Goal: Task Accomplishment & Management: Manage account settings

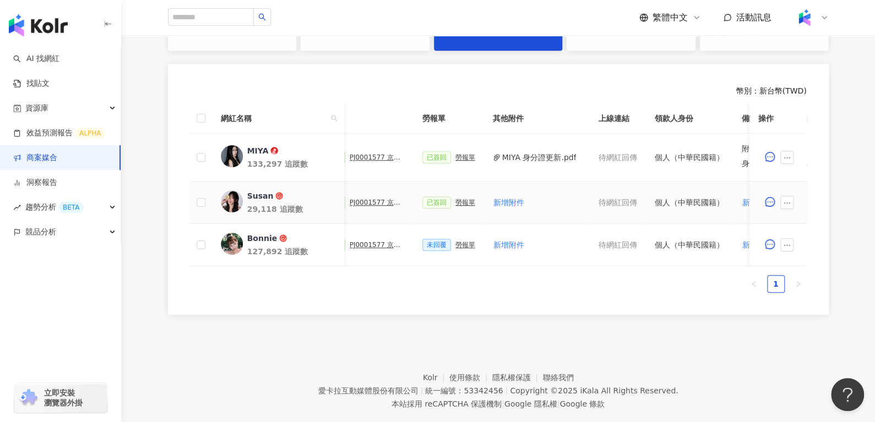
scroll to position [0, 337]
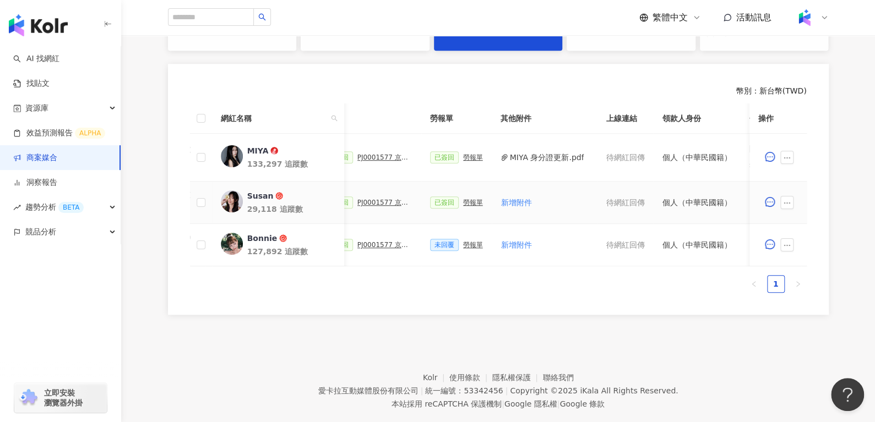
click at [463, 200] on div "勞報單" at bounding box center [473, 203] width 20 height 8
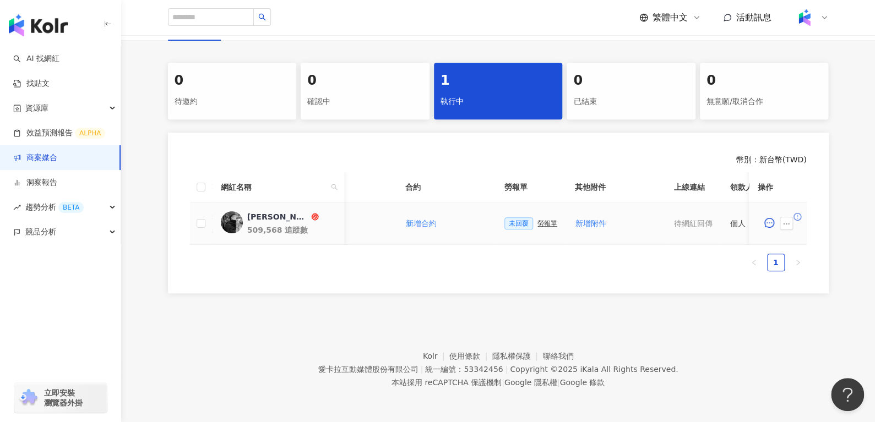
scroll to position [0, 258]
click at [579, 219] on span "新增附件" at bounding box center [588, 223] width 31 height 9
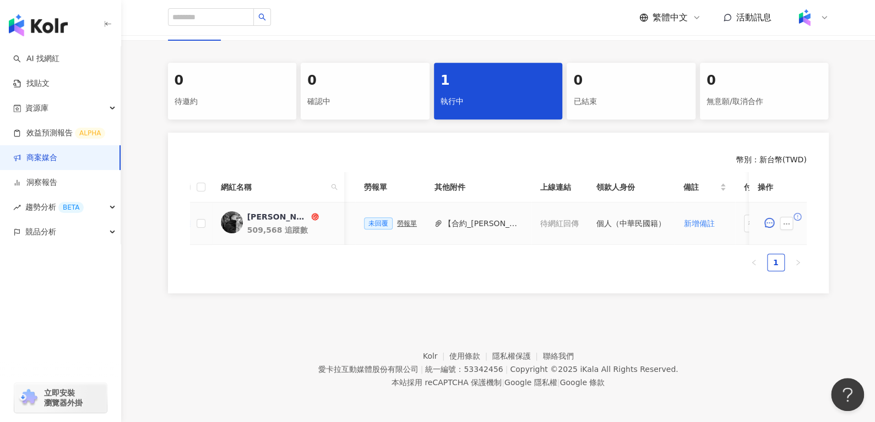
scroll to position [0, 398]
click at [479, 218] on button "【合約_進藤喜彥】PJ0001396_MEDITHERAPY_綠浄光系列_202506_KOL合作_活動確認單.pdf" at bounding box center [481, 224] width 79 height 12
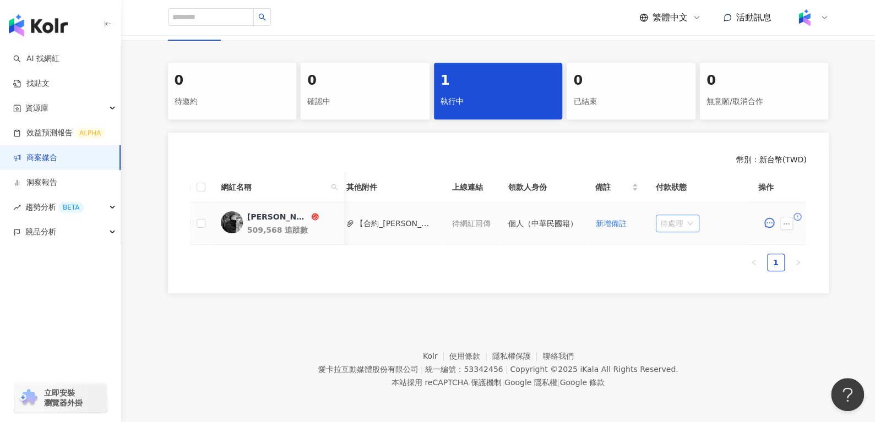
click at [676, 215] on span "待處理" at bounding box center [677, 223] width 35 height 17
click at [666, 258] on div "處理中" at bounding box center [672, 264] width 31 height 12
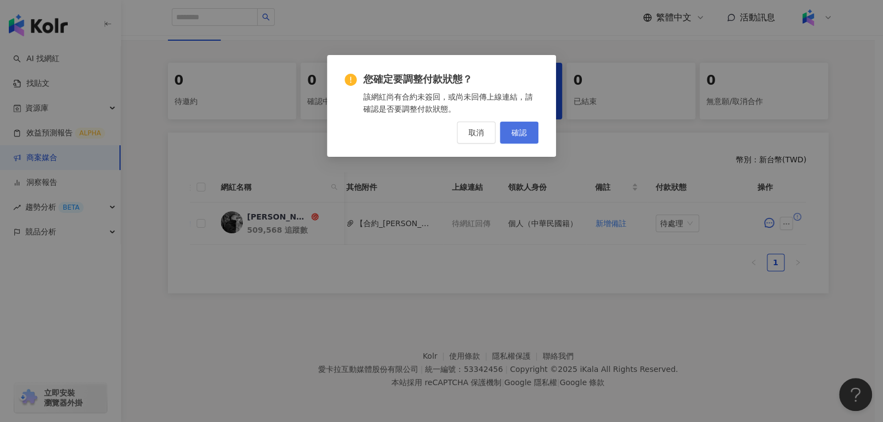
click at [517, 135] on span "確認" at bounding box center [519, 132] width 15 height 9
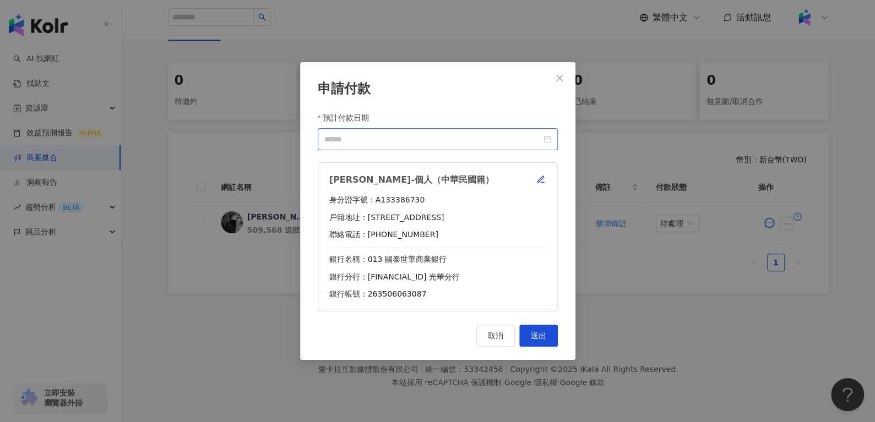
click at [551, 129] on div at bounding box center [438, 139] width 240 height 22
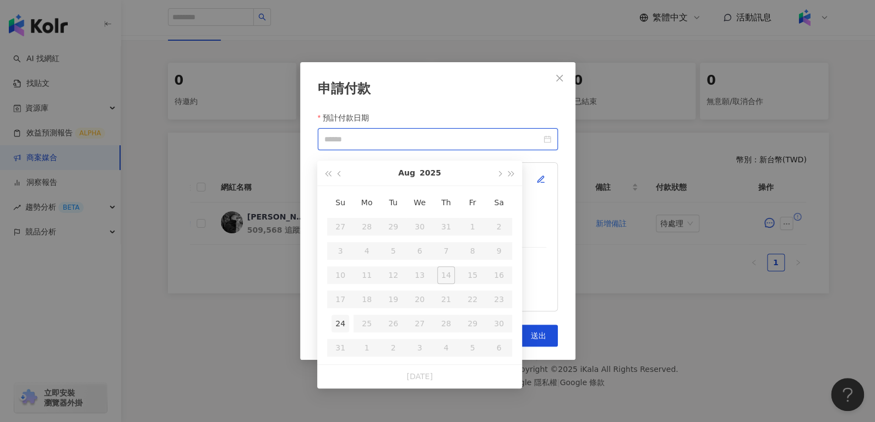
type input "**********"
click at [338, 318] on div "24" at bounding box center [341, 324] width 18 height 18
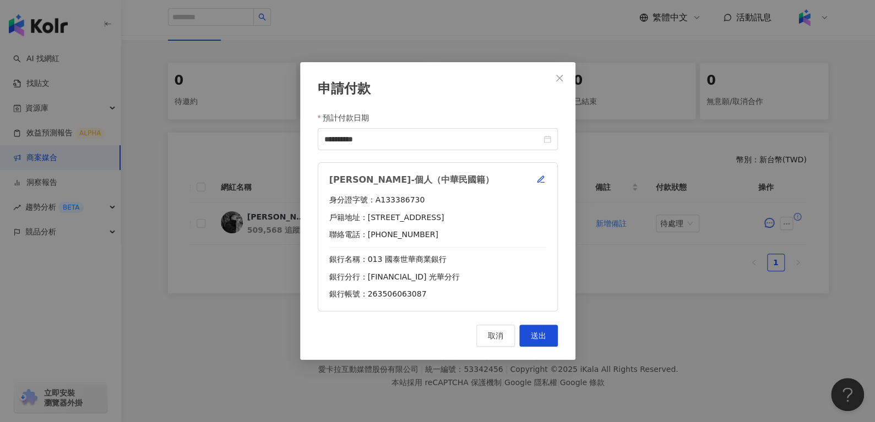
click at [545, 171] on div "進藤喜彥-個人（中華民國籍） 身分證字號：A133386730 戶籍地址：台北市中山區四平街132號4樓 聯絡電話：0952616273 銀行名稱：013 國…" at bounding box center [438, 236] width 240 height 149
click at [544, 175] on icon "button" at bounding box center [540, 179] width 9 height 9
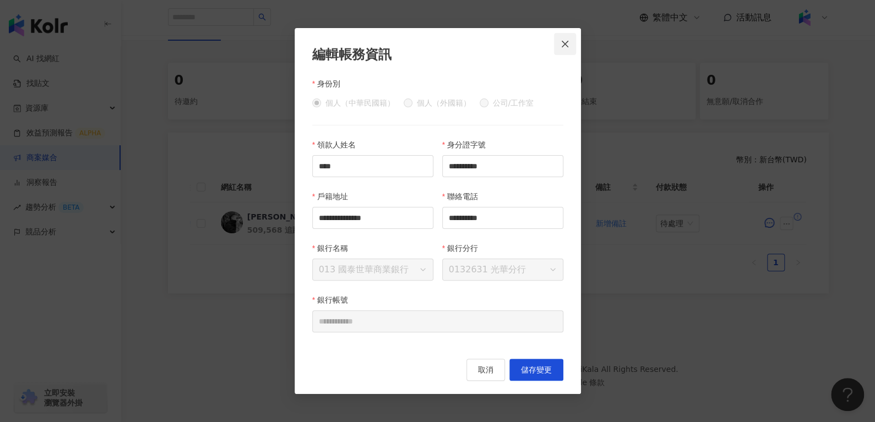
click at [555, 43] on span "Close" at bounding box center [565, 44] width 22 height 9
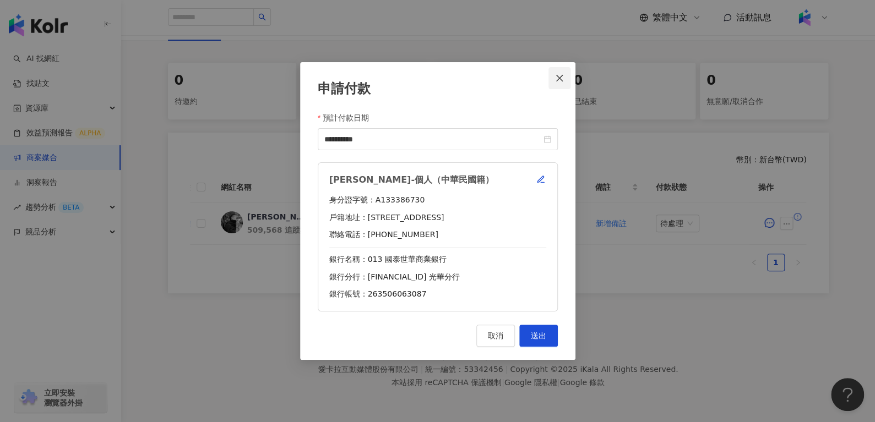
click at [558, 73] on button "Close" at bounding box center [560, 78] width 22 height 22
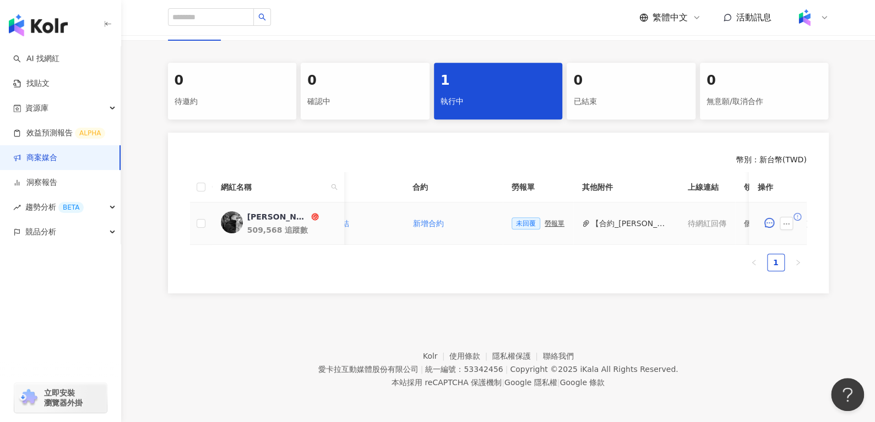
scroll to position [0, 250]
click at [543, 218] on div "未回覆 勞報單" at bounding box center [536, 224] width 53 height 12
click at [543, 220] on div "勞報單" at bounding box center [553, 224] width 20 height 8
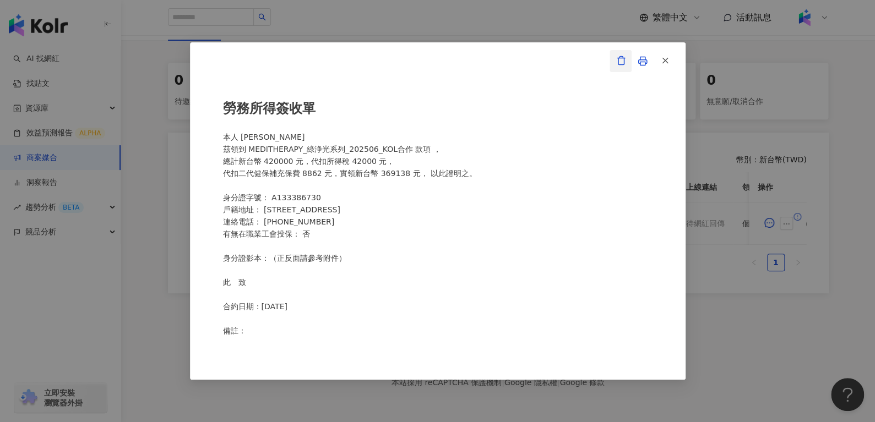
click at [620, 59] on icon "button" at bounding box center [621, 61] width 10 height 10
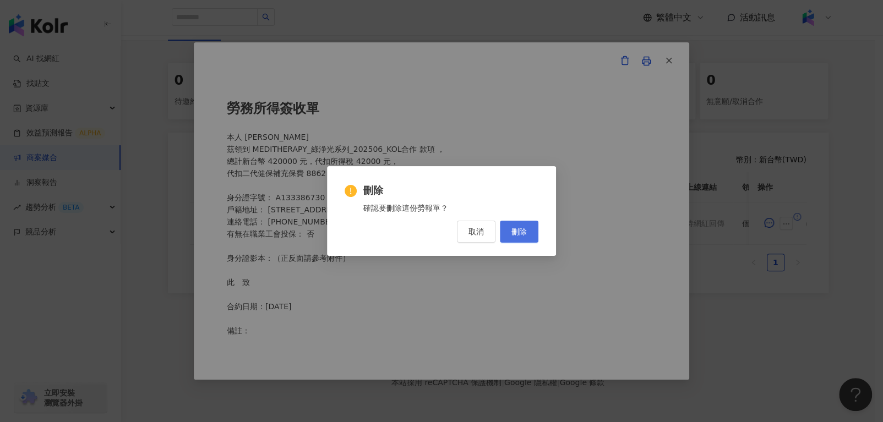
click at [512, 231] on span "刪除" at bounding box center [519, 231] width 15 height 9
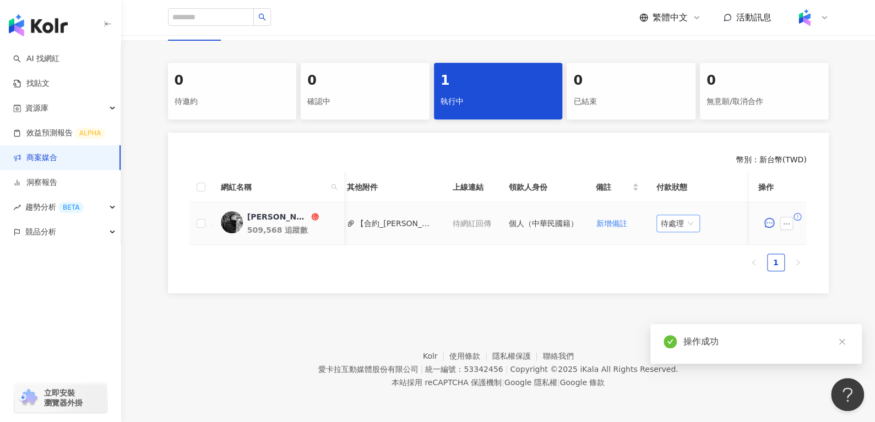
scroll to position [0, 470]
click at [670, 216] on span "待處理" at bounding box center [678, 223] width 35 height 17
click at [669, 258] on div "處理中" at bounding box center [672, 264] width 31 height 12
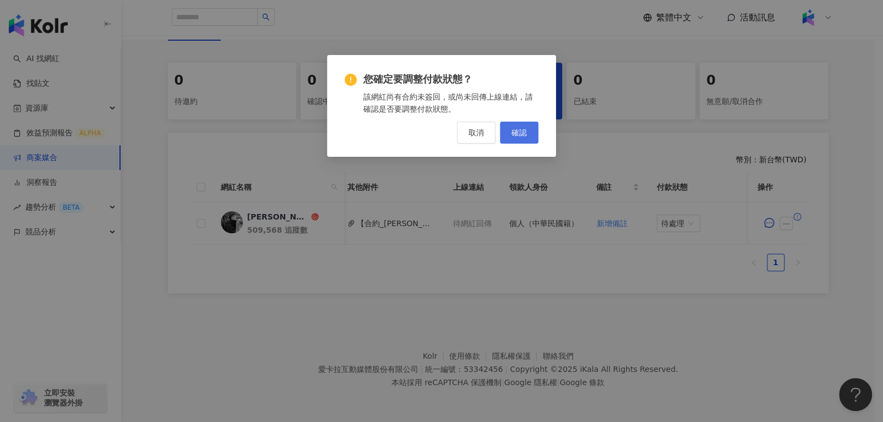
click at [524, 129] on span "確認" at bounding box center [519, 132] width 15 height 9
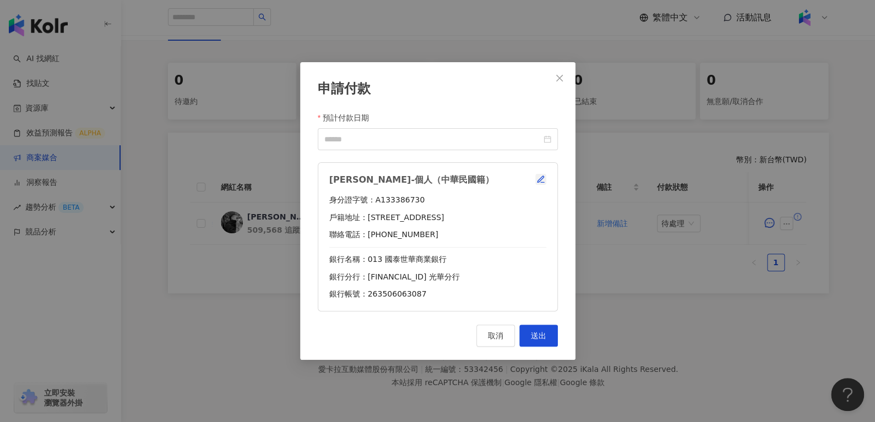
click at [543, 180] on icon "button" at bounding box center [540, 179] width 9 height 9
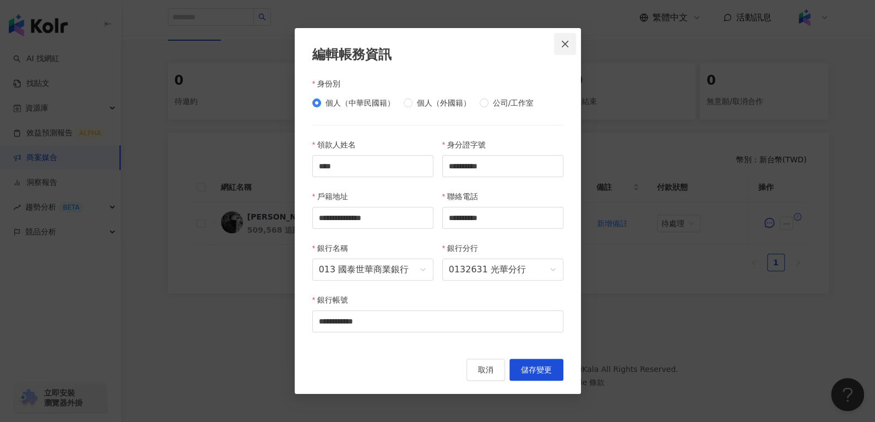
click at [567, 45] on icon "close" at bounding box center [565, 44] width 9 height 9
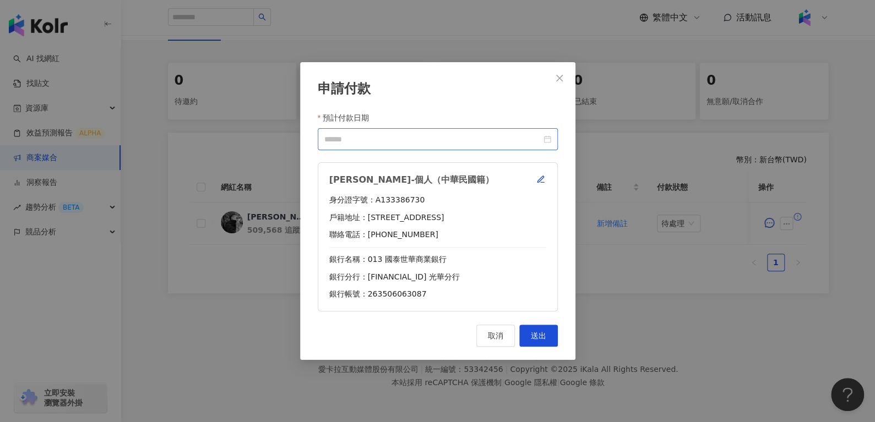
click at [545, 137] on div at bounding box center [437, 139] width 227 height 12
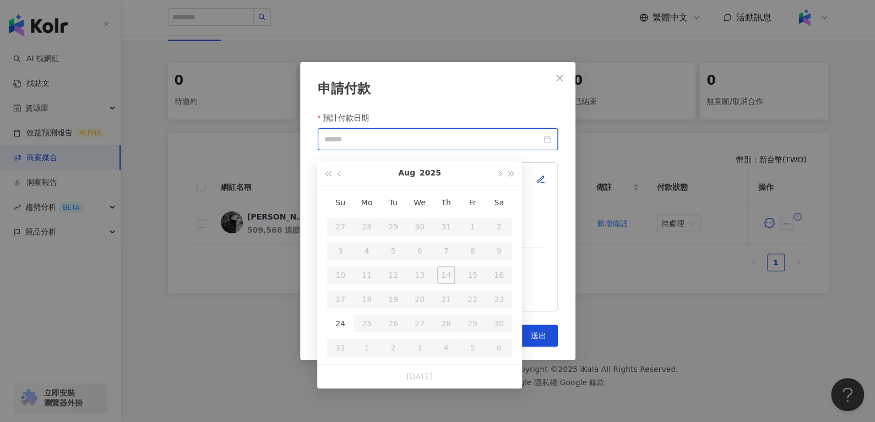
type input "**********"
click at [338, 315] on div "24" at bounding box center [341, 324] width 18 height 18
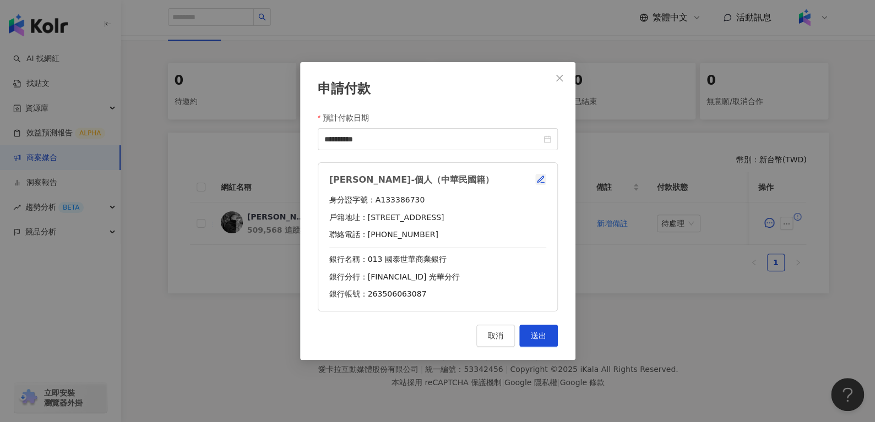
click at [539, 183] on icon "button" at bounding box center [540, 179] width 9 height 9
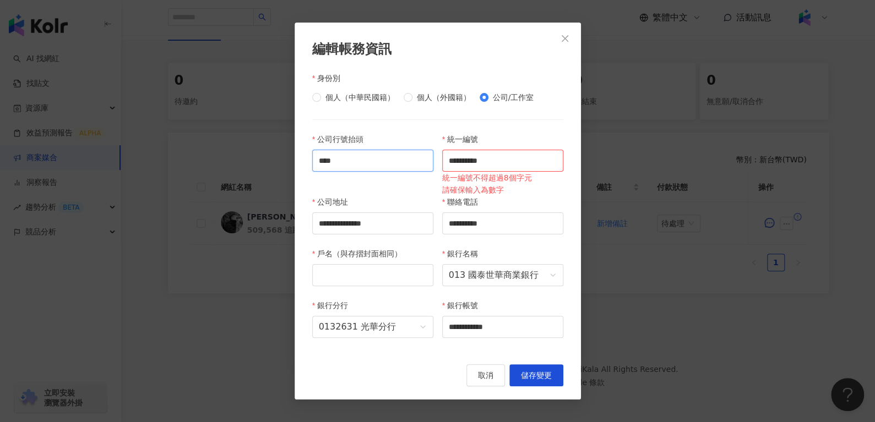
drag, startPoint x: 267, startPoint y: 165, endPoint x: 200, endPoint y: 165, distance: 67.2
click at [200, 165] on div "**********" at bounding box center [437, 211] width 875 height 422
paste input "*****"
click at [399, 161] on input "********" at bounding box center [372, 161] width 121 height 22
type input "********"
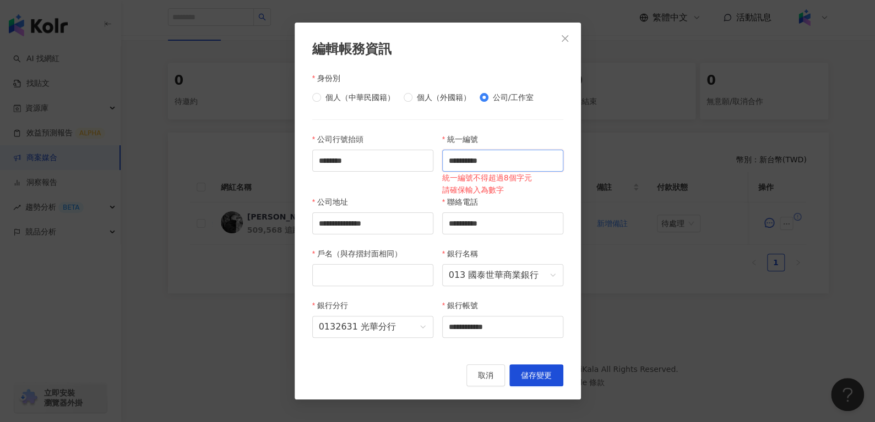
drag, startPoint x: 520, startPoint y: 154, endPoint x: 335, endPoint y: 177, distance: 187.0
click at [335, 177] on div "**********" at bounding box center [438, 242] width 260 height 218
paste input "text"
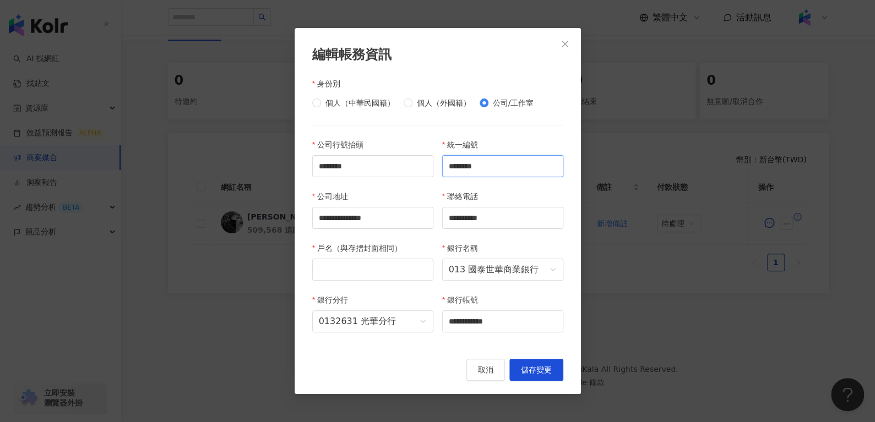
type input "********"
click at [385, 275] on input "戶名（與存摺封面相同）" at bounding box center [372, 270] width 121 height 22
paste input "********"
type input "********"
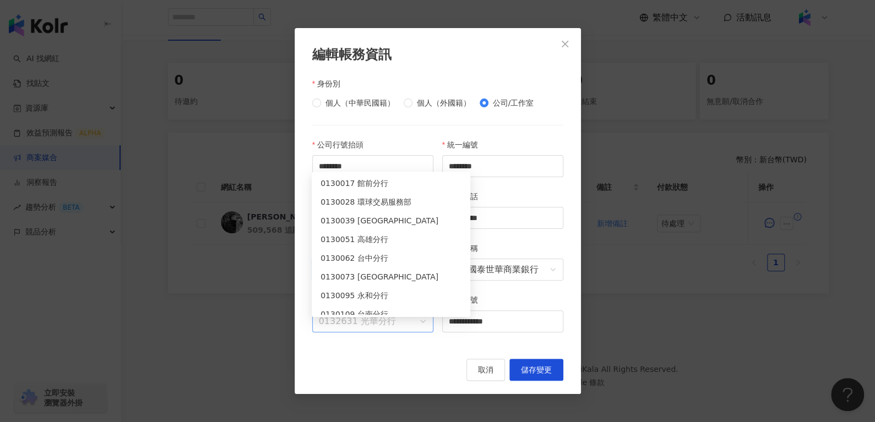
click at [366, 328] on span "0132631 光華分行" at bounding box center [373, 321] width 108 height 21
paste input "******"
type input "******"
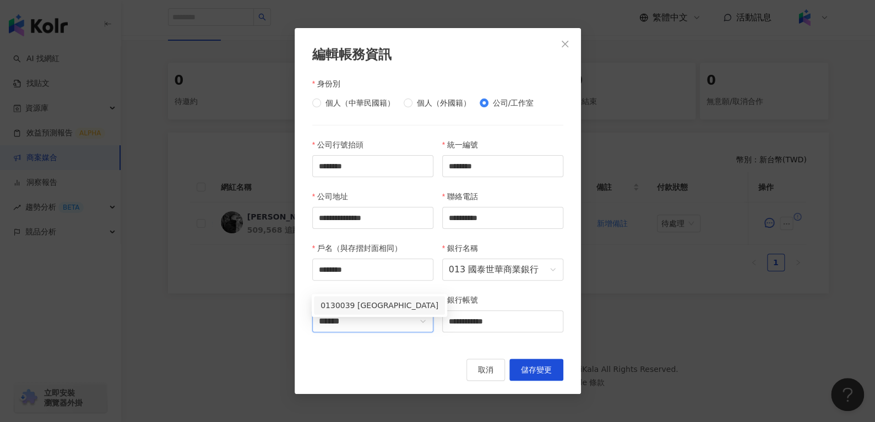
click at [379, 302] on div "0130039 南京東路分行" at bounding box center [380, 306] width 118 height 12
drag, startPoint x: 503, startPoint y: 328, endPoint x: 373, endPoint y: 336, distance: 130.2
click at [376, 336] on div "**********" at bounding box center [438, 242] width 260 height 207
paste input "***"
type input "**********"
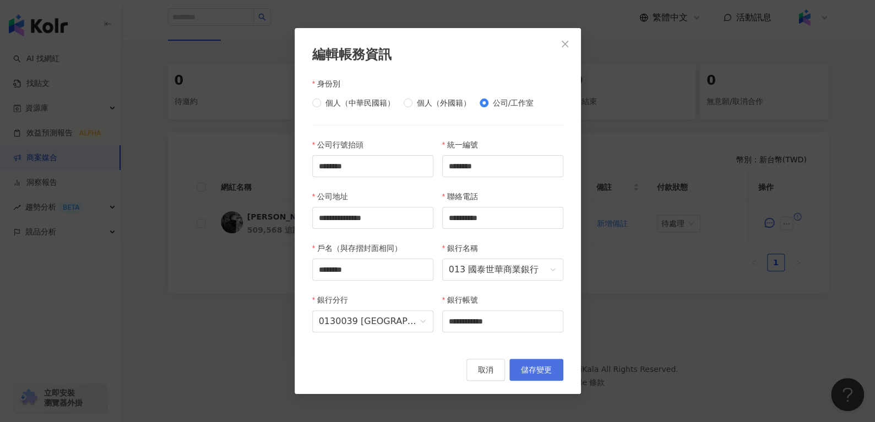
click at [530, 371] on span "儲存變更" at bounding box center [536, 370] width 31 height 9
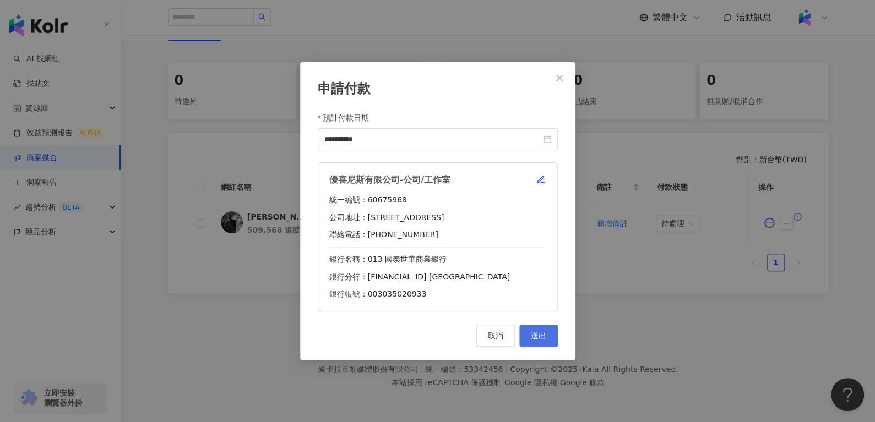
click at [535, 338] on span "送出" at bounding box center [538, 336] width 15 height 9
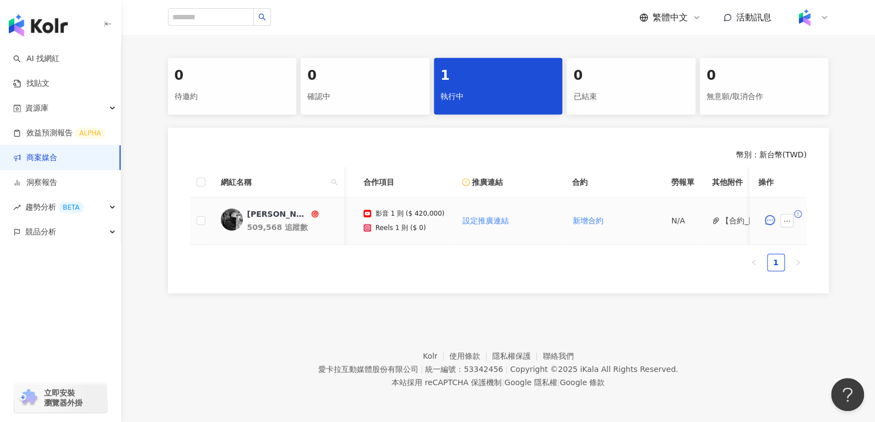
scroll to position [0, 88]
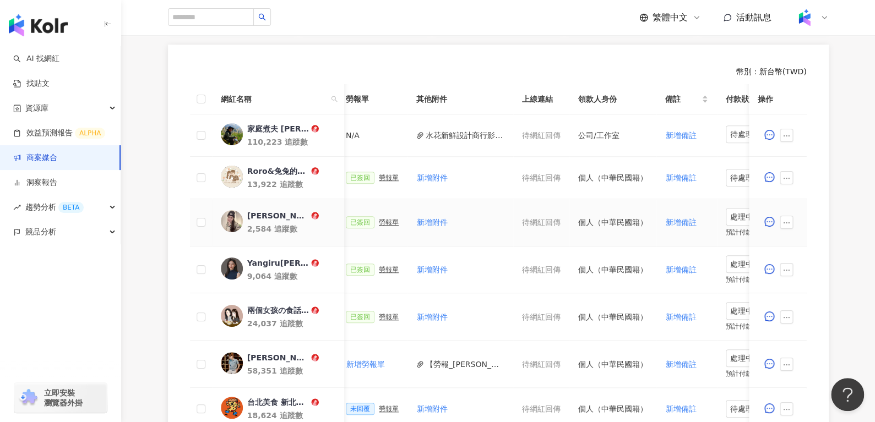
scroll to position [0, 486]
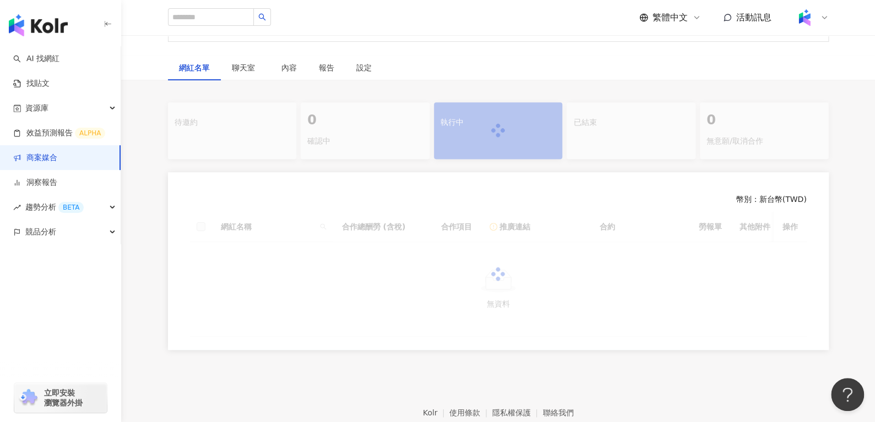
scroll to position [208, 0]
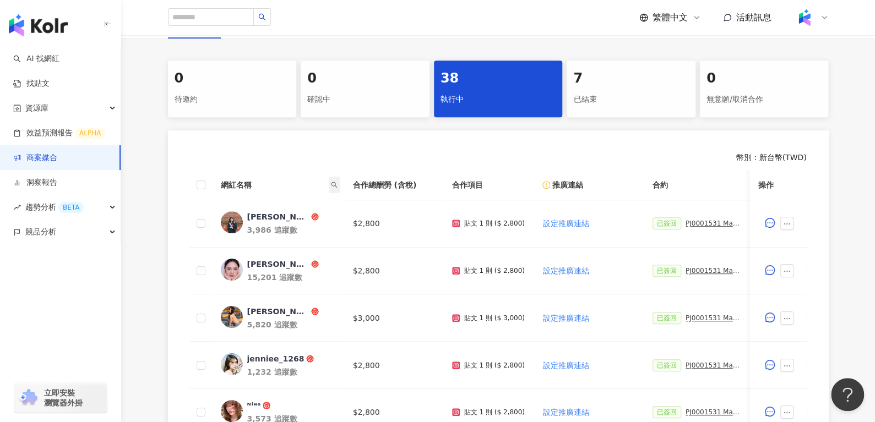
click at [334, 185] on icon "search" at bounding box center [334, 185] width 7 height 7
click at [281, 207] on input "text" at bounding box center [284, 208] width 104 height 18
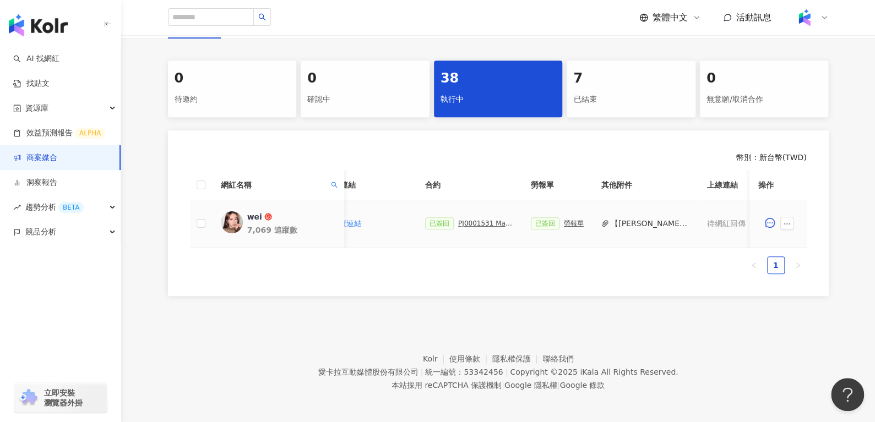
scroll to position [0, 231]
click at [560, 230] on td "已簽回 勞報單" at bounding box center [558, 223] width 70 height 47
click at [565, 220] on div "勞報單" at bounding box center [575, 224] width 20 height 8
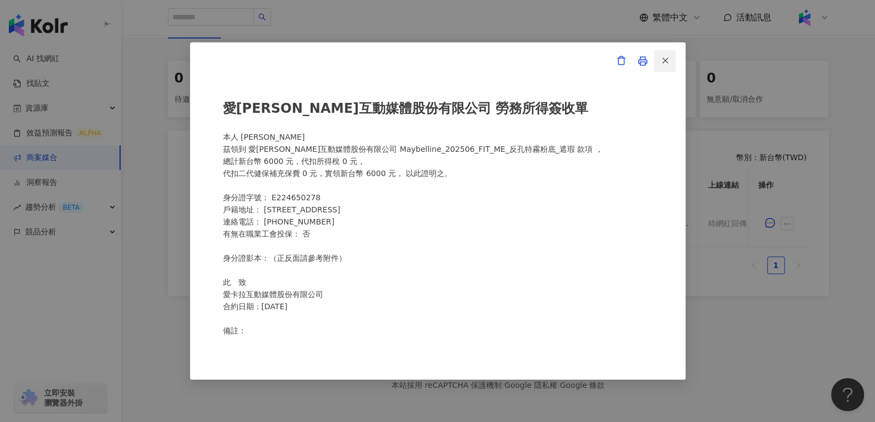
click at [664, 62] on icon "button" at bounding box center [665, 61] width 10 height 10
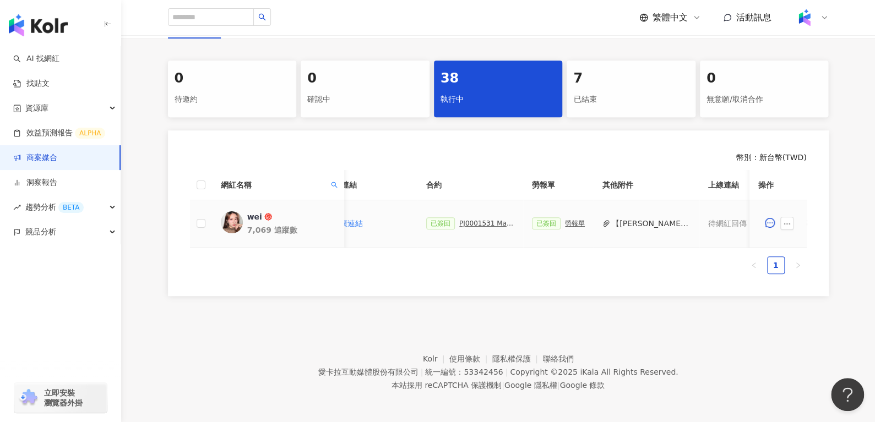
click at [465, 226] on div "PJ0001531 Maybelline_202506_FIT_ME_反孔特霧粉底_遮瑕_萊雅備忘錄" at bounding box center [486, 224] width 55 height 8
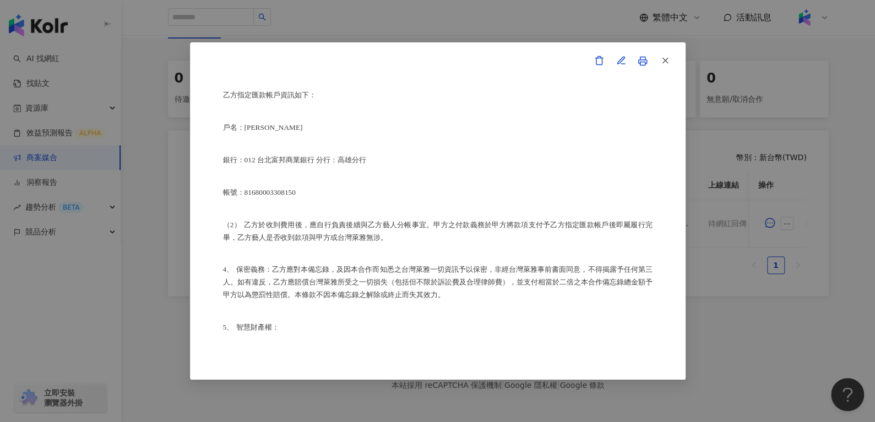
scroll to position [712, 0]
click at [667, 61] on icon "button" at bounding box center [665, 61] width 10 height 10
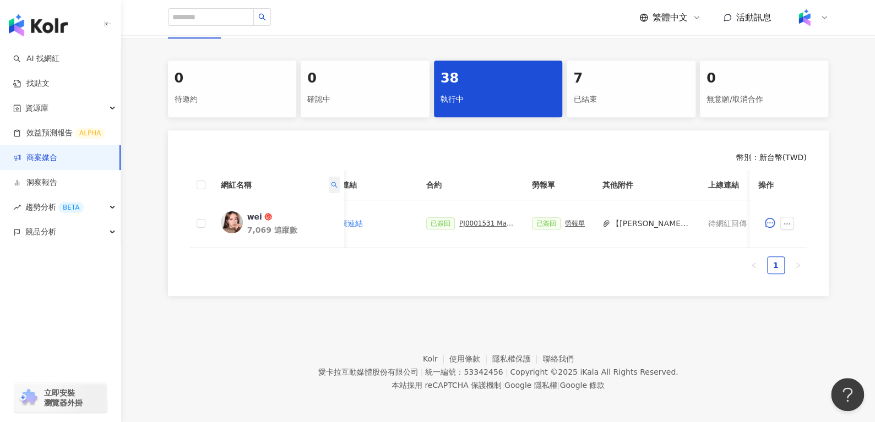
click at [337, 185] on icon "search" at bounding box center [333, 185] width 7 height 7
click at [297, 207] on input "***" at bounding box center [284, 208] width 104 height 18
type input "*"
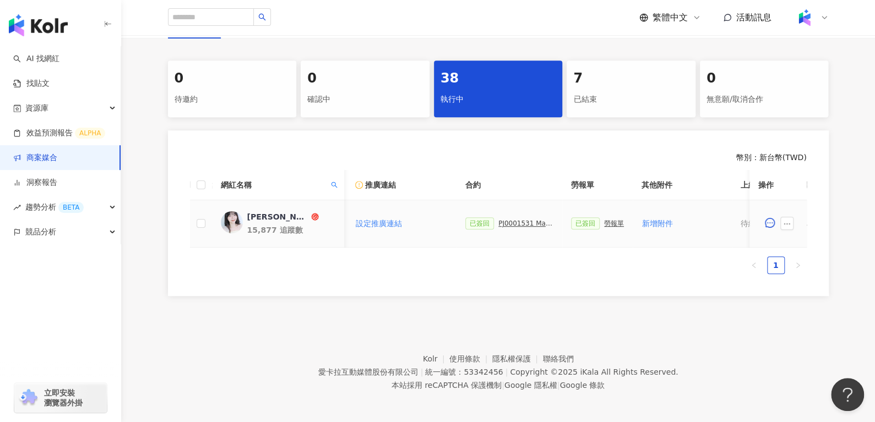
scroll to position [0, 187]
click at [609, 224] on div "勞報單" at bounding box center [619, 224] width 20 height 8
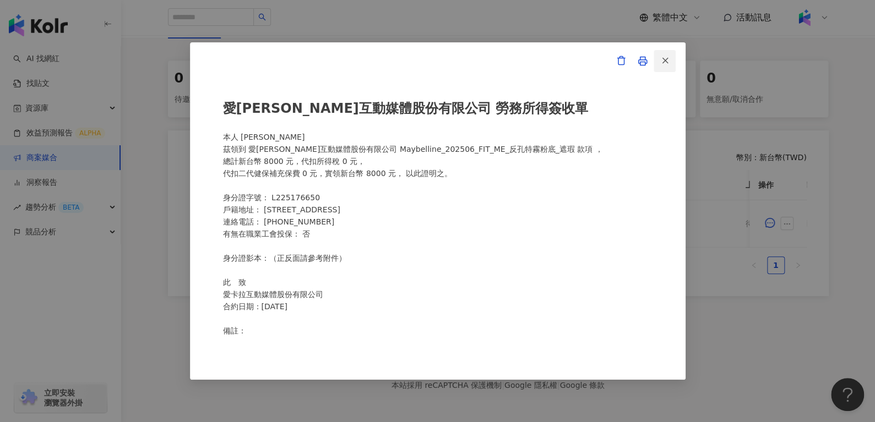
click at [661, 64] on icon "button" at bounding box center [665, 61] width 10 height 10
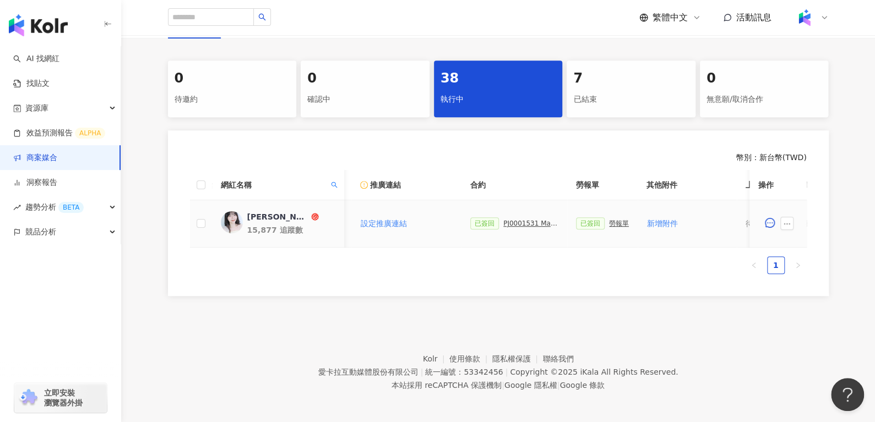
click at [521, 221] on div "PJ0001531 Maybelline_202506_FIT_ME_反孔特霧粉底_遮瑕_萊雅備忘錄" at bounding box center [530, 224] width 55 height 8
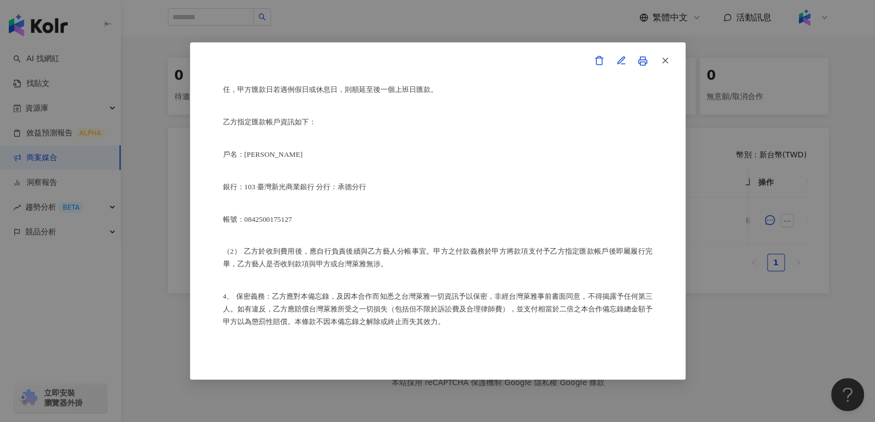
scroll to position [686, 0]
click at [661, 63] on icon "button" at bounding box center [665, 61] width 10 height 10
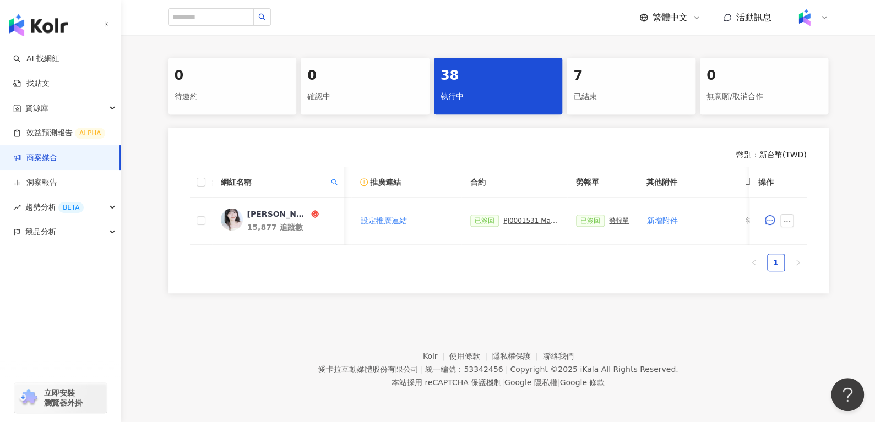
click at [351, 173] on th "推廣連結" at bounding box center [406, 182] width 110 height 30
click at [333, 179] on icon "search" at bounding box center [333, 182] width 7 height 7
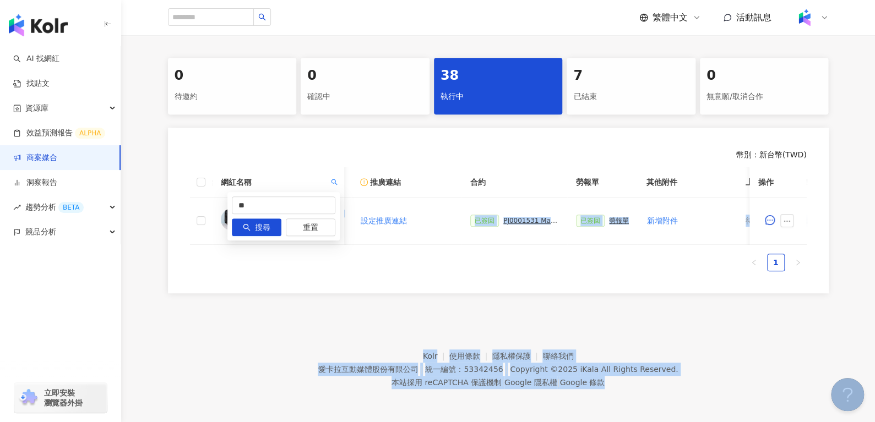
drag, startPoint x: 240, startPoint y: 199, endPoint x: 162, endPoint y: 217, distance: 79.2
click at [162, 211] on body "AI 找網紅 找貼文 資源庫 效益預測報告 ALPHA 商案媒合 洞察報告 趨勢分析 BETA 競品分析 立即安裝 瀏覽器外掛 繁體中文 活動訊息 活動列表 …" at bounding box center [437, 0] width 875 height 422
click at [285, 197] on input "**" at bounding box center [284, 206] width 104 height 18
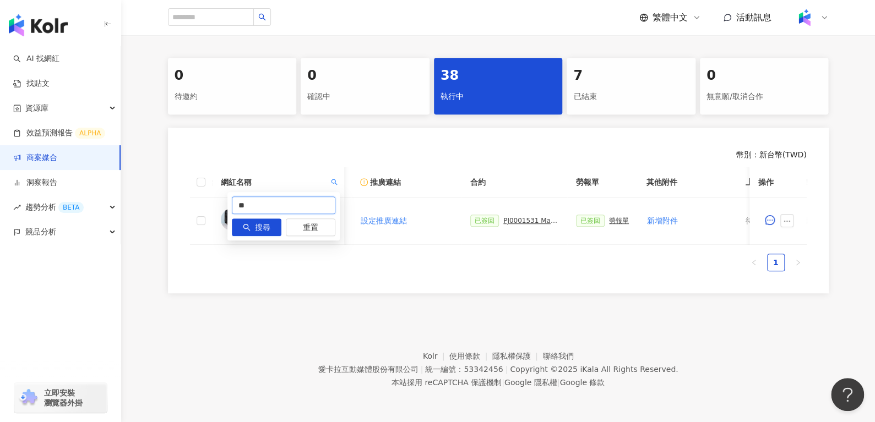
type input "*"
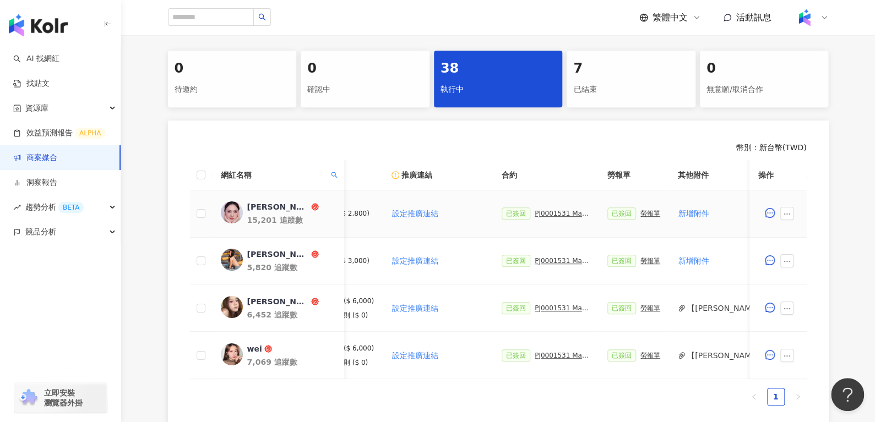
scroll to position [0, 155]
click at [246, 205] on link "李凱蒂 Katherine 15,201 追蹤數" at bounding box center [277, 214] width 115 height 24
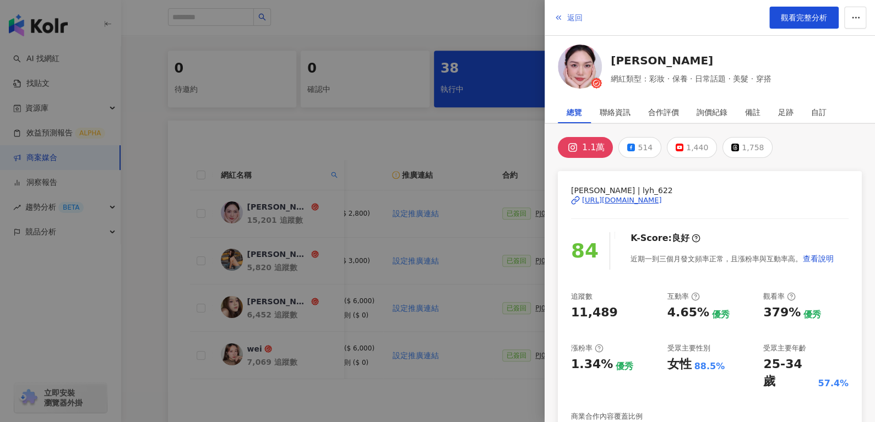
click at [558, 25] on button "返回" at bounding box center [569, 18] width 30 height 22
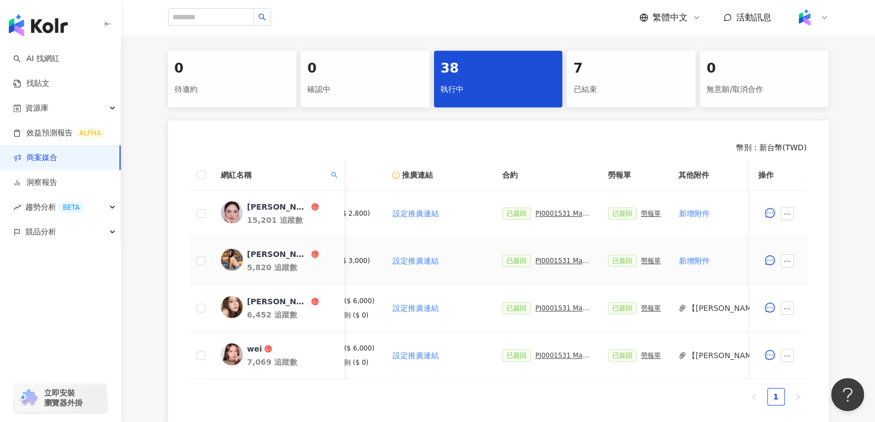
click at [277, 255] on div "Krystal Kuo" at bounding box center [278, 254] width 62 height 11
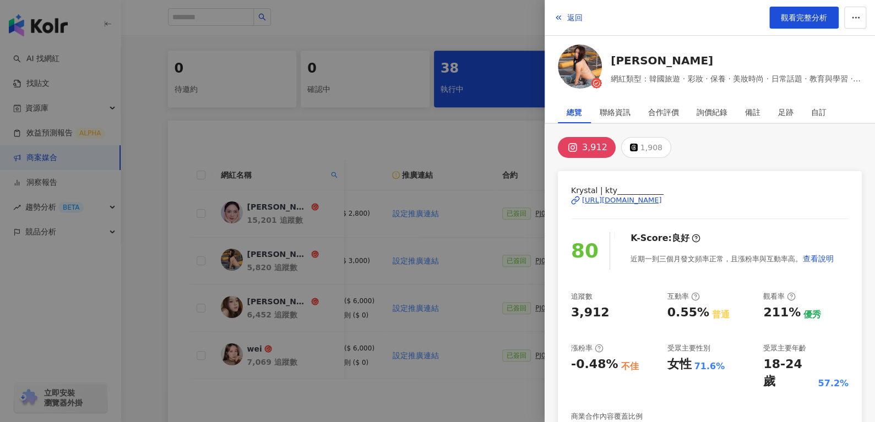
click at [568, 29] on div "返回 觀看完整分析" at bounding box center [710, 18] width 330 height 36
click at [566, 24] on button "返回" at bounding box center [569, 18] width 30 height 22
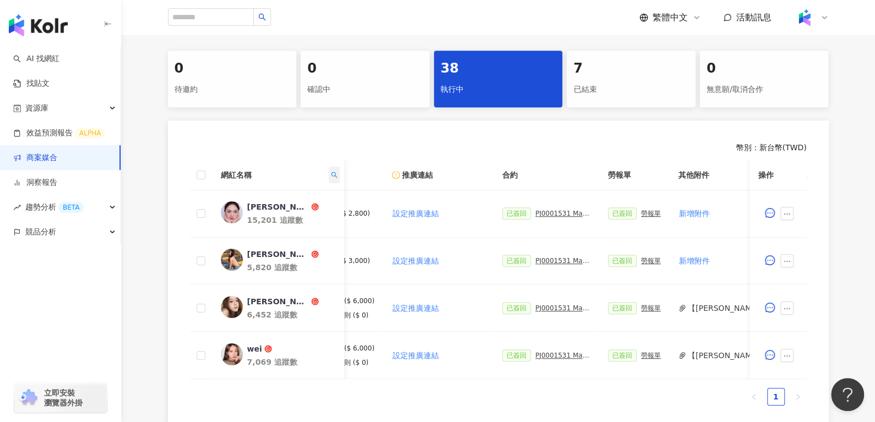
click at [335, 172] on icon "search" at bounding box center [333, 175] width 7 height 7
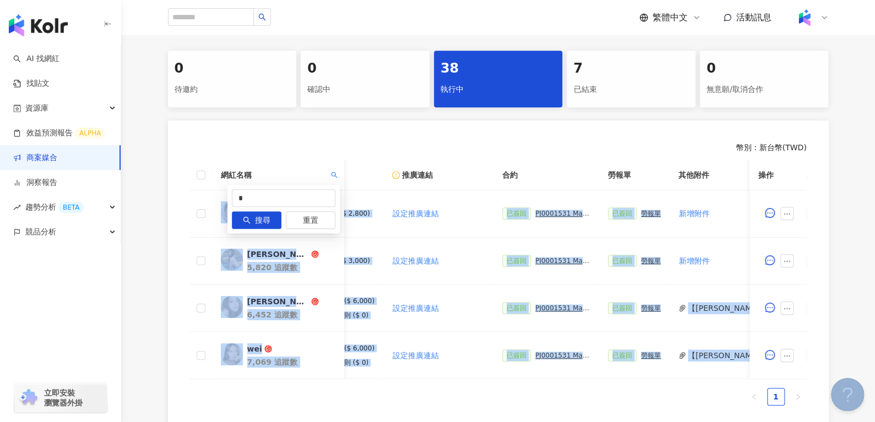
drag, startPoint x: 281, startPoint y: 191, endPoint x: 183, endPoint y: 210, distance: 99.8
click at [255, 193] on input "*" at bounding box center [284, 198] width 104 height 18
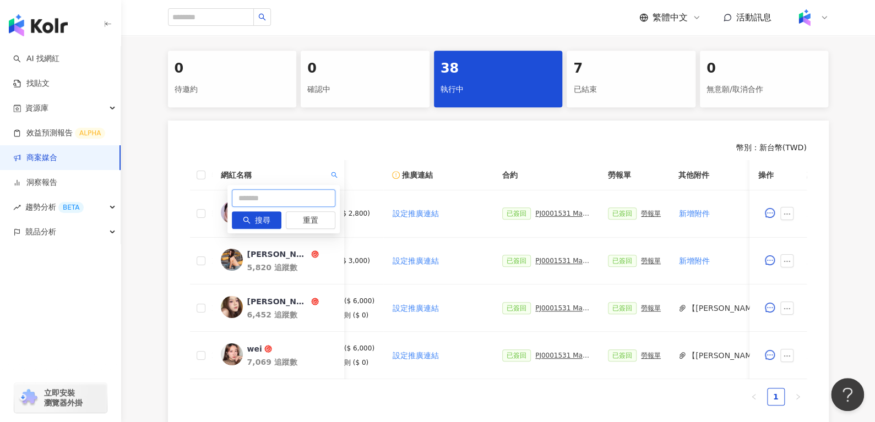
paste input "**********"
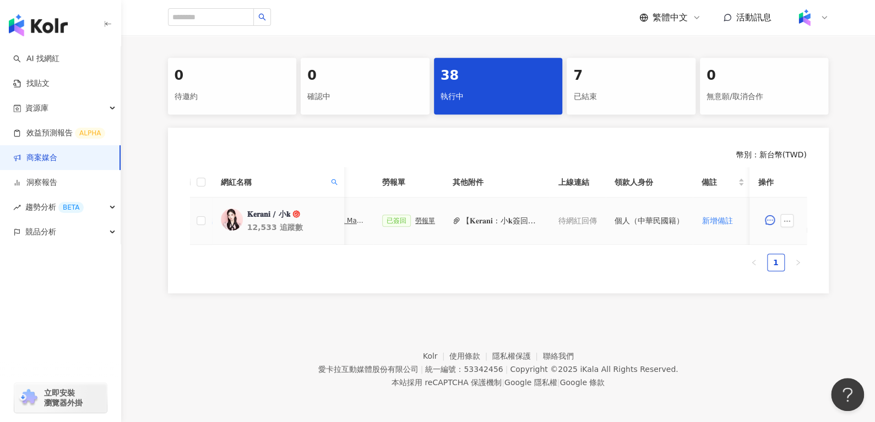
scroll to position [0, 194]
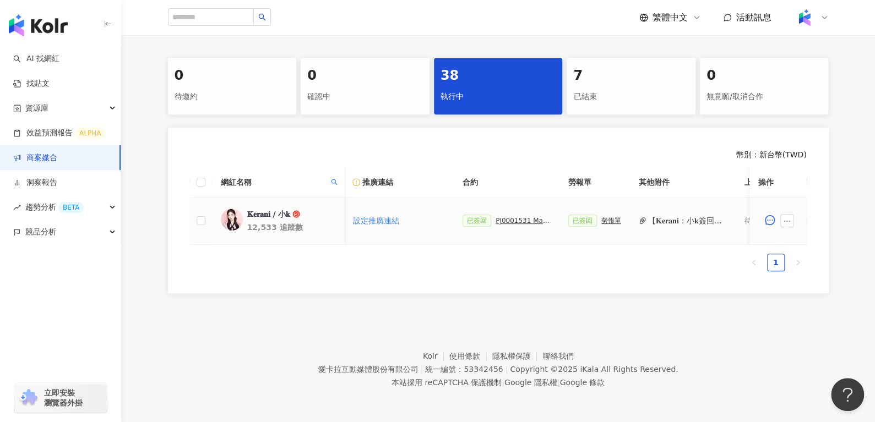
click at [518, 217] on div "PJ0001531 Maybelline_202506_FIT_ME_反孔特霧粉底_遮瑕_萊雅備忘錄" at bounding box center [523, 221] width 55 height 8
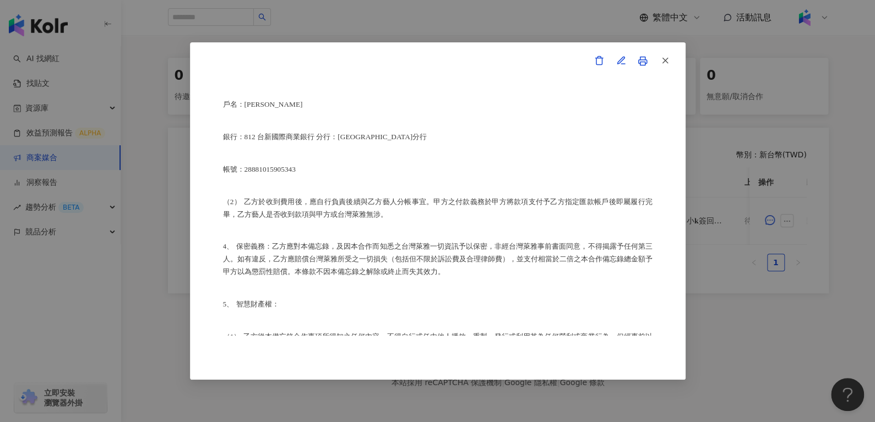
scroll to position [731, 0]
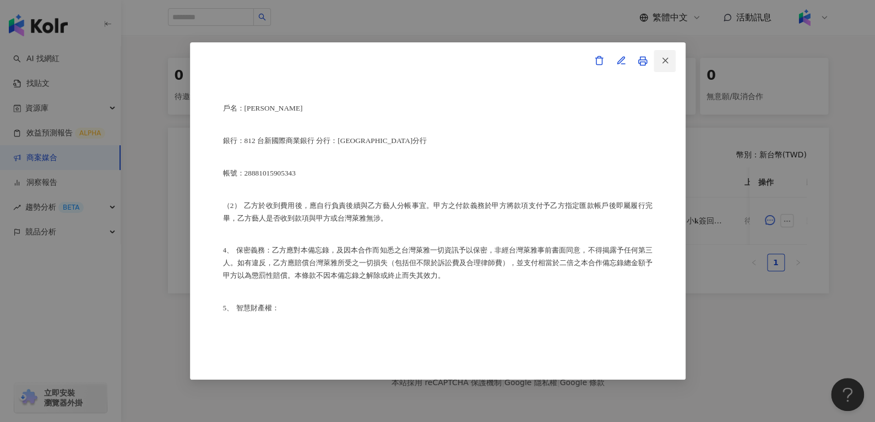
click at [665, 63] on icon "button" at bounding box center [665, 61] width 10 height 10
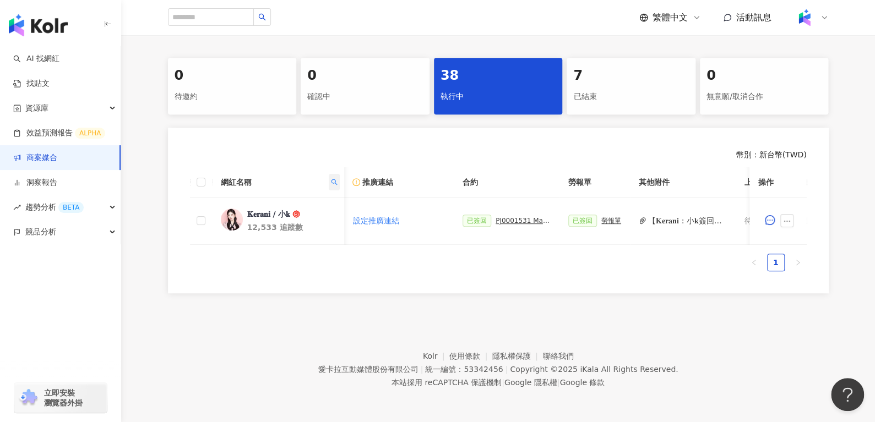
click at [329, 174] on span at bounding box center [333, 182] width 11 height 17
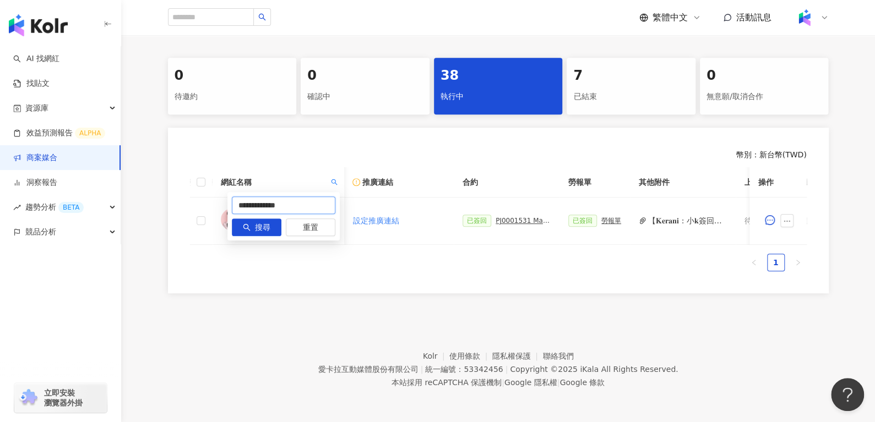
drag, startPoint x: 305, startPoint y: 198, endPoint x: 154, endPoint y: 227, distance: 153.8
click at [154, 211] on body "AI 找網紅 找貼文 資源庫 效益預測報告 ALPHA 商案媒合 洞察報告 趨勢分析 BETA 競品分析 立即安裝 瀏覽器外掛 繁體中文 活動訊息 活動列表 …" at bounding box center [437, 0] width 875 height 422
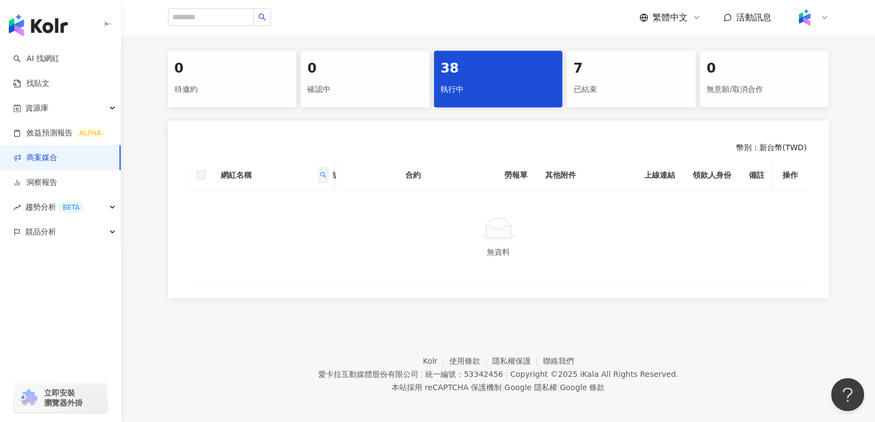
click at [324, 180] on span at bounding box center [322, 175] width 11 height 17
click at [322, 172] on icon "search" at bounding box center [323, 175] width 6 height 6
click at [322, 167] on span at bounding box center [322, 175] width 11 height 17
drag, startPoint x: 281, startPoint y: 193, endPoint x: 123, endPoint y: 204, distance: 157.9
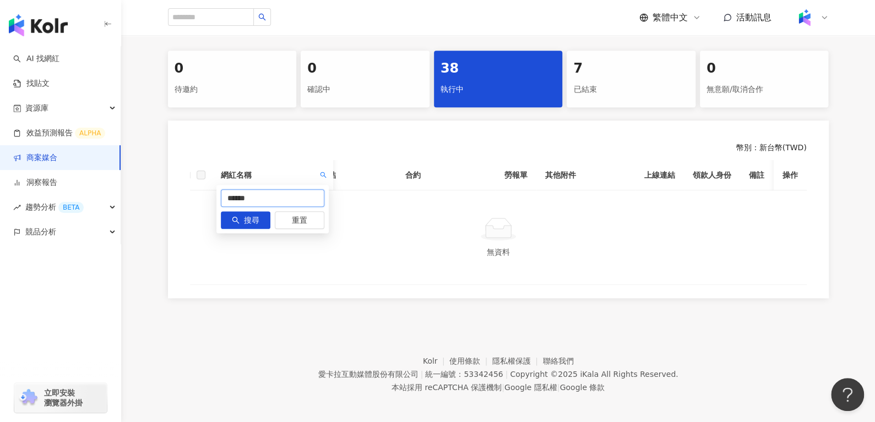
paste input "*******"
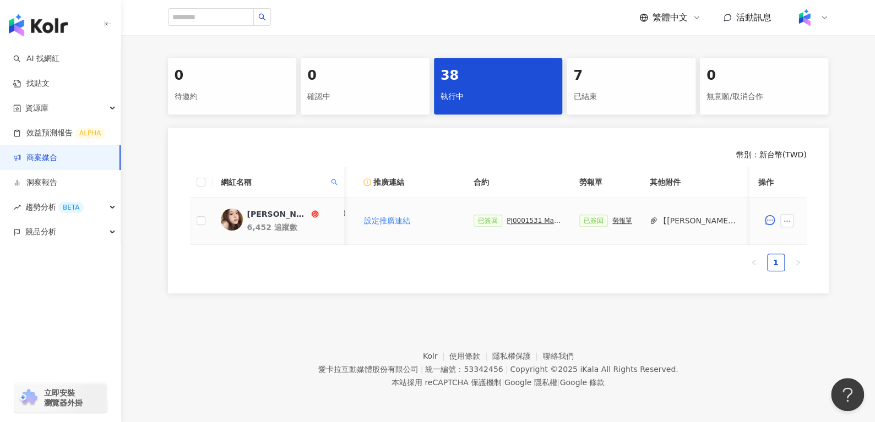
scroll to position [0, 183]
click at [523, 217] on div "PJ0001531 Maybelline_202506_FIT_ME_反孔特霧粉底_遮瑕_萊雅備忘錄" at bounding box center [534, 221] width 55 height 8
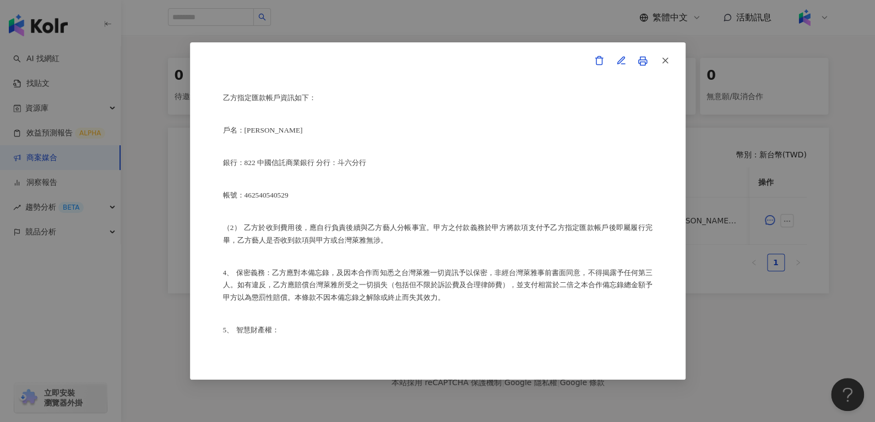
scroll to position [709, 0]
click at [668, 63] on icon "button" at bounding box center [665, 61] width 10 height 10
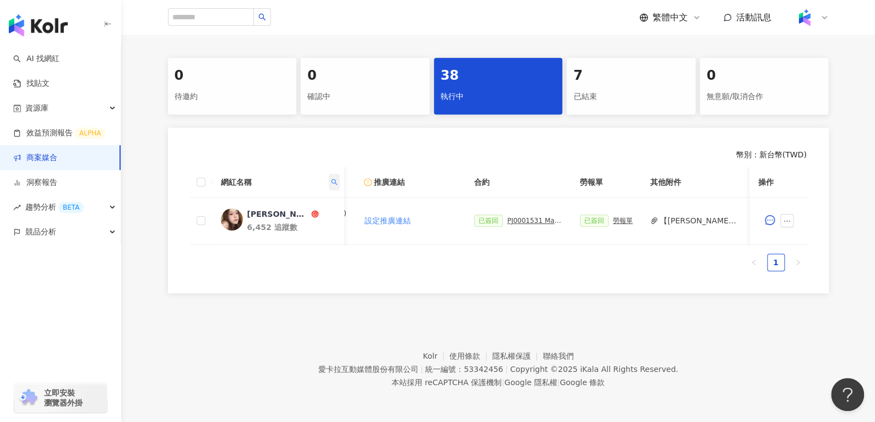
click at [329, 175] on span at bounding box center [333, 182] width 11 height 17
drag, startPoint x: 215, startPoint y: 209, endPoint x: 151, endPoint y: 213, distance: 64.0
click at [158, 211] on body "AI 找網紅 找貼文 資源庫 效益預測報告 ALPHA 商案媒合 洞察報告 趨勢分析 BETA 競品分析 立即安裝 瀏覽器外掛 繁體中文 活動訊息 活動列表 …" at bounding box center [437, 0] width 875 height 422
paste input "text"
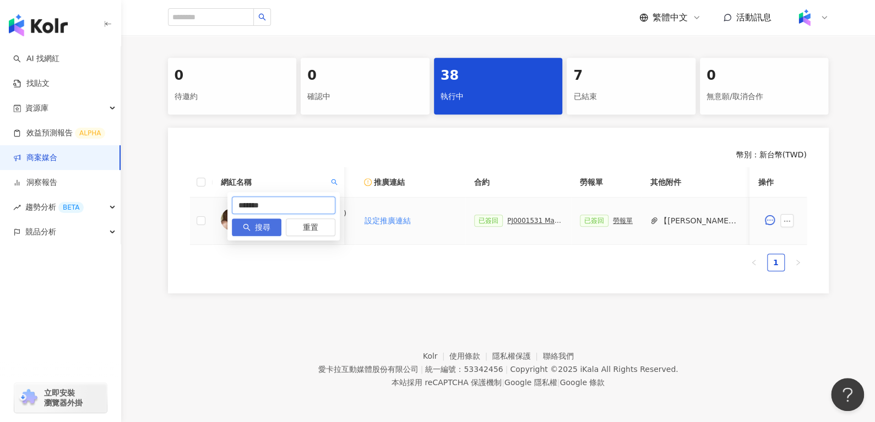
type input "*******"
click at [245, 224] on icon "search" at bounding box center [247, 228] width 8 height 8
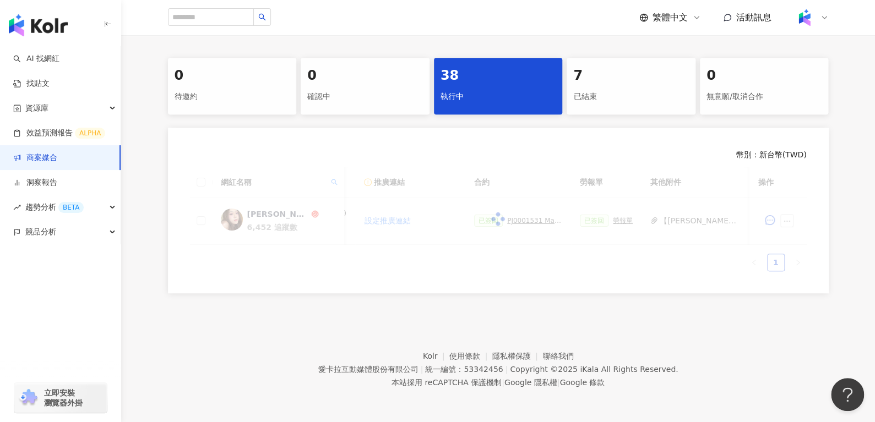
scroll to position [214, 0]
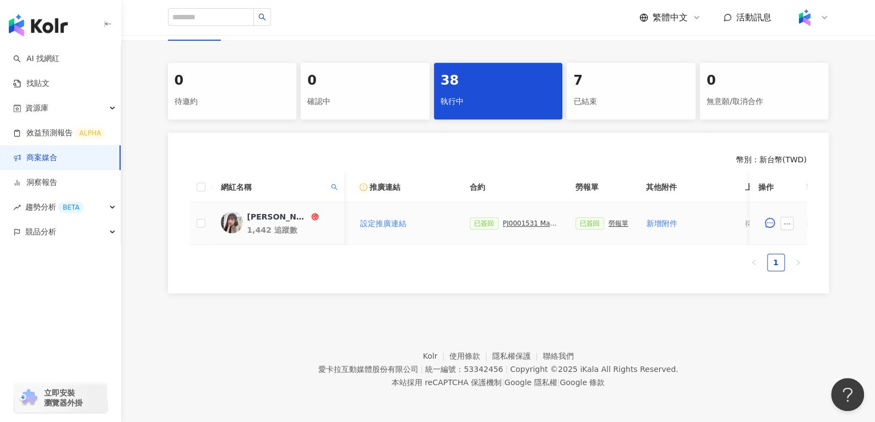
click at [570, 208] on td "已簽回 勞報單" at bounding box center [602, 224] width 70 height 42
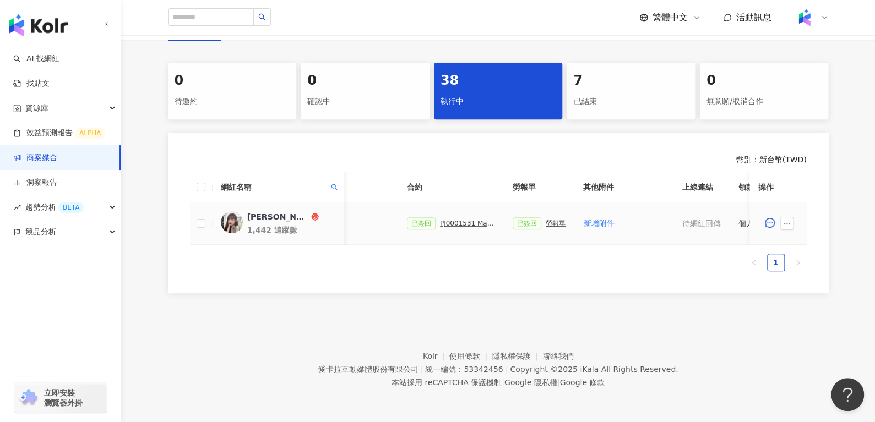
scroll to position [0, 209]
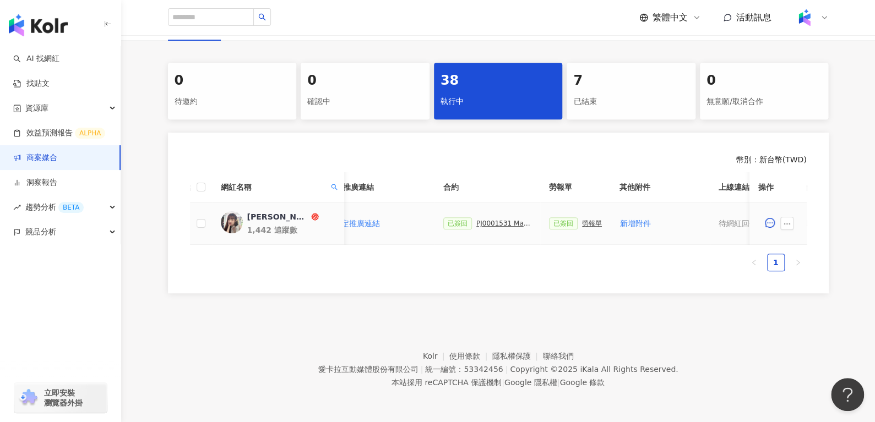
click at [510, 220] on div "PJ0001531 Maybelline_202506_FIT_ME_反孔特霧粉底_遮瑕_萊雅合作備忘錄" at bounding box center [503, 224] width 55 height 8
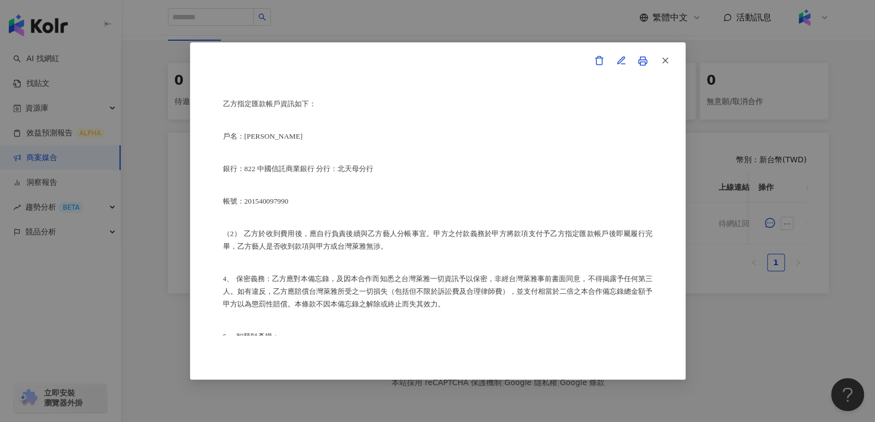
scroll to position [679, 0]
click at [670, 65] on button "button" at bounding box center [665, 61] width 22 height 22
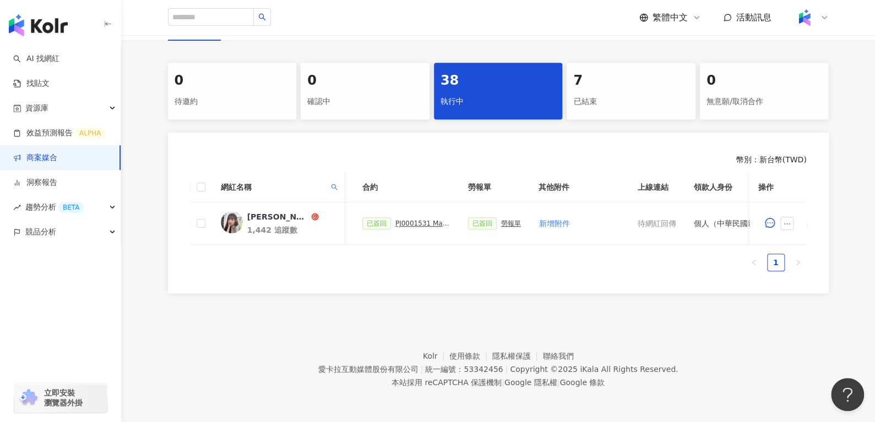
scroll to position [0, 284]
click at [417, 220] on div "PJ0001531 Maybelline_202506_FIT_ME_反孔特霧粉底_遮瑕_萊雅合作備忘錄" at bounding box center [429, 224] width 55 height 8
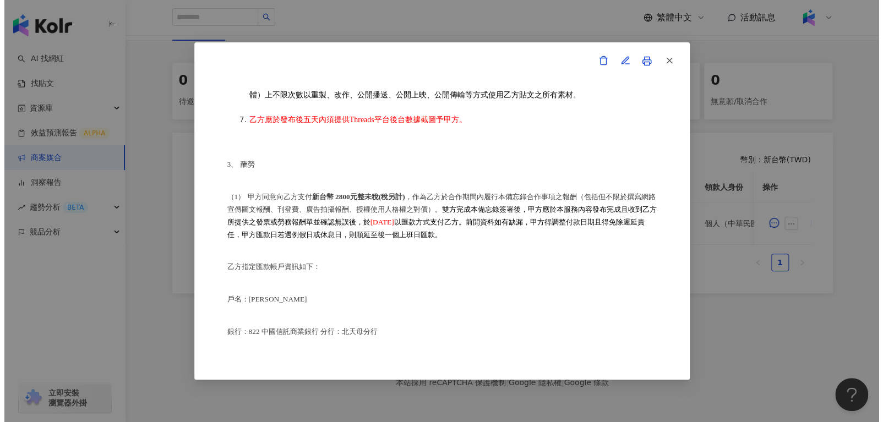
scroll to position [724, 0]
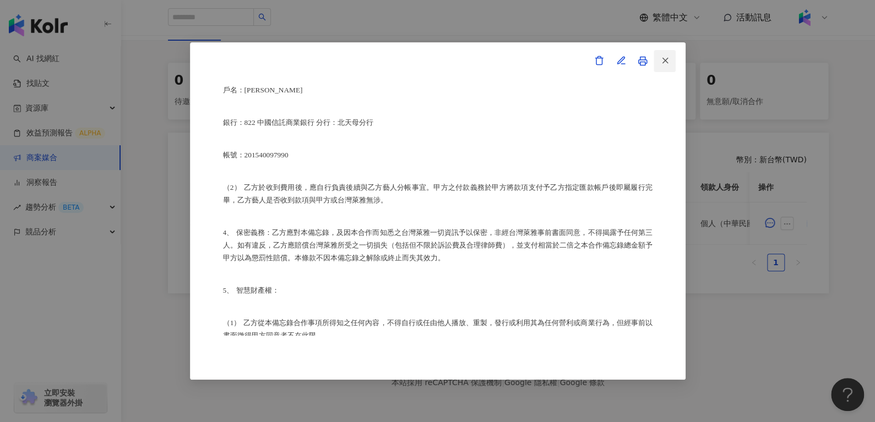
click at [670, 60] on button "button" at bounding box center [665, 61] width 22 height 22
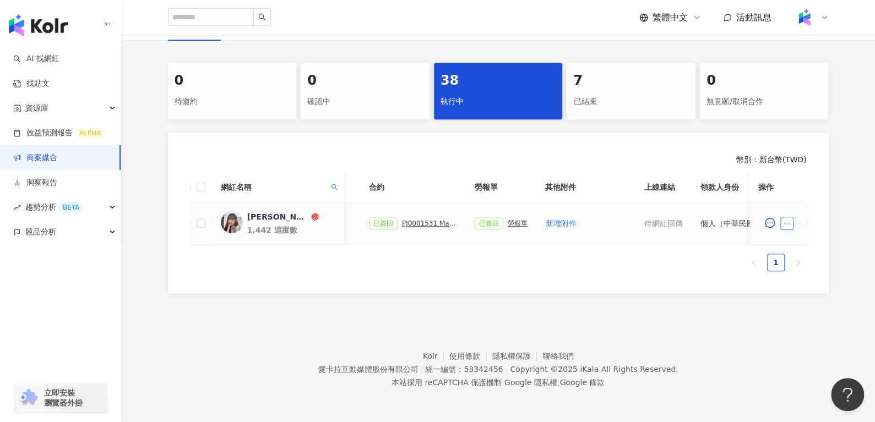
click at [782, 218] on button "button" at bounding box center [786, 223] width 13 height 13
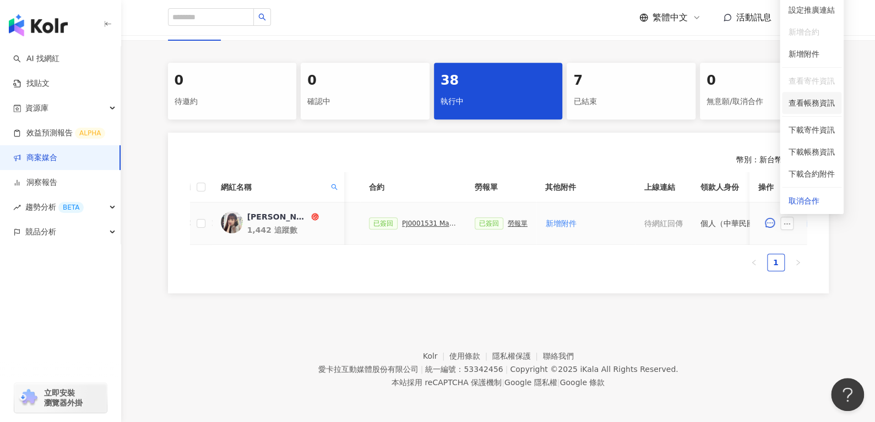
click at [794, 97] on span "查看帳務資訊" at bounding box center [812, 103] width 46 height 12
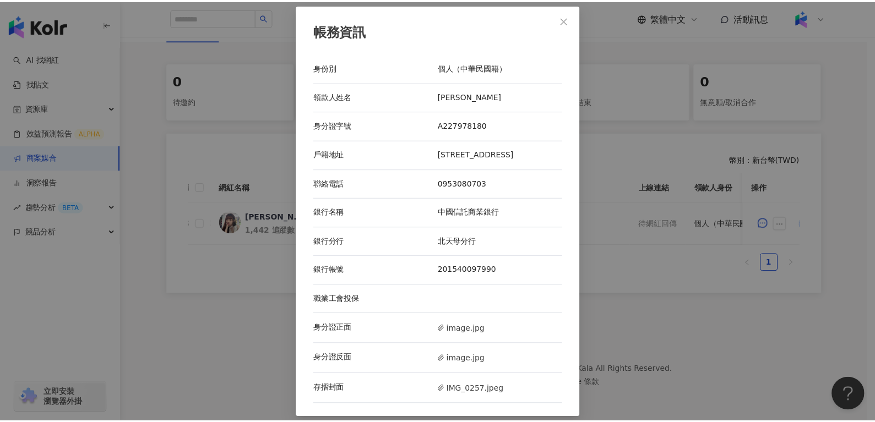
scroll to position [1, 0]
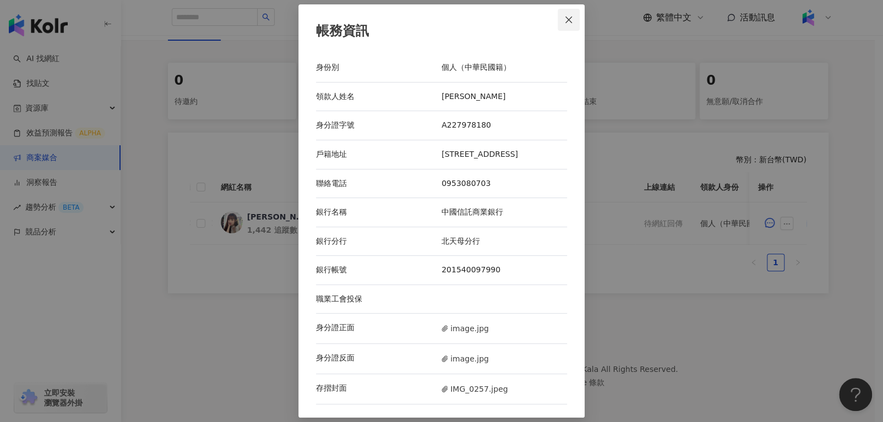
click at [566, 17] on icon "close" at bounding box center [569, 20] width 7 height 7
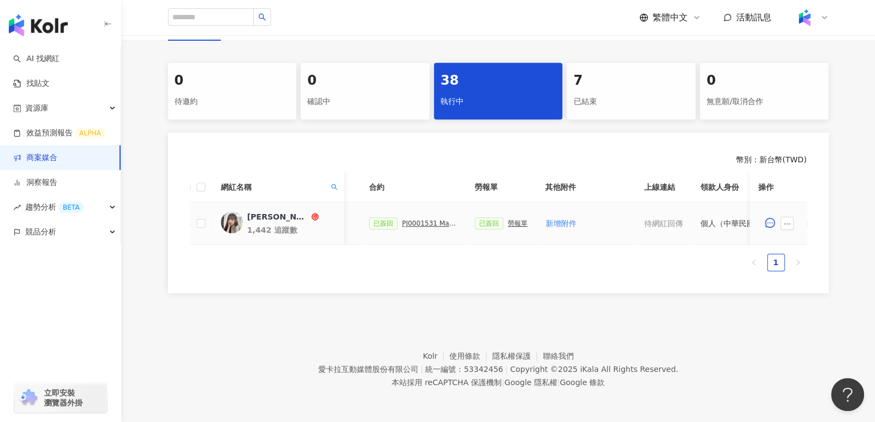
click at [514, 220] on div "勞報單" at bounding box center [518, 224] width 20 height 8
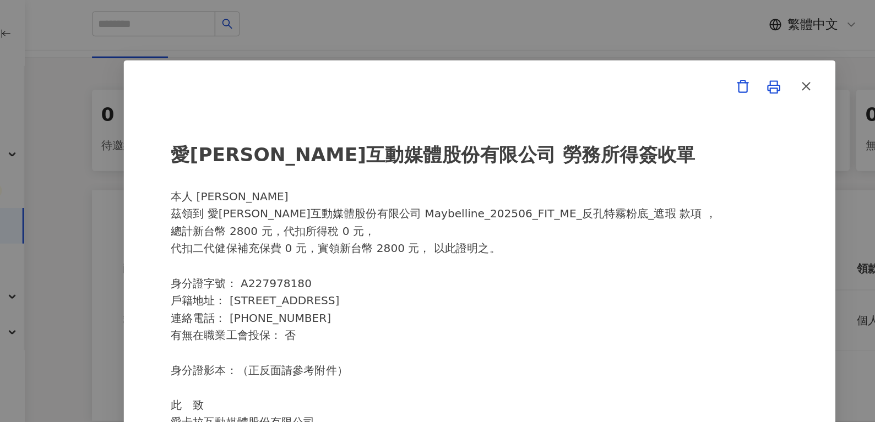
scroll to position [214, 0]
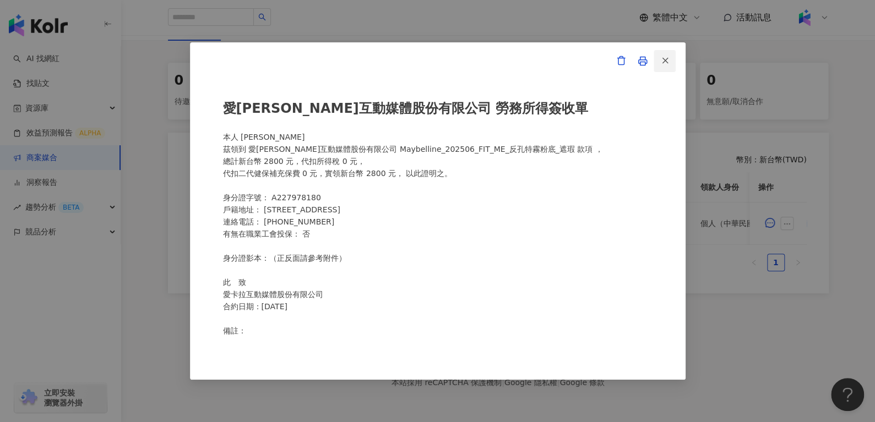
click at [671, 51] on button "button" at bounding box center [665, 61] width 22 height 22
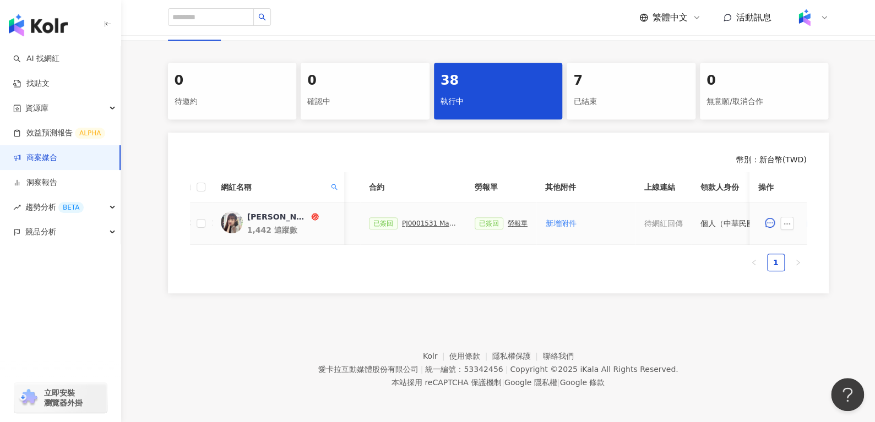
click at [780, 222] on div at bounding box center [778, 224] width 40 height 22
click at [782, 221] on button "button" at bounding box center [786, 223] width 13 height 13
click at [802, 97] on span "查看帳務資訊" at bounding box center [812, 103] width 46 height 12
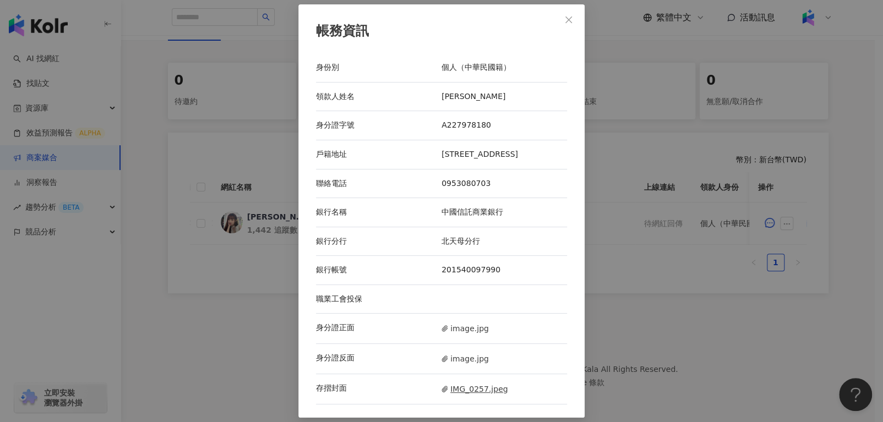
click at [451, 390] on span "IMG_0257.jpeg" at bounding box center [475, 389] width 66 height 12
click at [565, 16] on icon "close" at bounding box center [569, 19] width 9 height 9
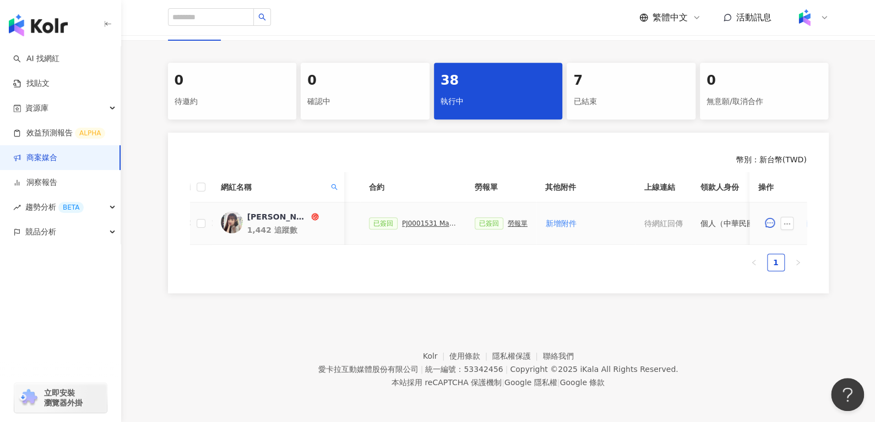
click at [421, 220] on div "已簽回 PJ0001531 Maybelline_202506_FIT_ME_反孔特霧粉底_遮瑕_萊雅合作備忘錄" at bounding box center [413, 224] width 88 height 12
click at [418, 220] on div "PJ0001531 Maybelline_202506_FIT_ME_反孔特霧粉底_遮瑕_萊雅合作備忘錄" at bounding box center [429, 224] width 55 height 8
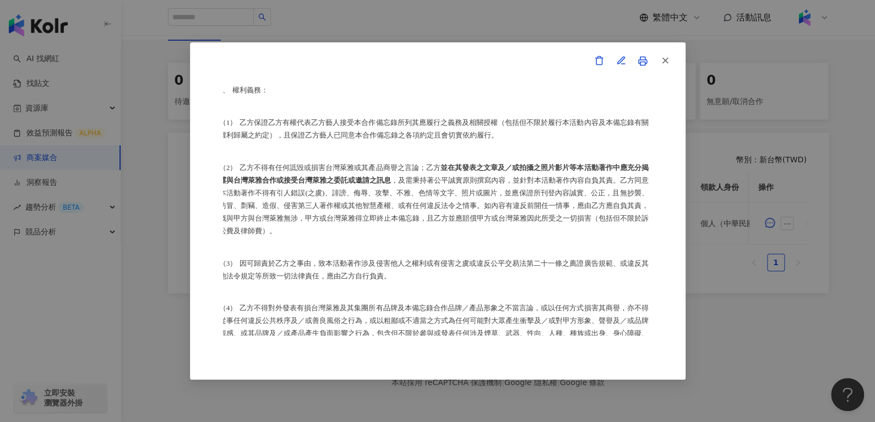
scroll to position [1235, 4]
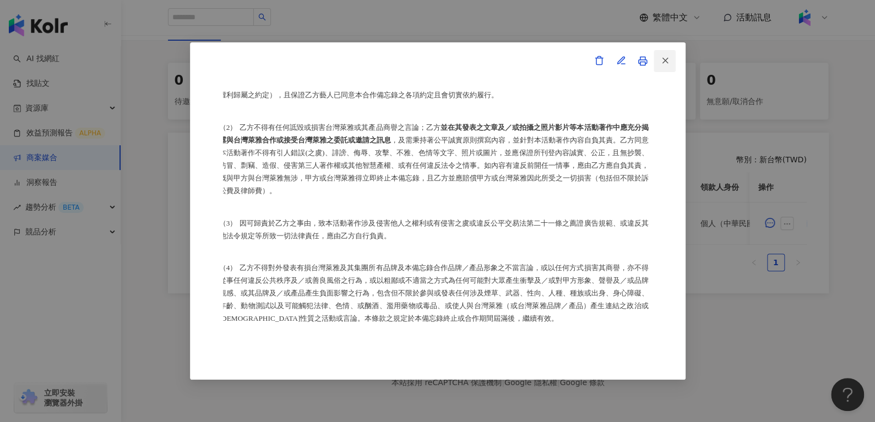
click at [672, 58] on button "button" at bounding box center [665, 61] width 22 height 22
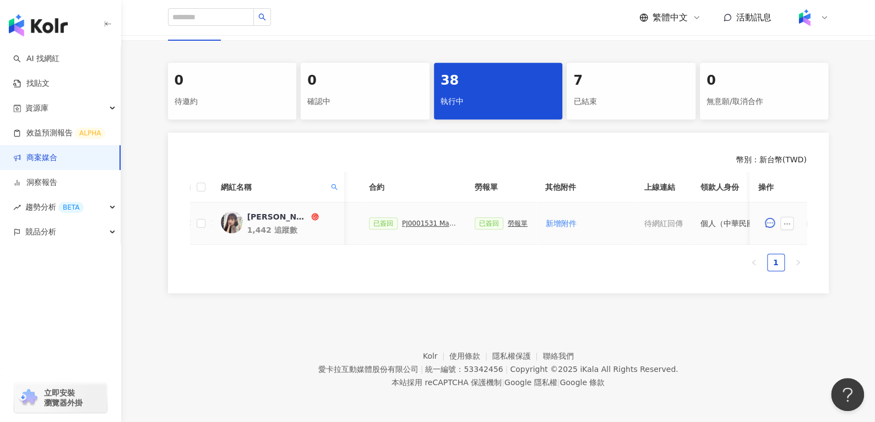
scroll to position [0, 476]
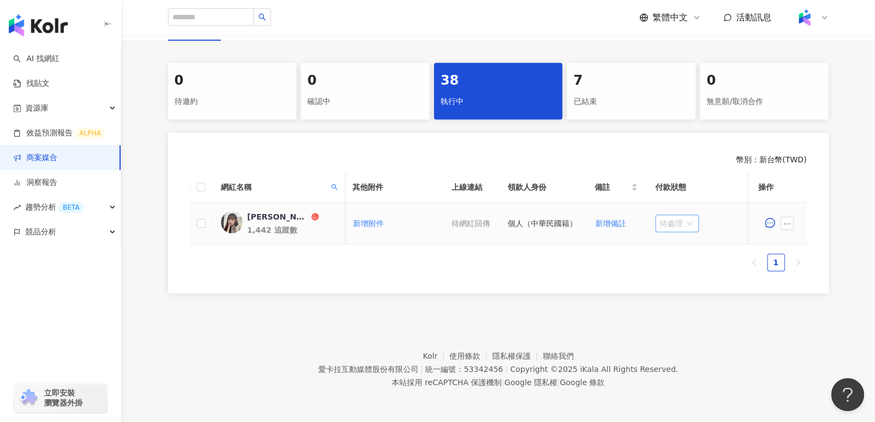
click at [673, 217] on span "待處理" at bounding box center [677, 223] width 35 height 17
click at [677, 258] on div "處理中" at bounding box center [672, 264] width 31 height 12
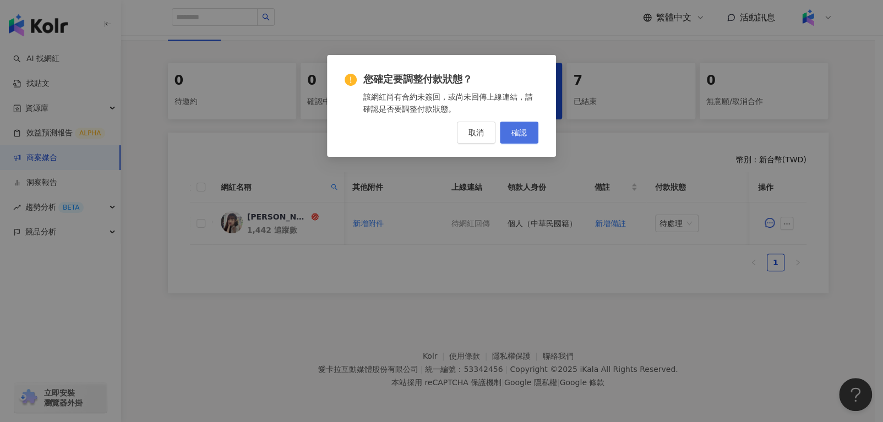
click at [530, 132] on button "確認" at bounding box center [519, 133] width 39 height 22
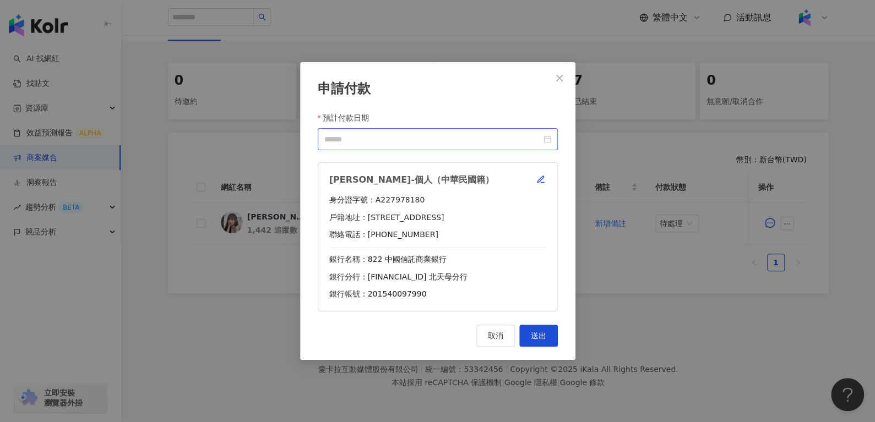
click at [545, 137] on div at bounding box center [437, 139] width 227 height 12
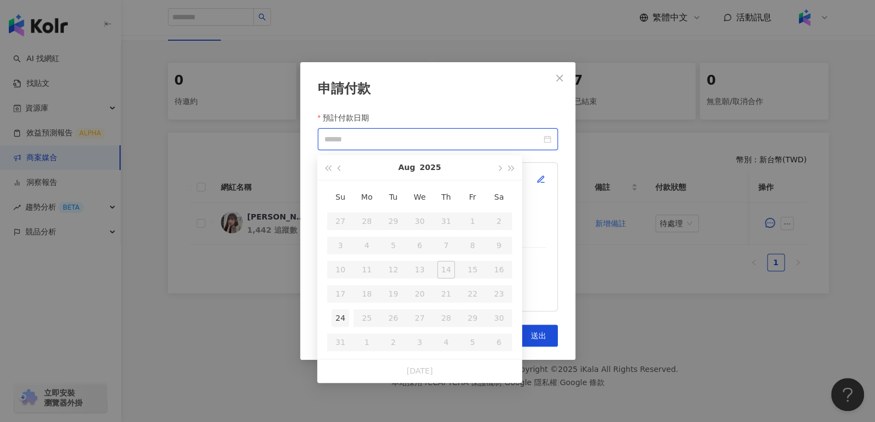
type input "**********"
click at [330, 310] on td "24" at bounding box center [340, 318] width 26 height 24
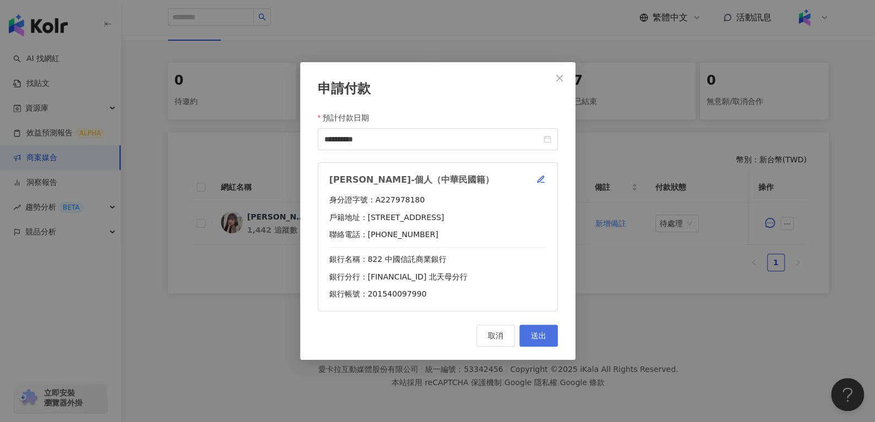
click at [548, 340] on button "送出" at bounding box center [538, 336] width 39 height 22
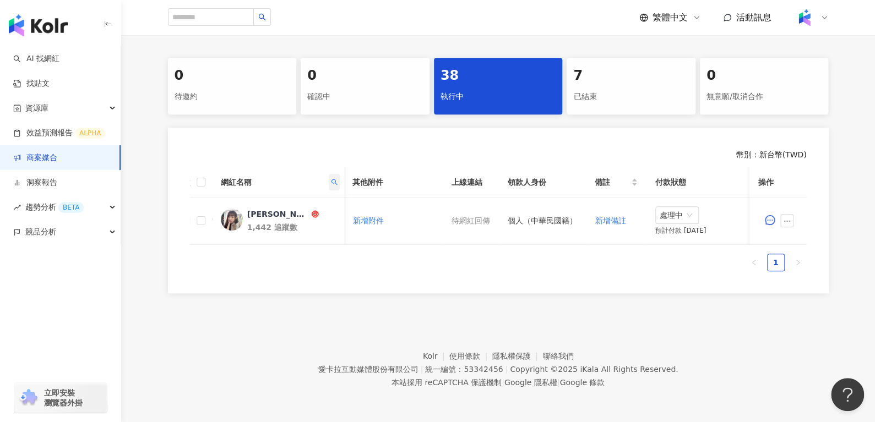
click at [334, 174] on span at bounding box center [333, 182] width 11 height 17
drag, startPoint x: 284, startPoint y: 203, endPoint x: 138, endPoint y: 210, distance: 145.6
click at [138, 210] on body "AI 找網紅 找貼文 資源庫 效益預測報告 ALPHA 商案媒合 洞察報告 趨勢分析 BETA 競品分析 立即安裝 瀏覽器外掛 繁體中文 活動訊息 活動列表 …" at bounding box center [437, 0] width 875 height 422
paste input "text"
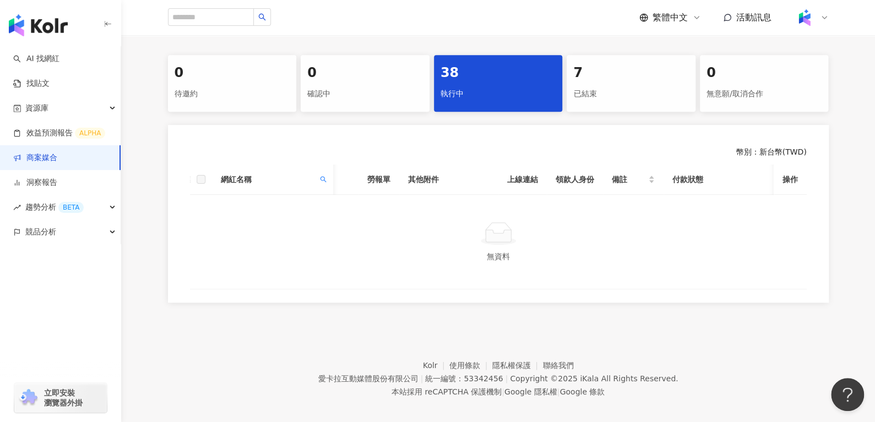
scroll to position [0, 331]
click at [324, 179] on icon "search" at bounding box center [322, 179] width 7 height 7
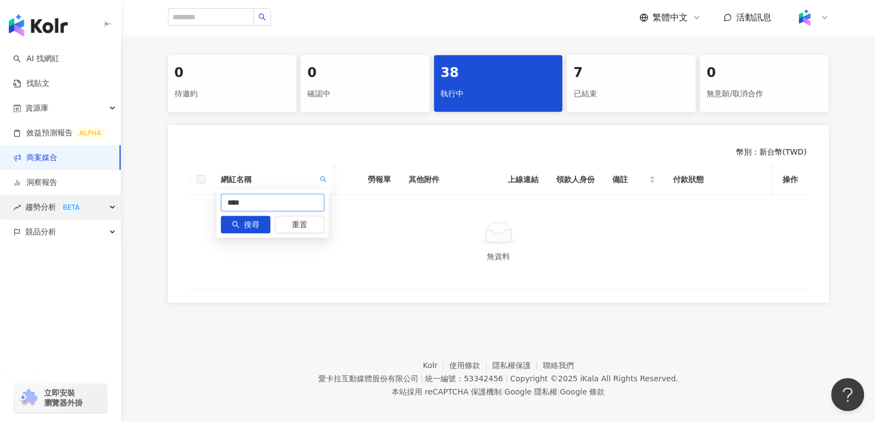
drag, startPoint x: 289, startPoint y: 206, endPoint x: 103, endPoint y: 209, distance: 186.2
paste input "*****"
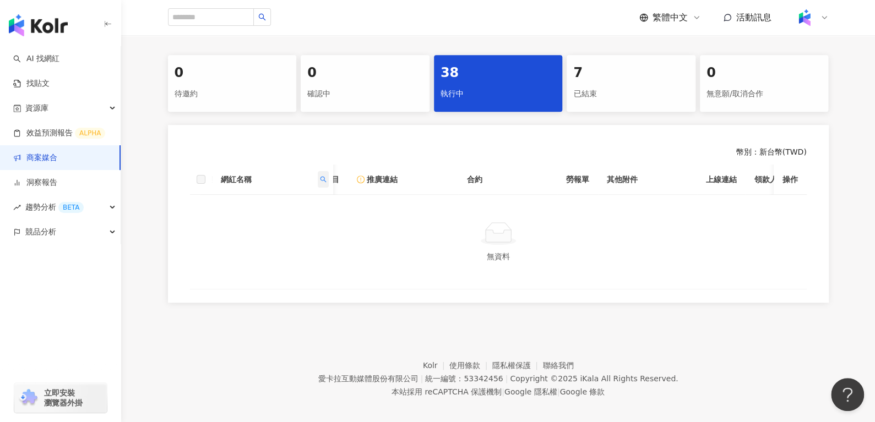
click at [322, 182] on span at bounding box center [322, 179] width 11 height 17
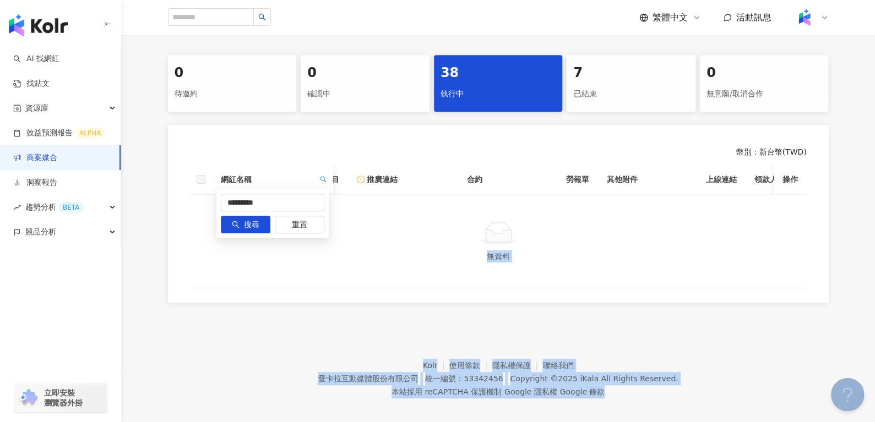
scroll to position [0, 0]
drag, startPoint x: 281, startPoint y: 210, endPoint x: 221, endPoint y: 202, distance: 60.0
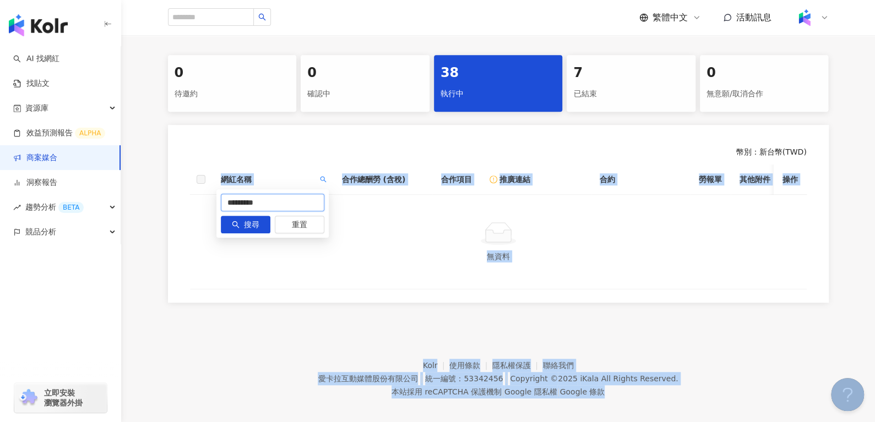
click at [291, 201] on input "*********" at bounding box center [273, 203] width 104 height 18
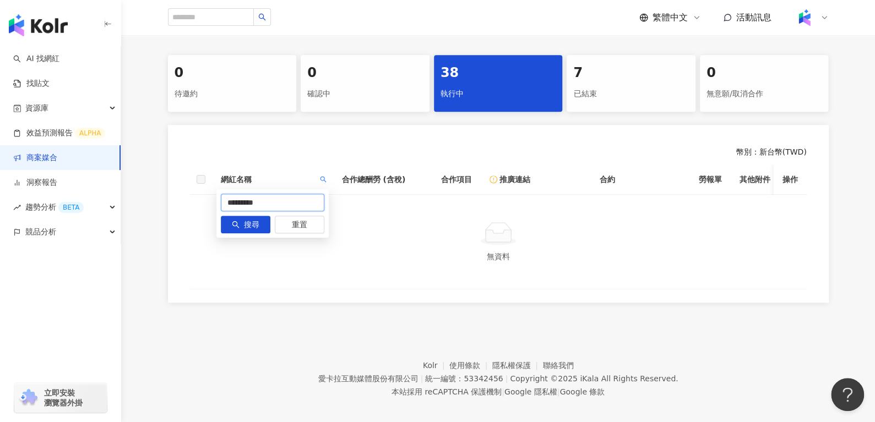
drag, startPoint x: 291, startPoint y: 203, endPoint x: 179, endPoint y: 208, distance: 112.4
paste input "text"
click at [323, 180] on icon "search" at bounding box center [323, 179] width 7 height 7
drag, startPoint x: 211, startPoint y: 218, endPoint x: 115, endPoint y: 230, distance: 97.2
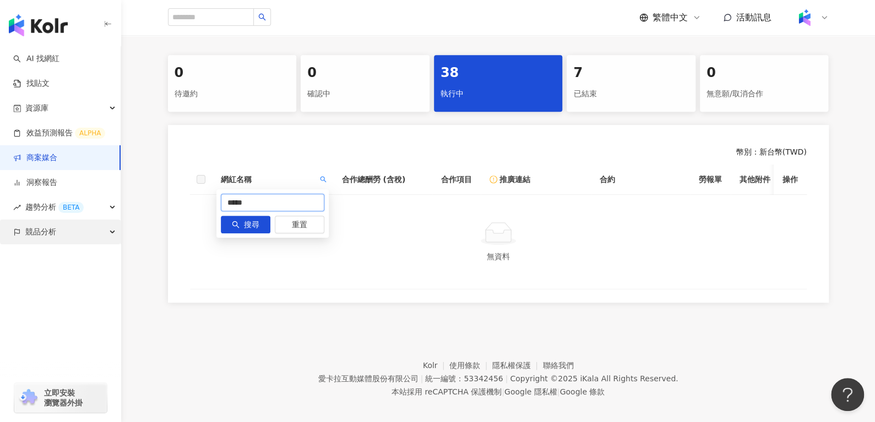
type input "*"
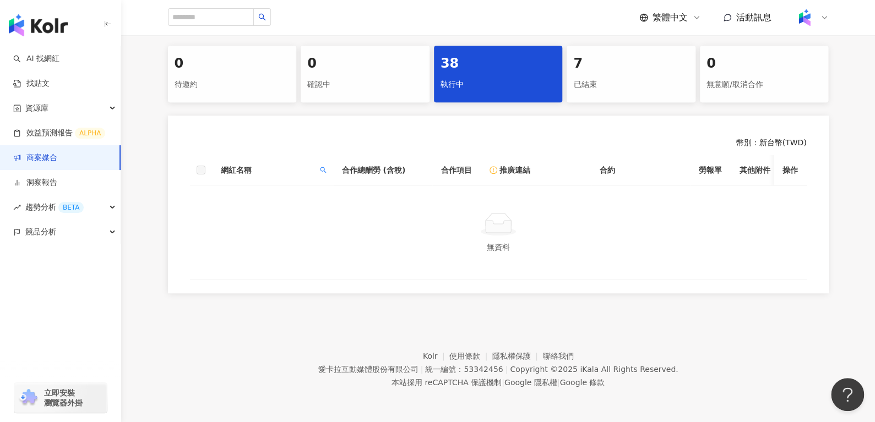
scroll to position [230, 0]
click at [322, 167] on span at bounding box center [323, 170] width 11 height 17
drag, startPoint x: 282, startPoint y: 185, endPoint x: 187, endPoint y: 188, distance: 94.8
paste input "text"
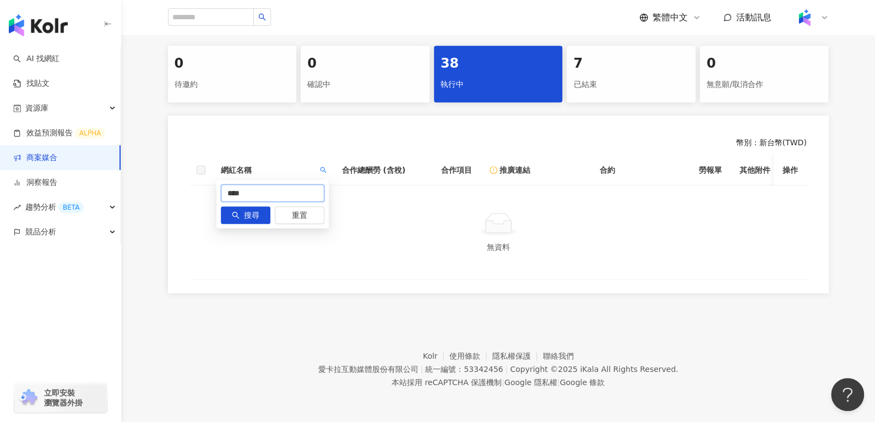
type input "****"
click at [328, 162] on span at bounding box center [323, 170] width 11 height 17
click at [291, 210] on button "重置" at bounding box center [300, 216] width 50 height 18
click at [254, 209] on span "搜尋" at bounding box center [251, 216] width 15 height 18
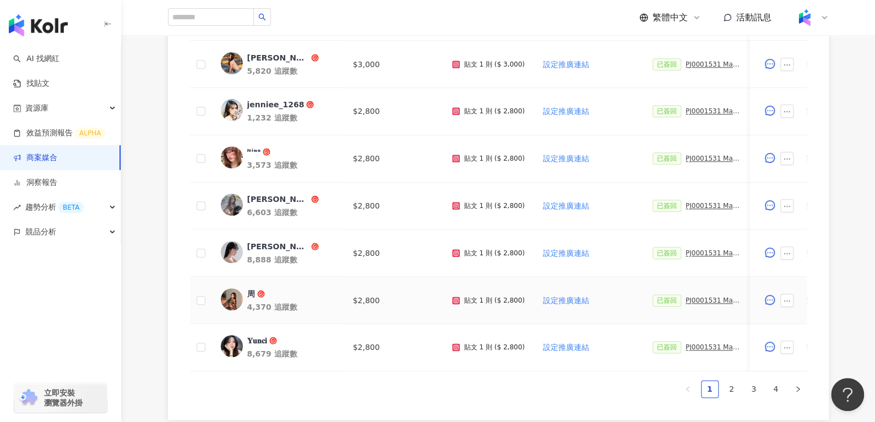
scroll to position [580, 0]
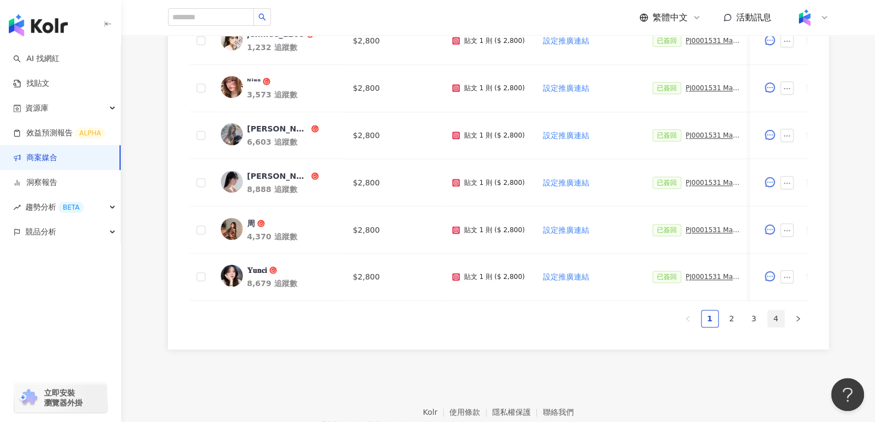
click at [783, 322] on link "4" at bounding box center [776, 319] width 17 height 17
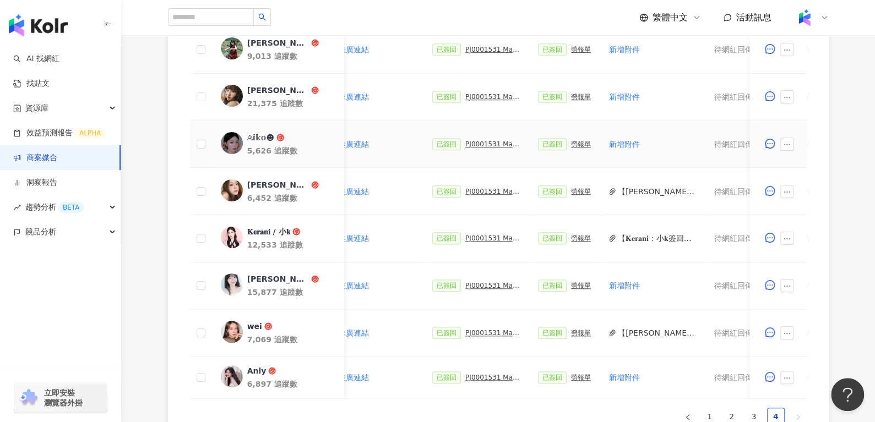
scroll to position [0, 225]
click at [466, 143] on div "PJ0001531 Maybelline_202506_FIT_ME_反孔特霧粉底_遮瑕_萊雅合作備忘錄" at bounding box center [492, 144] width 55 height 8
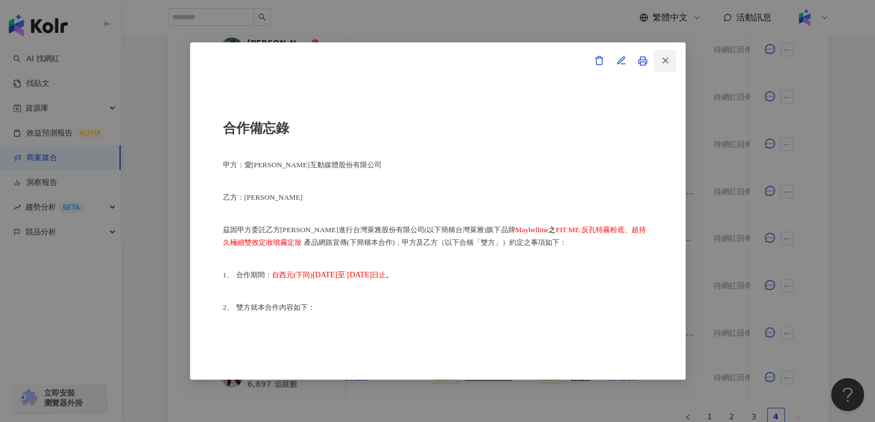
click at [660, 61] on icon "button" at bounding box center [665, 61] width 10 height 10
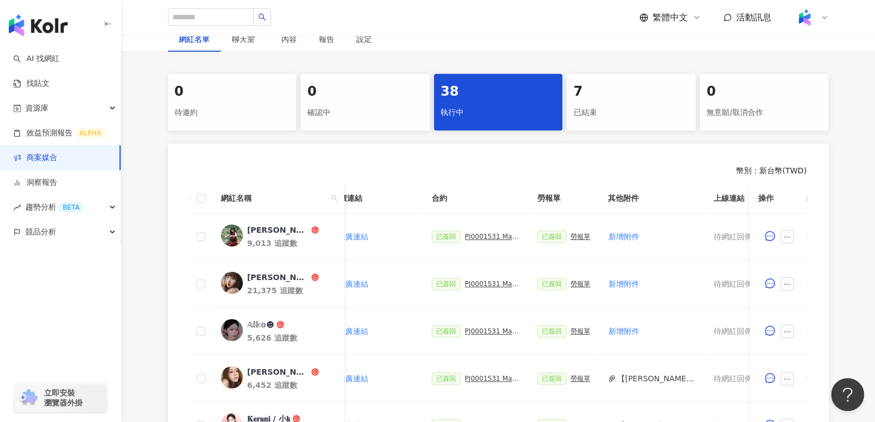
scroll to position [240, 0]
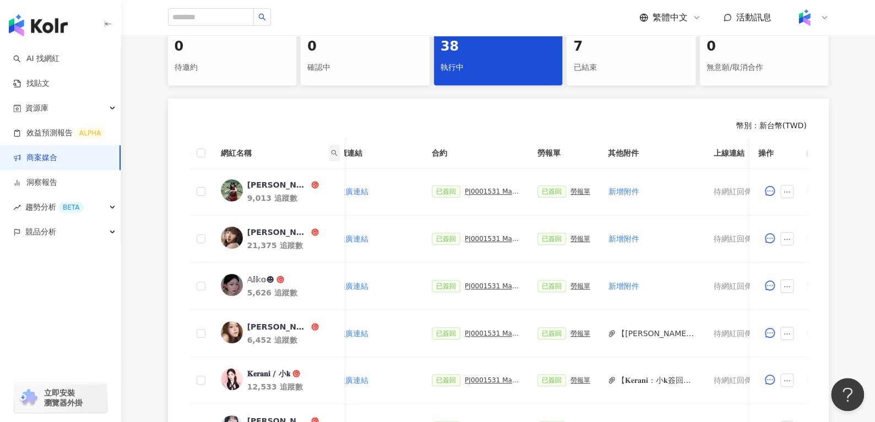
click at [330, 160] on span at bounding box center [333, 153] width 11 height 17
click at [292, 176] on input "text" at bounding box center [284, 176] width 104 height 18
type input "****"
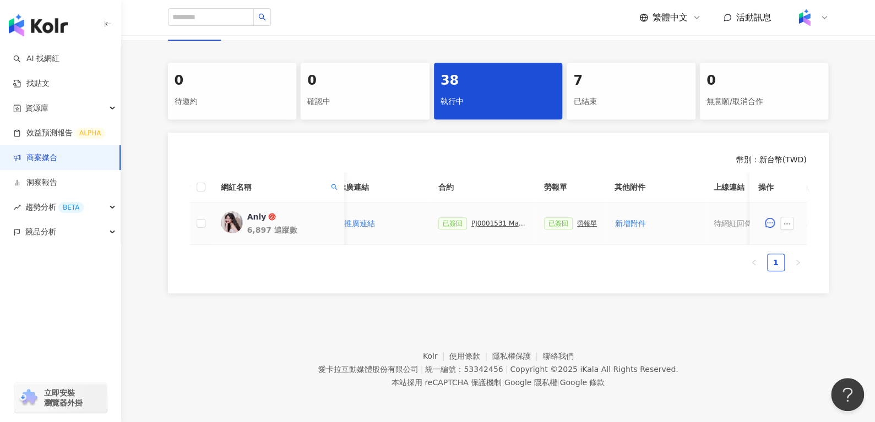
scroll to position [0, 476]
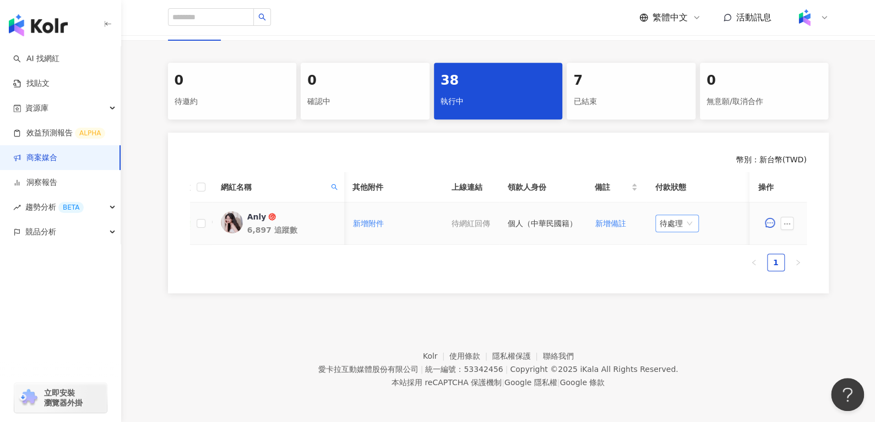
click at [683, 217] on span "待處理" at bounding box center [677, 223] width 35 height 17
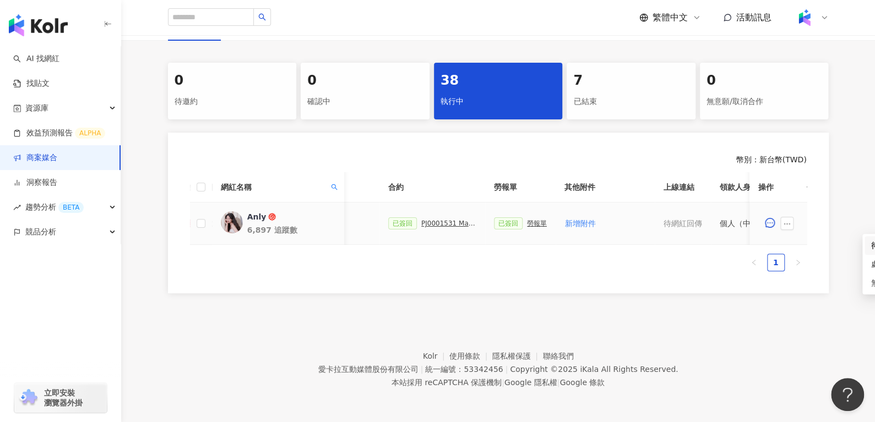
scroll to position [0, 254]
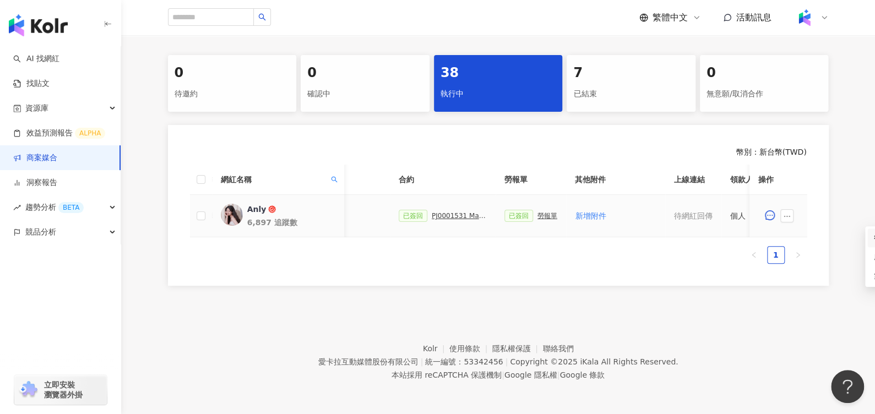
click at [543, 213] on div "勞報單" at bounding box center [548, 216] width 20 height 8
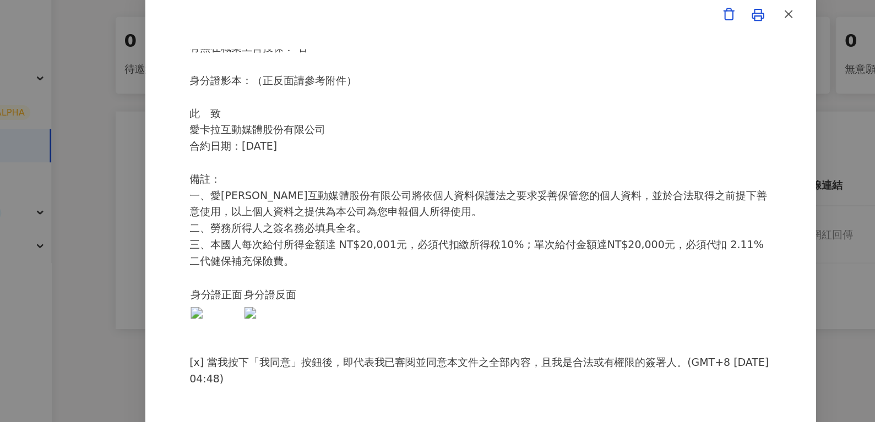
scroll to position [214, 0]
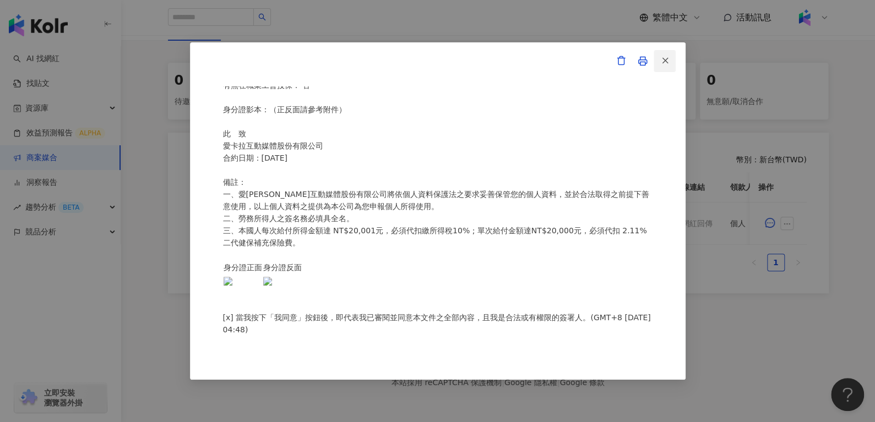
click at [673, 58] on button "button" at bounding box center [665, 61] width 22 height 22
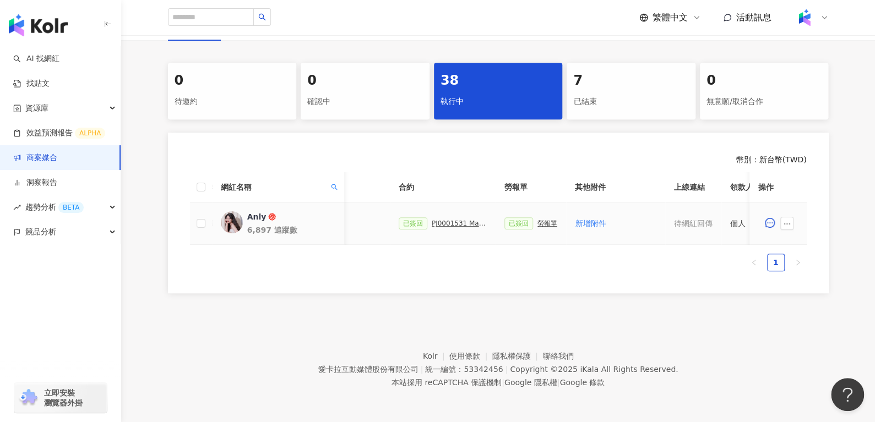
click at [440, 218] on div "已簽回 PJ0001531 Maybelline_202506_FIT_ME_反孔特霧粉底_遮瑕_萊雅合作備忘錄" at bounding box center [443, 224] width 88 height 12
click at [440, 220] on div "PJ0001531 Maybelline_202506_FIT_ME_反孔特霧粉底_遮瑕_萊雅合作備忘錄" at bounding box center [459, 224] width 55 height 8
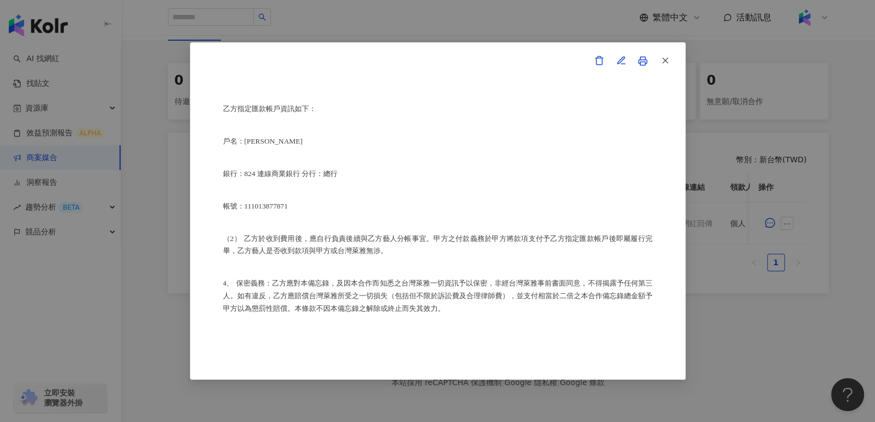
scroll to position [650, 0]
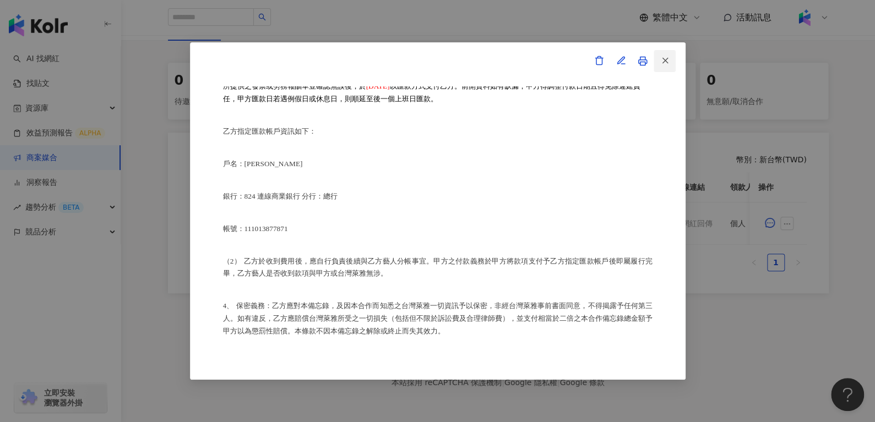
click at [658, 69] on button "button" at bounding box center [665, 61] width 22 height 22
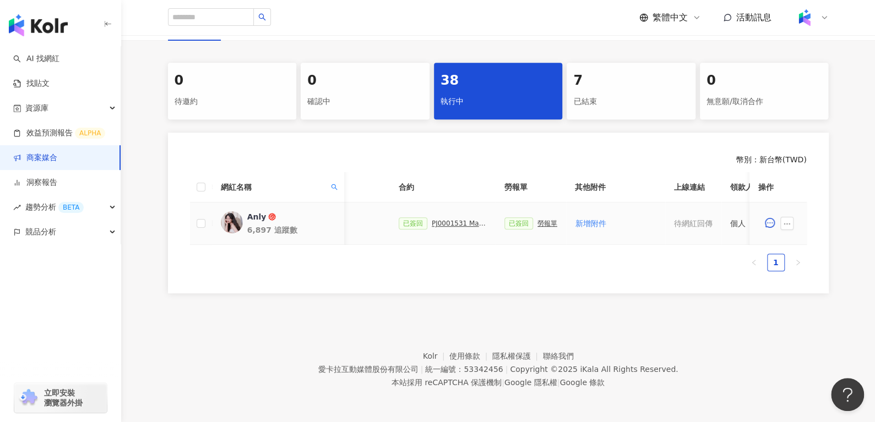
scroll to position [0, 476]
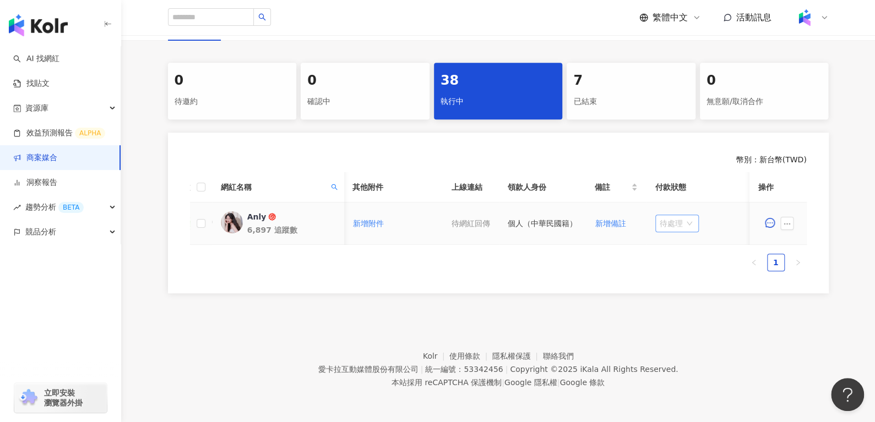
click at [670, 218] on span "待處理" at bounding box center [677, 223] width 35 height 17
click at [792, 217] on button "button" at bounding box center [786, 223] width 13 height 13
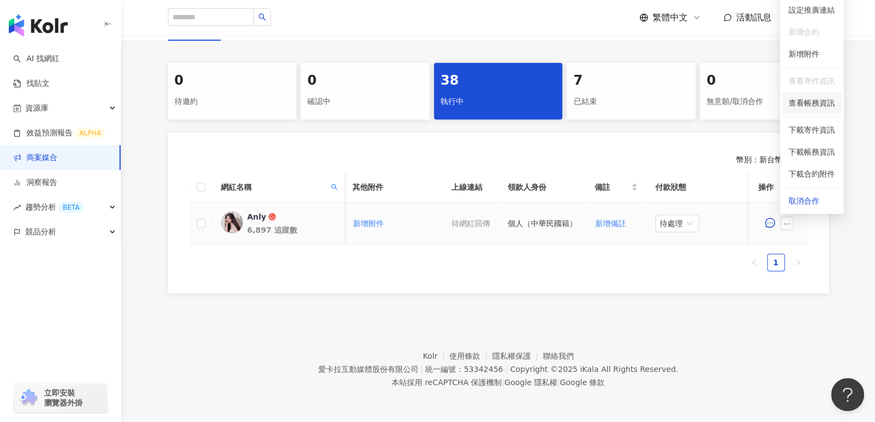
click at [808, 97] on span "查看帳務資訊" at bounding box center [812, 103] width 46 height 12
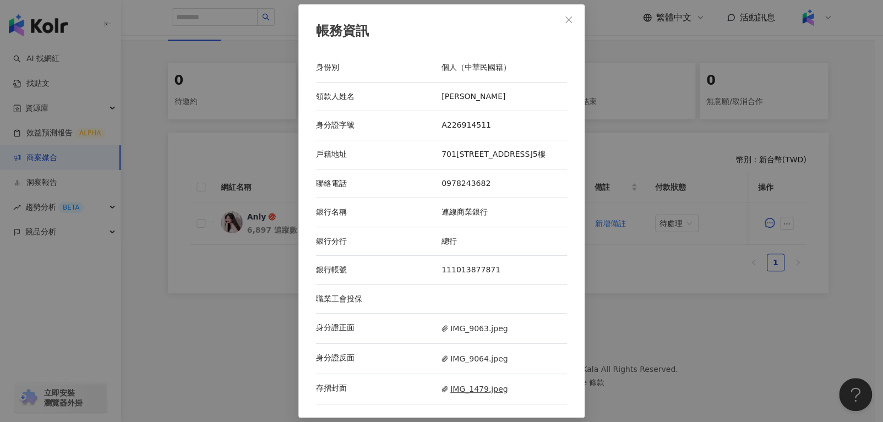
click at [462, 388] on span "IMG_1479.jpeg" at bounding box center [475, 389] width 66 height 12
click at [574, 29] on div "帳務資訊 身份別 個人（中華民國籍） 領款人姓名 陳佳瑄 身分證字號 A226914511 戶籍地址 701台南市東區崇明路187巷19號5樓 聯絡電話 09…" at bounding box center [442, 211] width 286 height 414
click at [573, 27] on button "Close" at bounding box center [569, 20] width 22 height 22
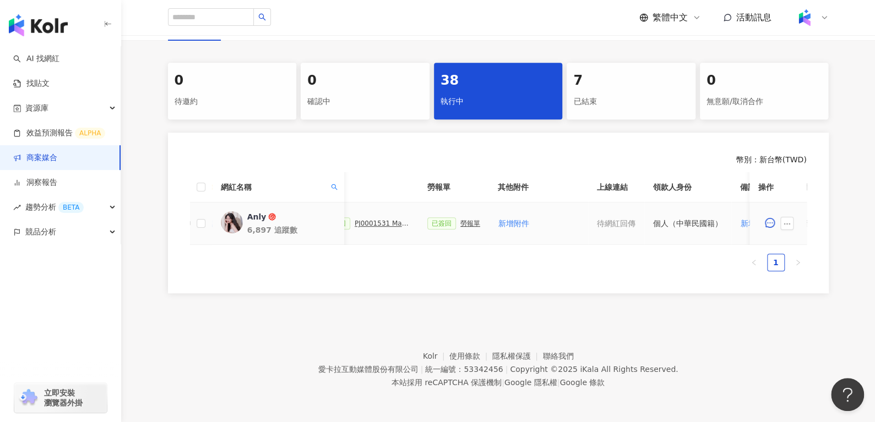
scroll to position [0, 331]
click at [381, 220] on div "PJ0001531 Maybelline_202506_FIT_ME_反孔特霧粉底_遮瑕_萊雅合作備忘錄" at bounding box center [382, 224] width 55 height 8
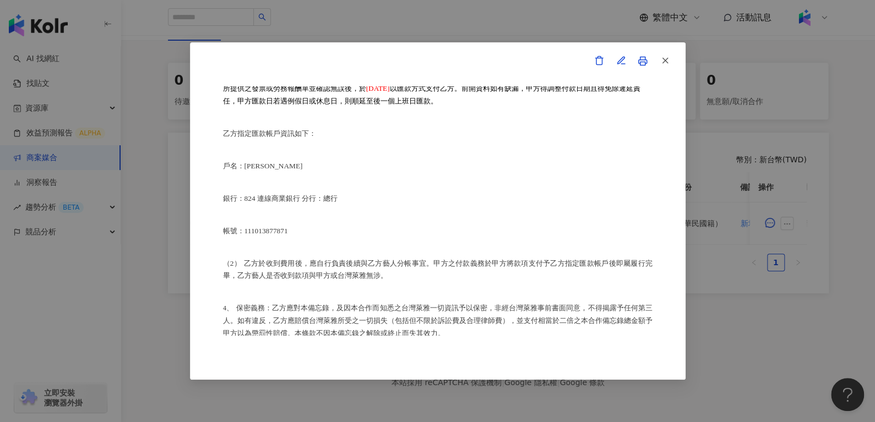
scroll to position [587, 0]
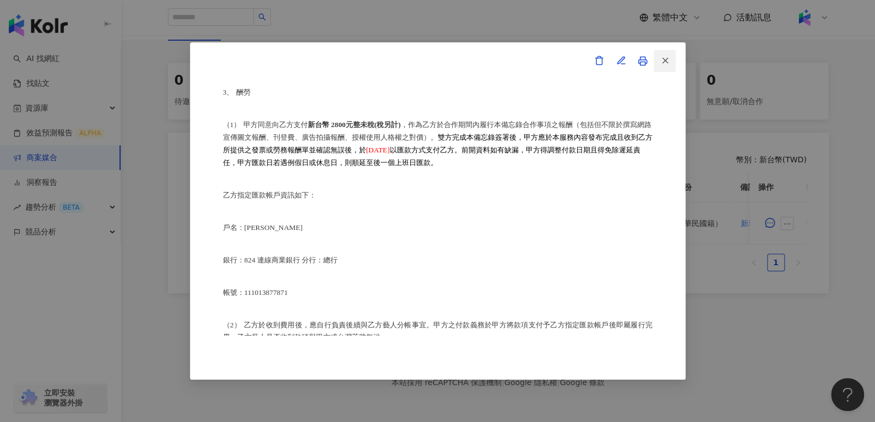
click at [669, 61] on icon "button" at bounding box center [665, 61] width 10 height 10
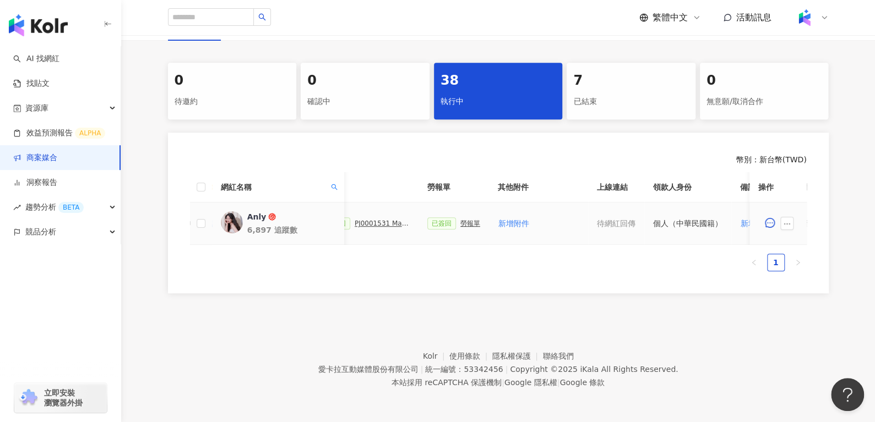
scroll to position [0, 476]
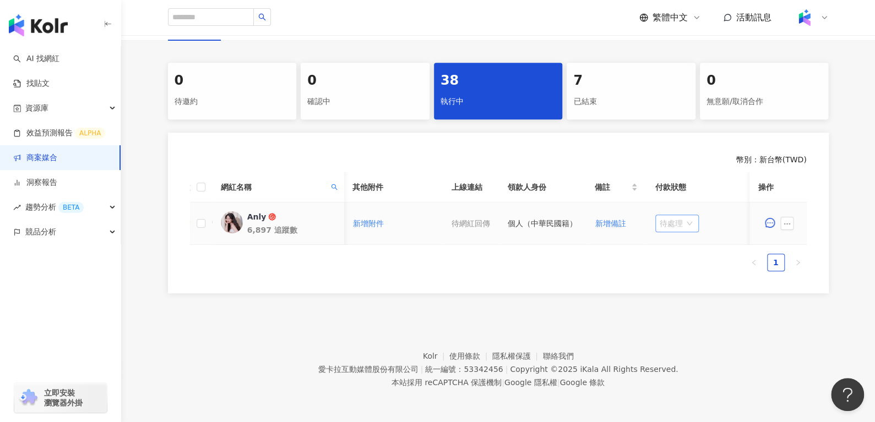
click at [691, 215] on div "待處理" at bounding box center [677, 224] width 44 height 18
click at [676, 258] on div "處理中" at bounding box center [672, 264] width 31 height 12
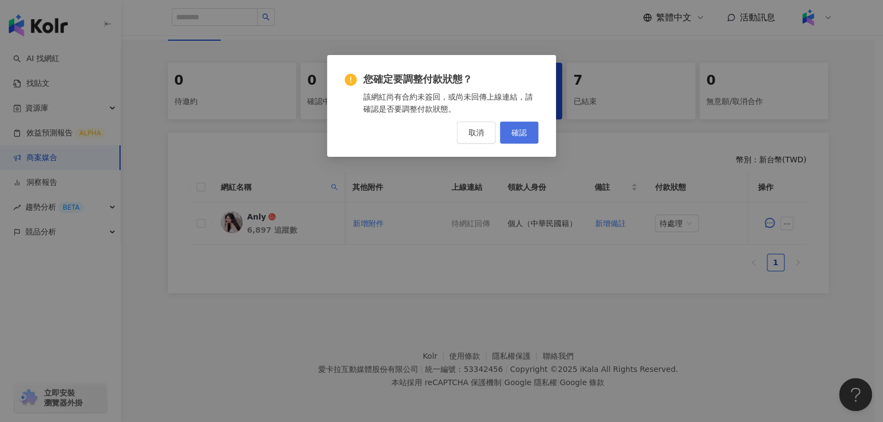
click at [514, 138] on button "確認" at bounding box center [519, 133] width 39 height 22
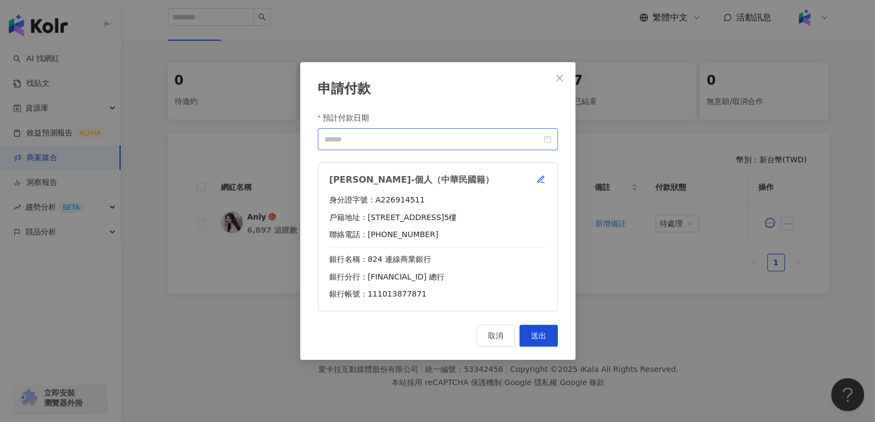
click at [546, 138] on div at bounding box center [437, 139] width 227 height 12
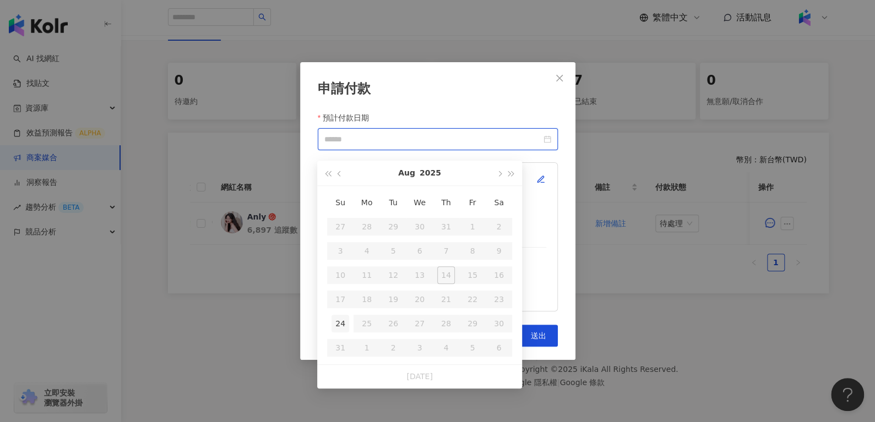
type input "**********"
click at [331, 314] on td "24" at bounding box center [340, 324] width 26 height 24
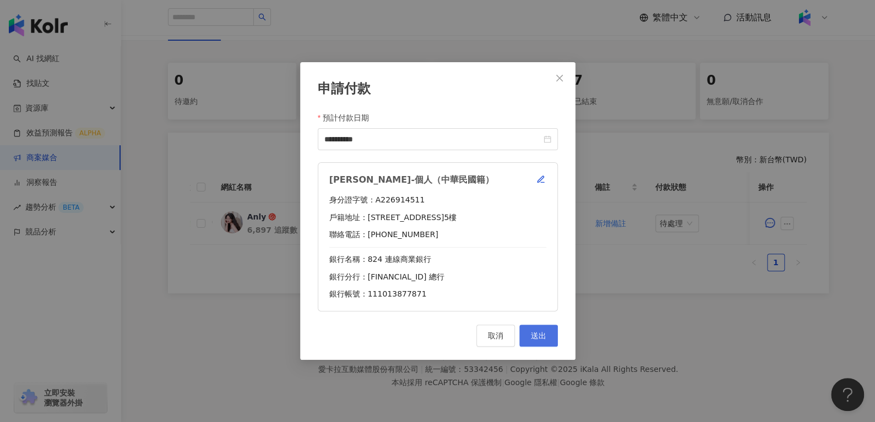
click at [543, 337] on span "送出" at bounding box center [538, 336] width 15 height 9
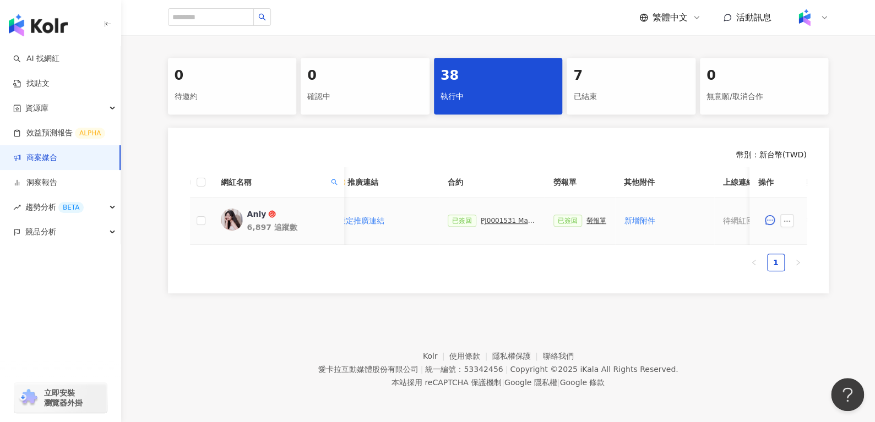
scroll to position [0, 201]
click at [337, 179] on icon "search" at bounding box center [333, 182] width 7 height 7
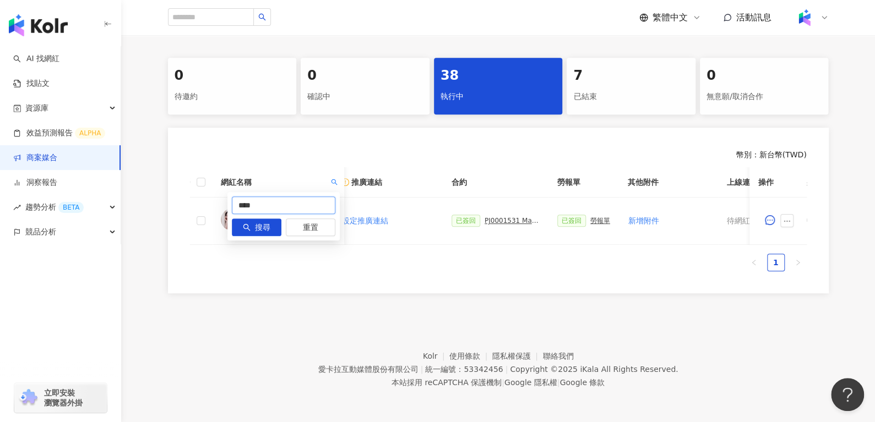
drag, startPoint x: 291, startPoint y: 202, endPoint x: 172, endPoint y: 223, distance: 120.2
click at [181, 211] on body "AI 找網紅 找貼文 資源庫 效益預測報告 ALPHA 商案媒合 洞察報告 趨勢分析 BETA 競品分析 立即安裝 瀏覽器外掛 繁體中文 活動訊息 活動列表 …" at bounding box center [437, 0] width 875 height 422
paste input "text"
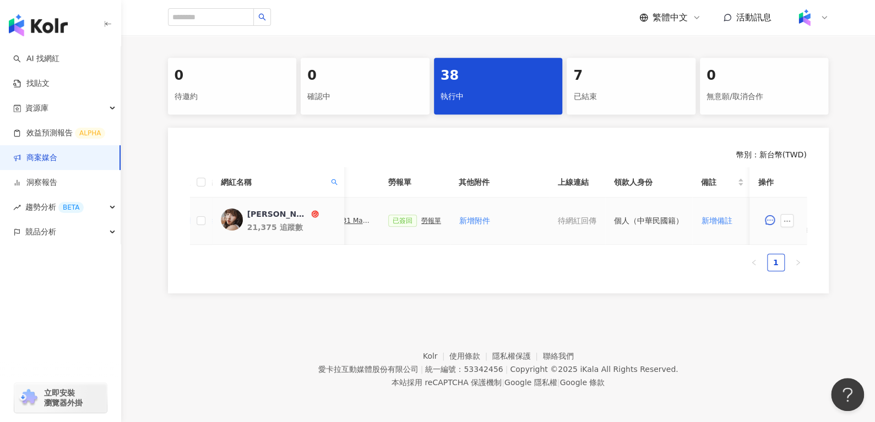
scroll to position [0, 372]
click at [430, 217] on div "勞報單" at bounding box center [430, 221] width 20 height 8
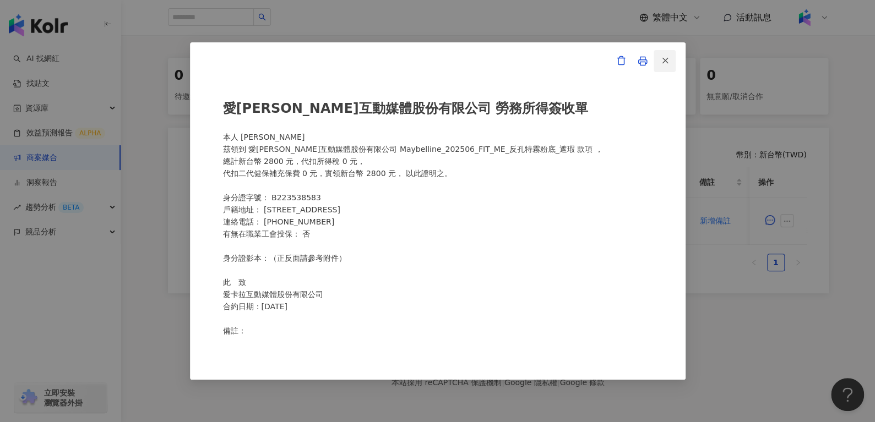
click at [665, 63] on icon "button" at bounding box center [665, 61] width 10 height 10
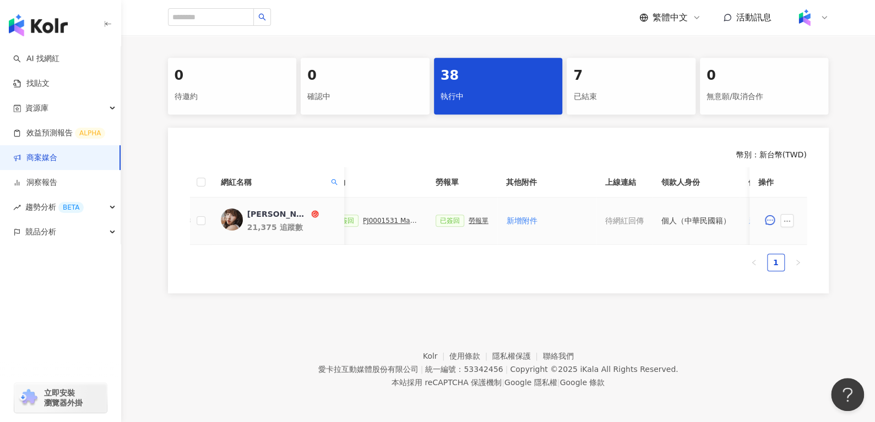
scroll to position [0, 476]
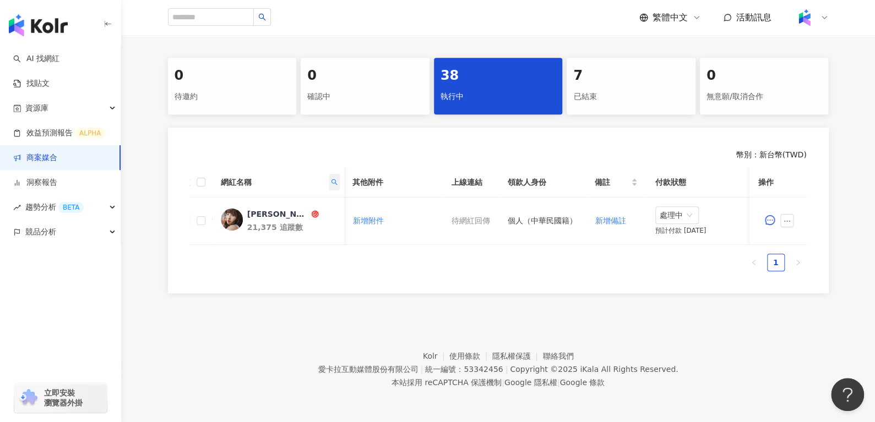
click at [329, 175] on span at bounding box center [333, 182] width 11 height 17
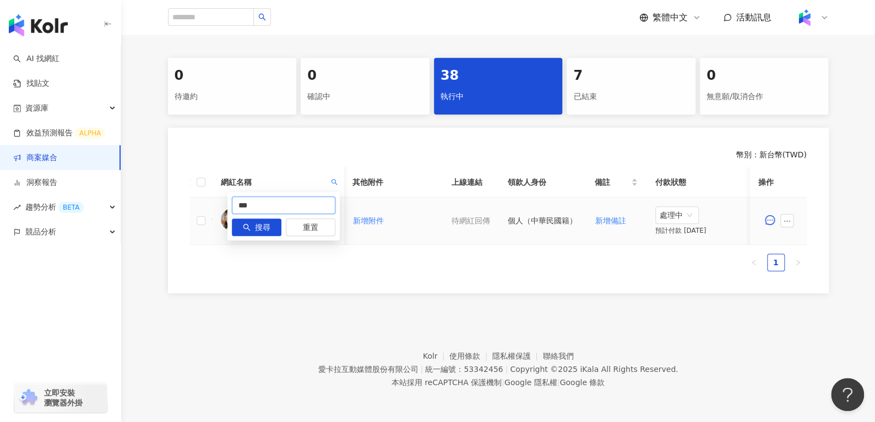
drag, startPoint x: 196, startPoint y: 225, endPoint x: 161, endPoint y: 230, distance: 34.6
click at [170, 211] on body "AI 找網紅 找貼文 資源庫 效益預測報告 ALPHA 商案媒合 洞察報告 趨勢分析 BETA 競品分析 立即安裝 瀏覽器外掛 繁體中文 活動訊息 活動列表 …" at bounding box center [437, 0] width 875 height 422
paste input "text"
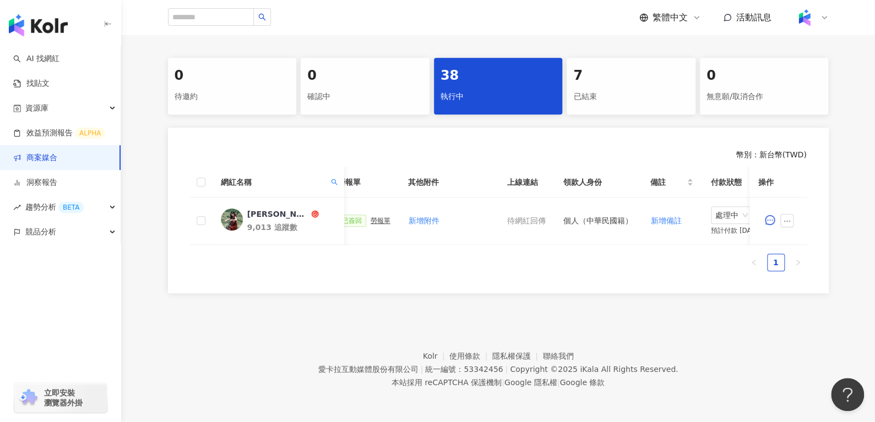
scroll to position [0, 438]
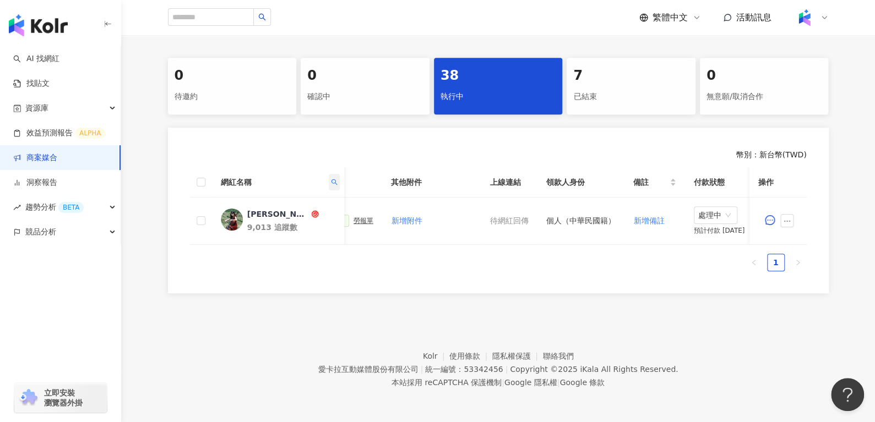
click at [336, 179] on icon "search" at bounding box center [333, 182] width 7 height 7
drag, startPoint x: 261, startPoint y: 203, endPoint x: 210, endPoint y: 205, distance: 50.7
click at [213, 205] on body "AI 找網紅 找貼文 資源庫 效益預測報告 ALPHA 商案媒合 洞察報告 趨勢分析 BETA 競品分析 立即安裝 瀏覽器外掛 繁體中文 活動訊息 活動列表 …" at bounding box center [437, 0] width 875 height 422
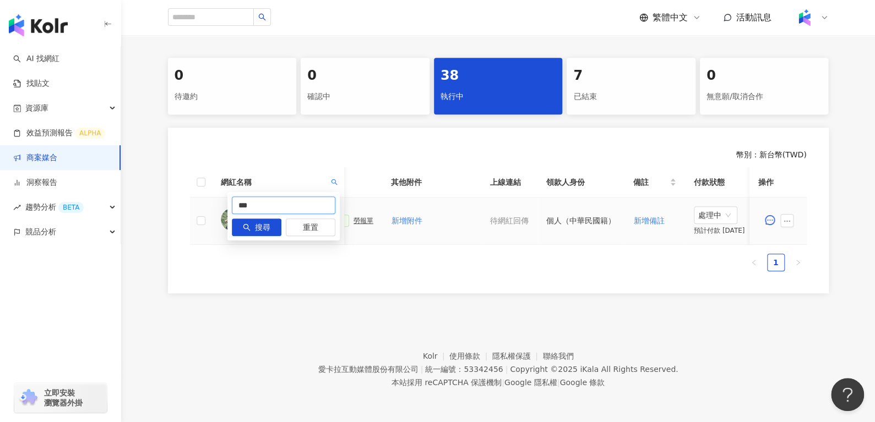
paste input "text"
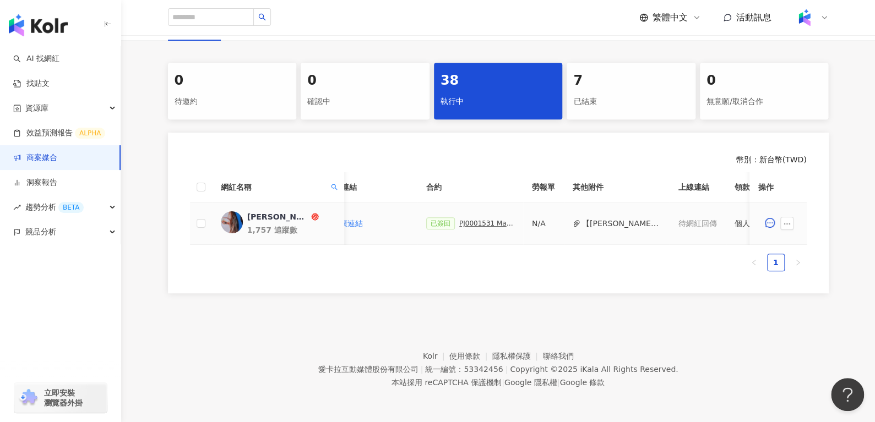
scroll to position [0, 228]
click at [604, 218] on button "【劉小眠_勞報】PJ0001531 Maybelline_202506_FIT_ME_反孔特霧粉底_遮瑕(1).pdf" at bounding box center [620, 224] width 79 height 12
click at [471, 218] on div "已簽回 PJ0001531 Maybelline_202506_FIT_ME_反孔特霧粉底_遮瑕_萊雅合作備忘錄" at bounding box center [469, 224] width 88 height 12
click at [471, 220] on div "PJ0001531 Maybelline_202506_FIT_ME_反孔特霧粉底_遮瑕_萊雅合作備忘錄" at bounding box center [485, 224] width 55 height 8
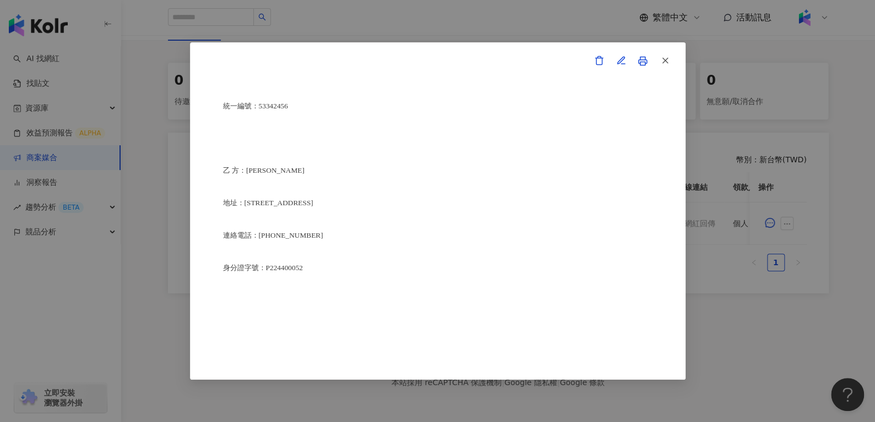
scroll to position [2679, 0]
click at [659, 63] on button "button" at bounding box center [665, 61] width 22 height 22
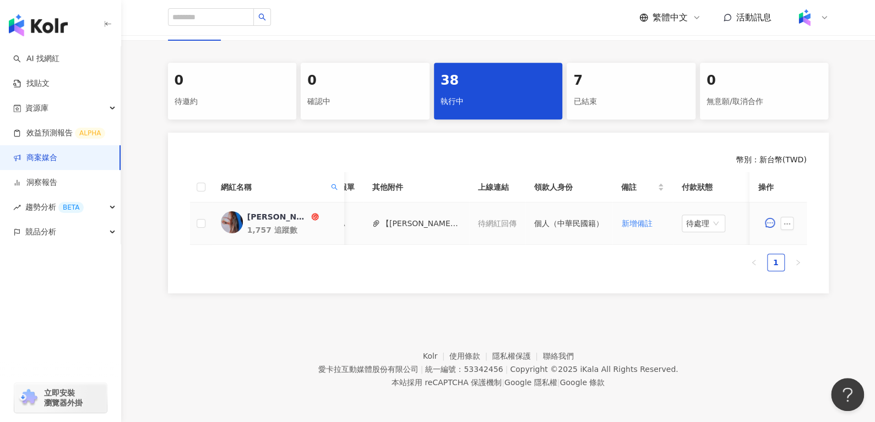
scroll to position [0, 453]
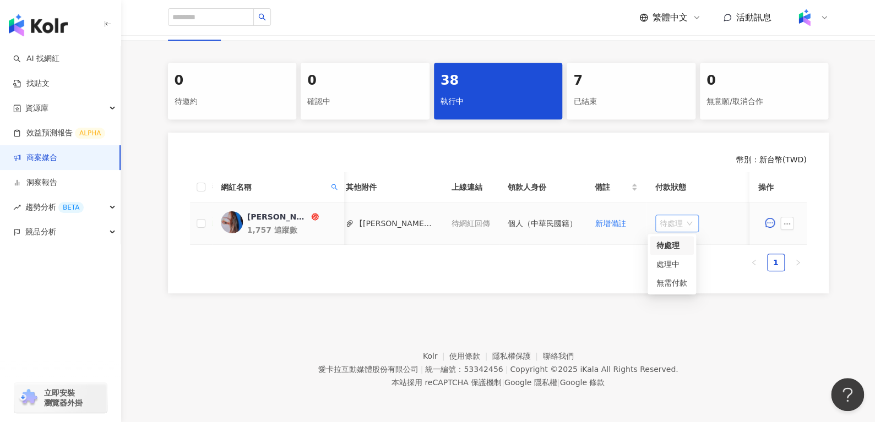
click at [668, 216] on span "待處理" at bounding box center [677, 223] width 35 height 17
click at [663, 258] on div "處理中" at bounding box center [672, 264] width 31 height 12
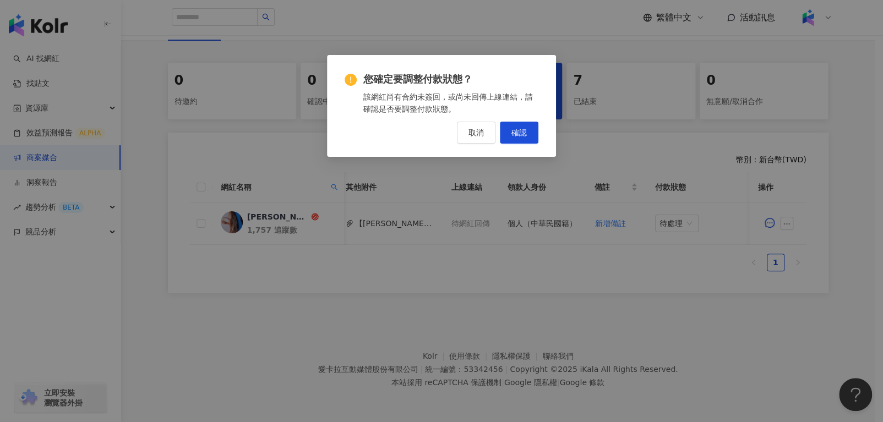
click at [470, 147] on div "您確定要調整付款狀態？ 該網紅尚有合約未簽回，或尚未回傳上線連結，請確認是否要調整付款狀態。 取消 確認" at bounding box center [441, 106] width 229 height 102
click at [469, 139] on button "取消" at bounding box center [476, 133] width 39 height 22
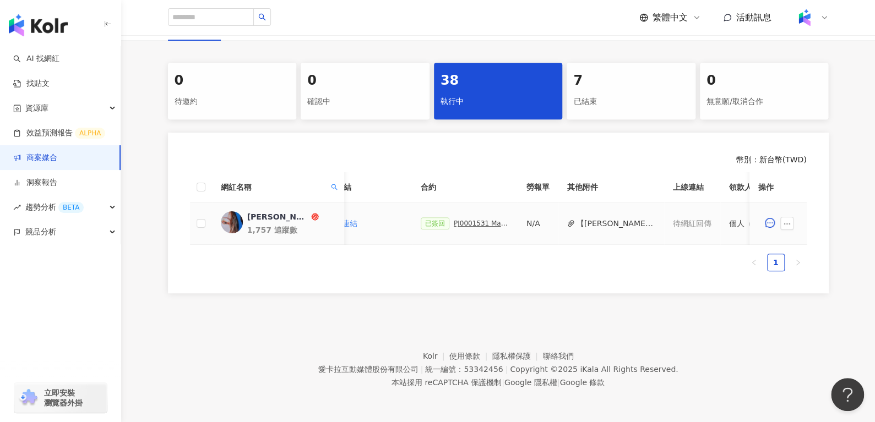
scroll to position [0, 230]
click at [455, 220] on div "PJ0001531 Maybelline_202506_FIT_ME_反孔特霧粉底_遮瑕_萊雅合作備忘錄" at bounding box center [482, 224] width 55 height 8
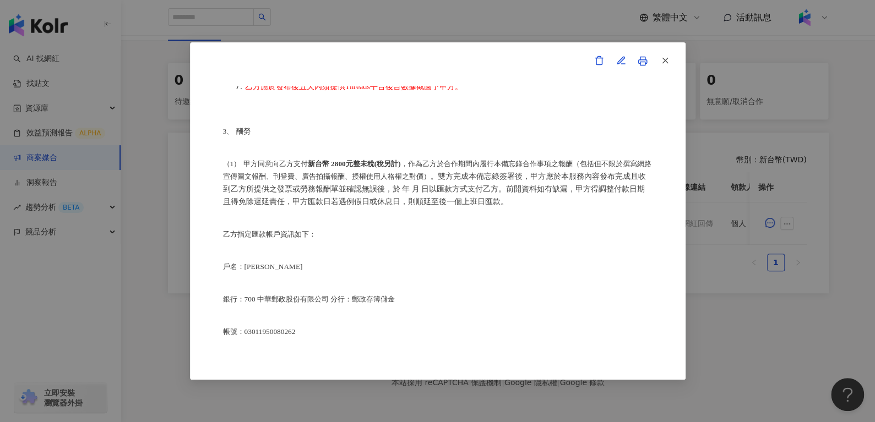
scroll to position [548, 0]
click at [665, 55] on span "button" at bounding box center [665, 61] width 10 height 12
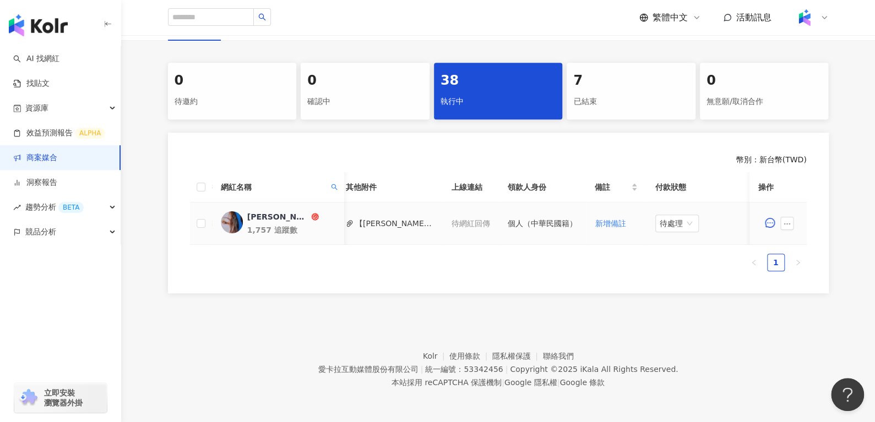
scroll to position [0, 269]
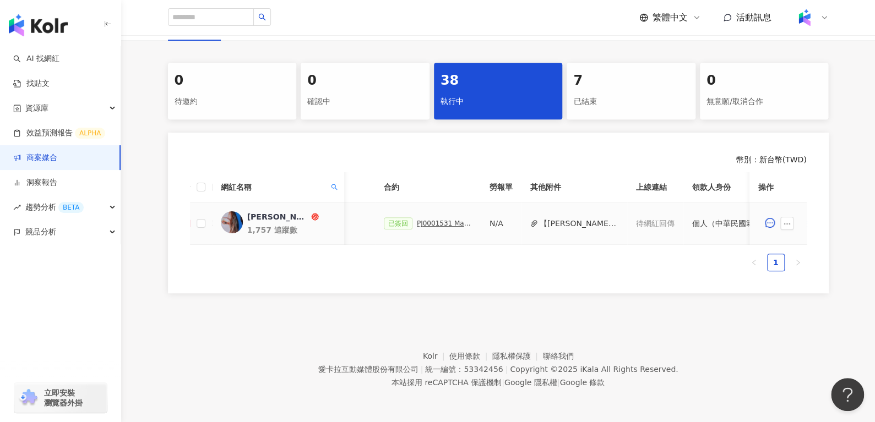
click at [424, 220] on div "PJ0001531 Maybelline_202506_FIT_ME_反孔特霧粉底_遮瑕_萊雅合作備忘錄" at bounding box center [444, 224] width 55 height 8
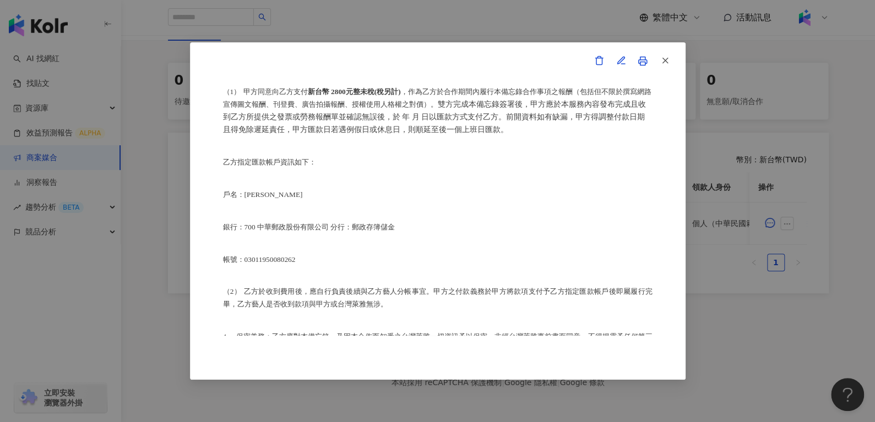
scroll to position [548, 0]
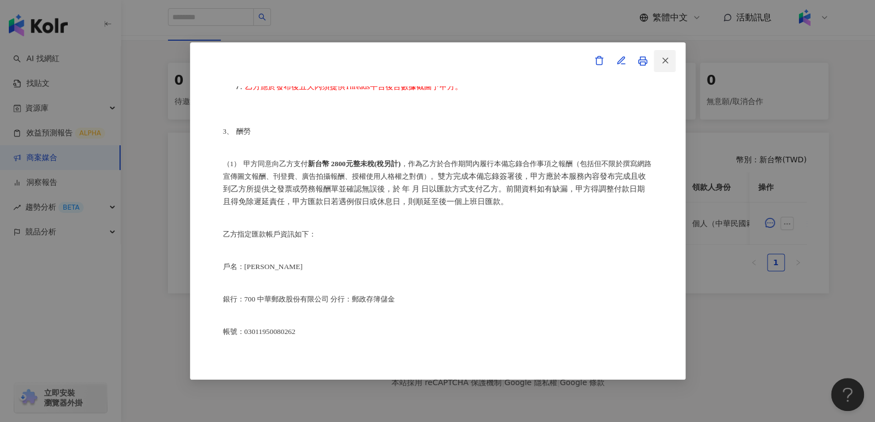
click at [668, 64] on icon "button" at bounding box center [665, 61] width 10 height 10
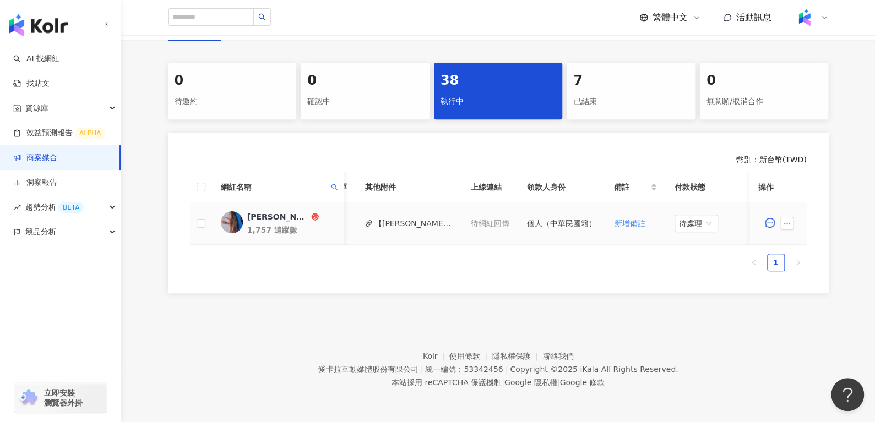
scroll to position [0, 453]
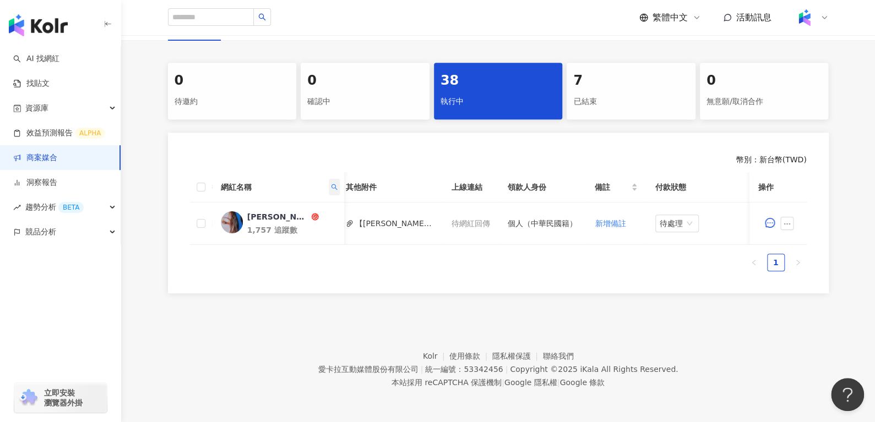
click at [334, 184] on icon "search" at bounding box center [334, 187] width 6 height 6
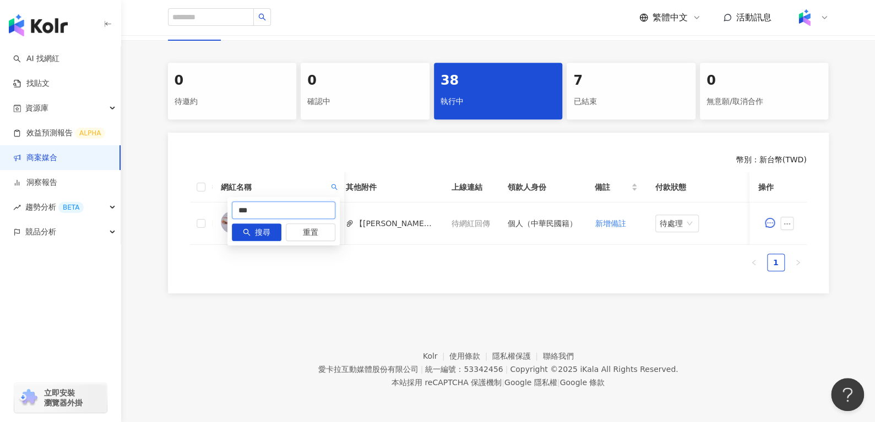
click at [306, 202] on input "***" at bounding box center [284, 211] width 104 height 18
type input "*"
paste input "*"
type input "*"
click at [271, 226] on button "搜尋" at bounding box center [257, 233] width 50 height 18
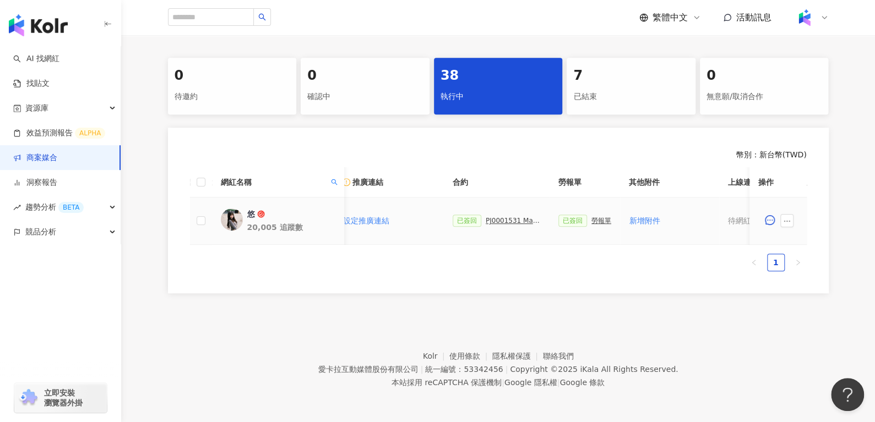
scroll to position [0, 201]
click at [493, 219] on div "PJ0001531 Maybelline_202506_FIT_ME_反孔特霧粉底_遮瑕_萊雅合作備忘錄" at bounding box center [512, 221] width 55 height 8
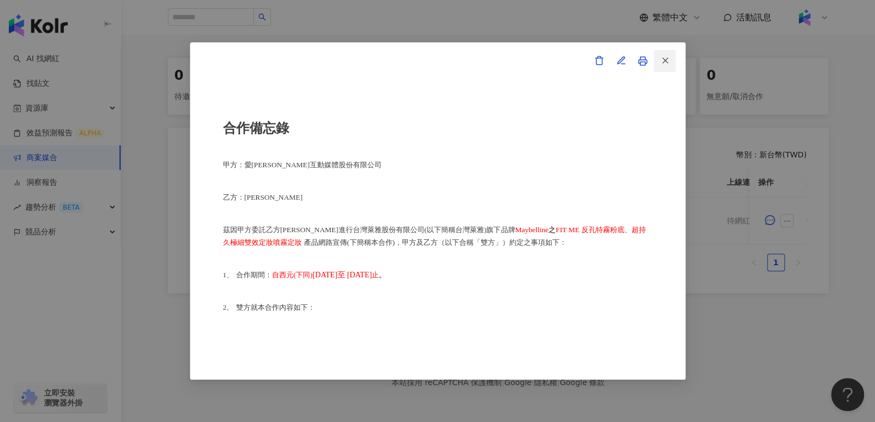
click at [670, 66] on button "button" at bounding box center [665, 61] width 22 height 22
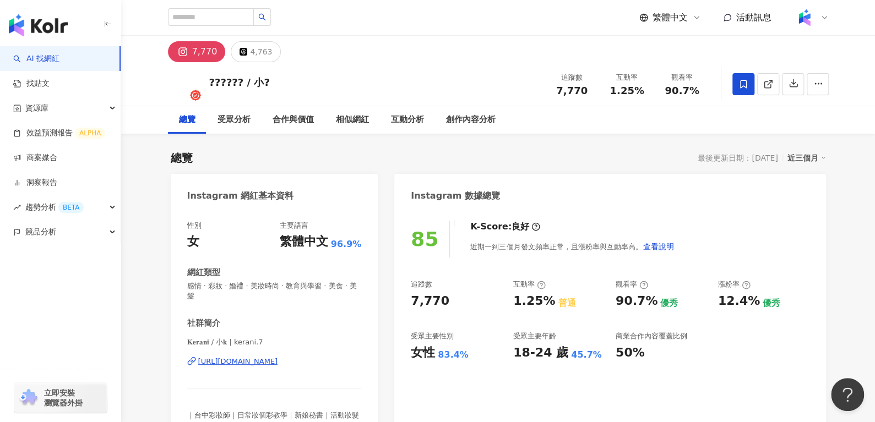
scroll to position [19, 0]
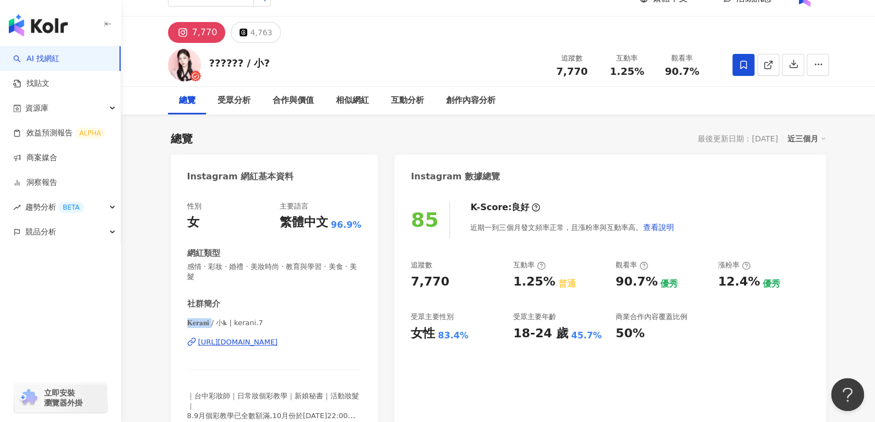
drag, startPoint x: 184, startPoint y: 324, endPoint x: 213, endPoint y: 326, distance: 28.7
click at [213, 326] on div "性別 女 主要語言 繁體中文 96.9% 網紅類型 感情 · 彩妝 · 婚禮 · 美妝時尚 · 教育與學習 · 美食 · 美髮 社群簡介 𝐊𝐞𝐫𝐚𝐧𝐢 / 小…" at bounding box center [275, 319] width 208 height 257
copy span "𝐊𝐞𝐫𝐚𝐧𝐢 / 小𝐤 |"
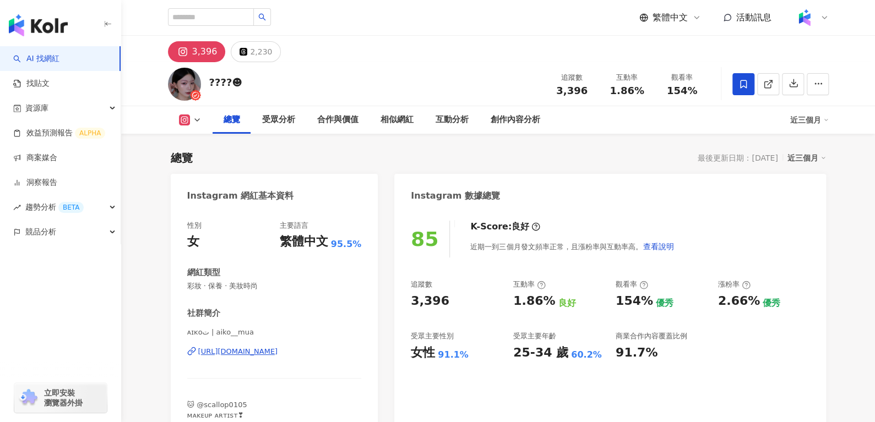
drag, startPoint x: 212, startPoint y: 336, endPoint x: 262, endPoint y: 332, distance: 50.3
click at [262, 332] on span "ᴀɪᴋᴏت | aiko__mua" at bounding box center [274, 333] width 175 height 10
copy span "aiko__mua"
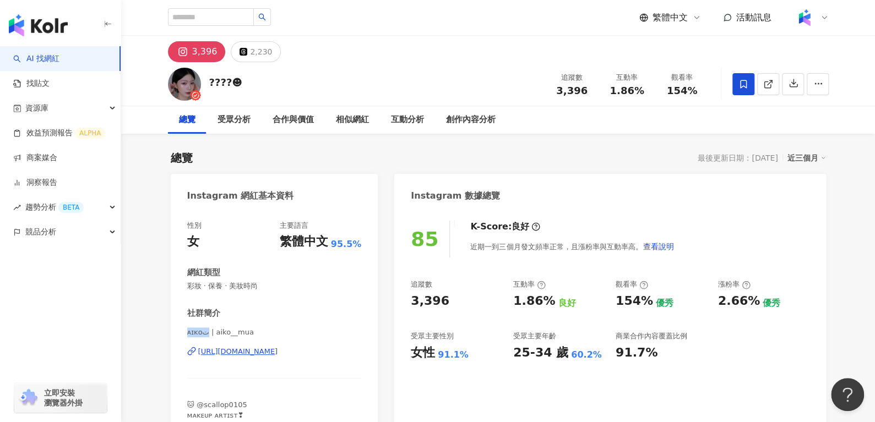
drag, startPoint x: 181, startPoint y: 335, endPoint x: 205, endPoint y: 337, distance: 24.3
click at [205, 337] on div "性別 女 主要語言 繁體中文 95.5% 網紅類型 彩妝 · 保養 · 美妝時尚 社群簡介 ᴀɪᴋᴏت | aiko__mua [URL][DOMAIN_NA…" at bounding box center [275, 333] width 208 height 247
copy span "ᴀɪᴋᴏت"
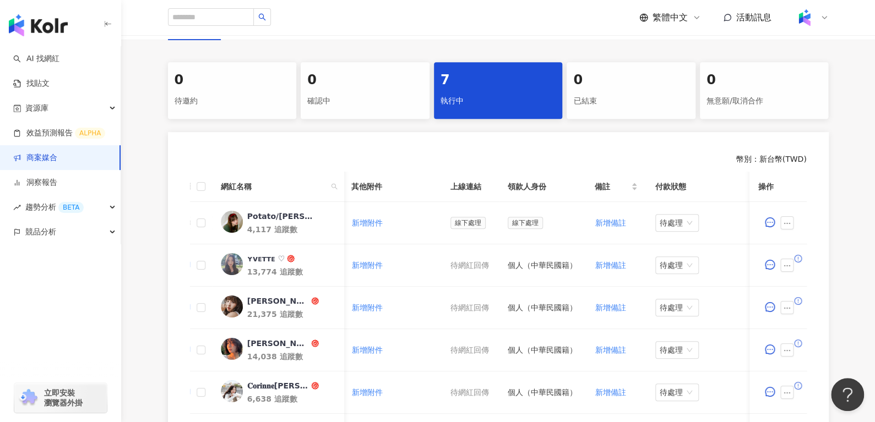
scroll to position [261, 0]
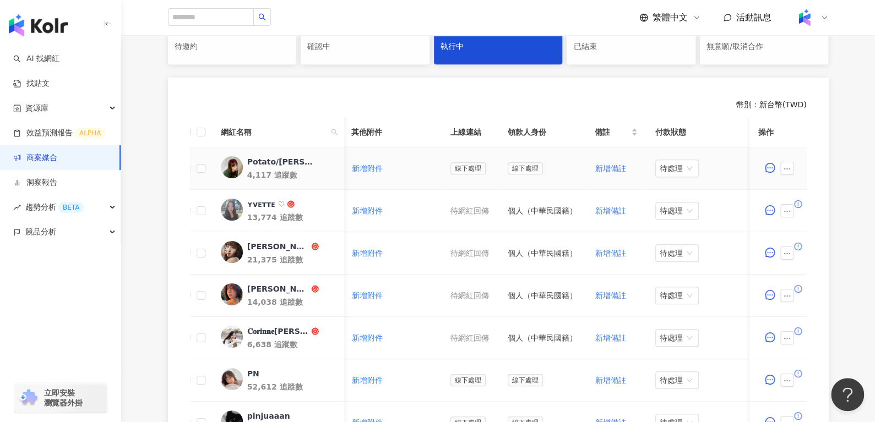
click at [284, 162] on div "Potato/劉kelly" at bounding box center [283, 161] width 72 height 11
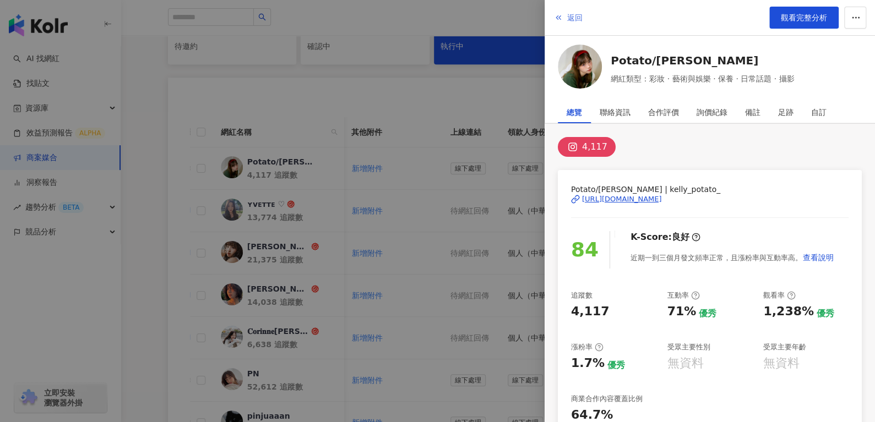
click at [579, 14] on span "返回" at bounding box center [574, 17] width 15 height 9
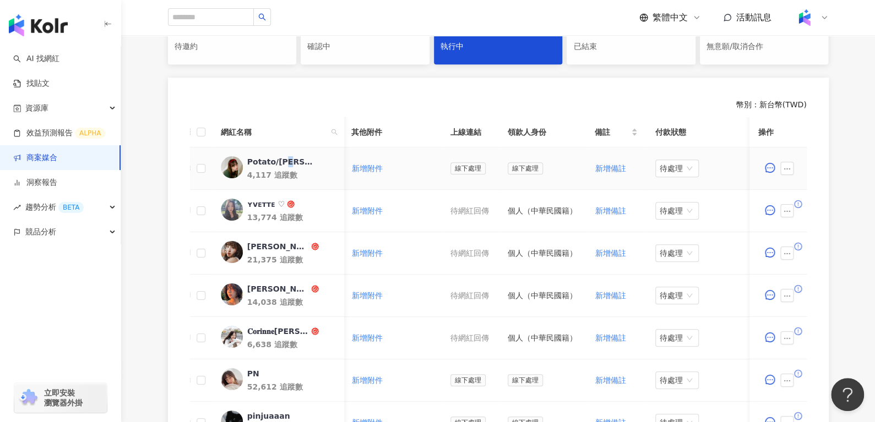
click at [290, 159] on div "Potato/劉kelly" at bounding box center [283, 161] width 72 height 11
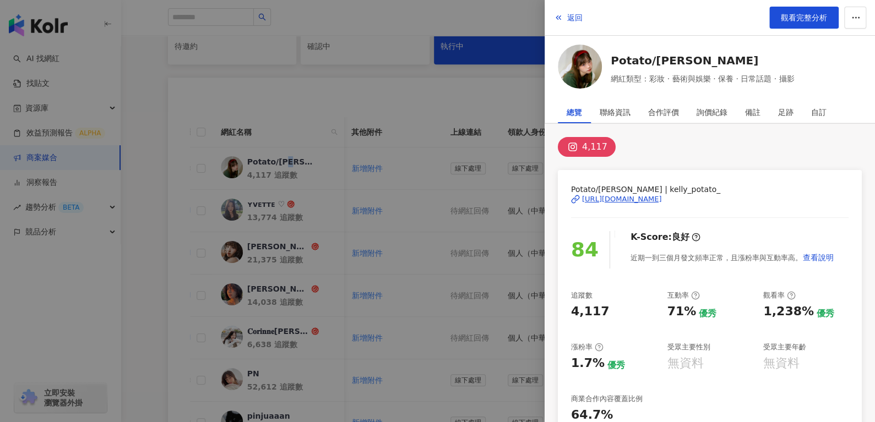
click at [615, 198] on div "https://www.instagram.com/kelly_potato_/" at bounding box center [622, 199] width 80 height 10
click at [520, 183] on div at bounding box center [437, 211] width 875 height 422
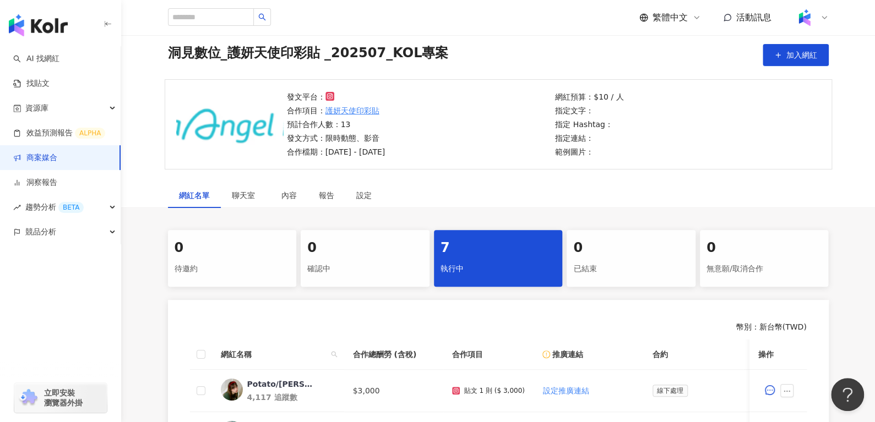
scroll to position [0, 0]
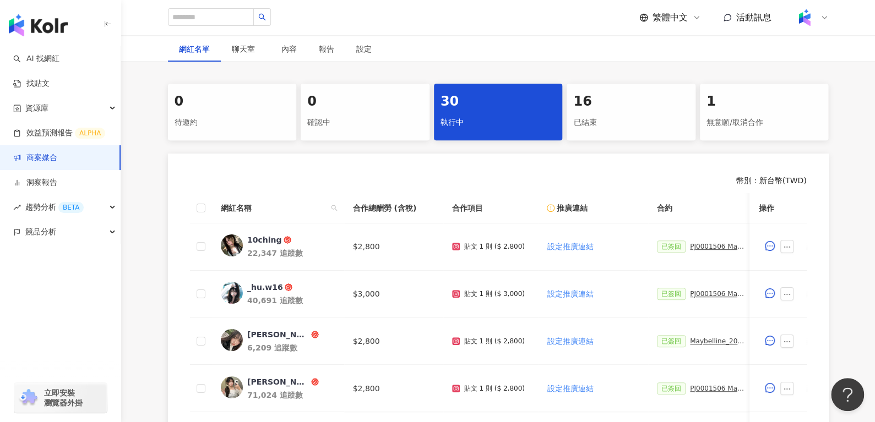
scroll to position [194, 0]
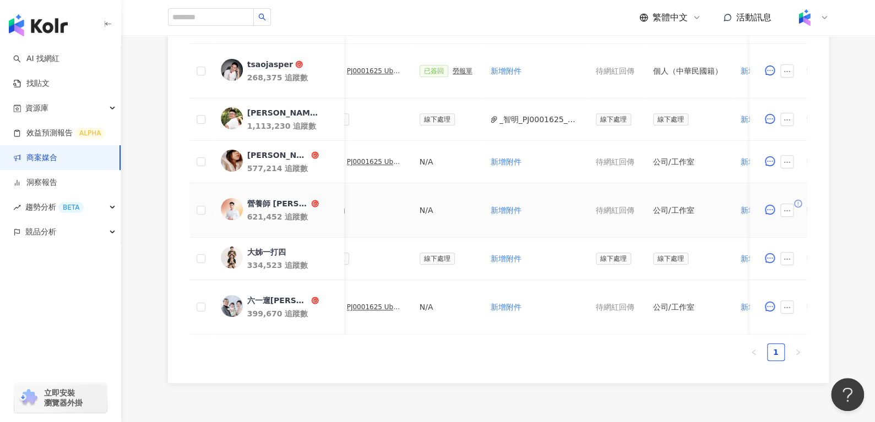
scroll to position [390, 0]
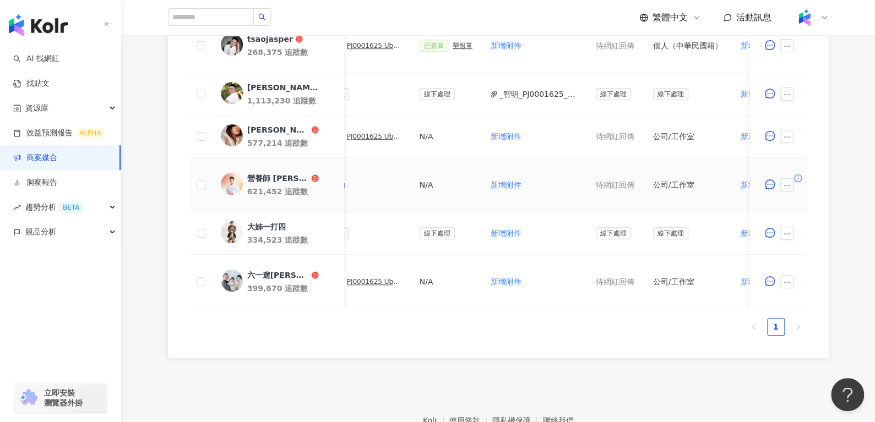
click at [269, 175] on div "營養師 [PERSON_NAME]" at bounding box center [278, 178] width 62 height 11
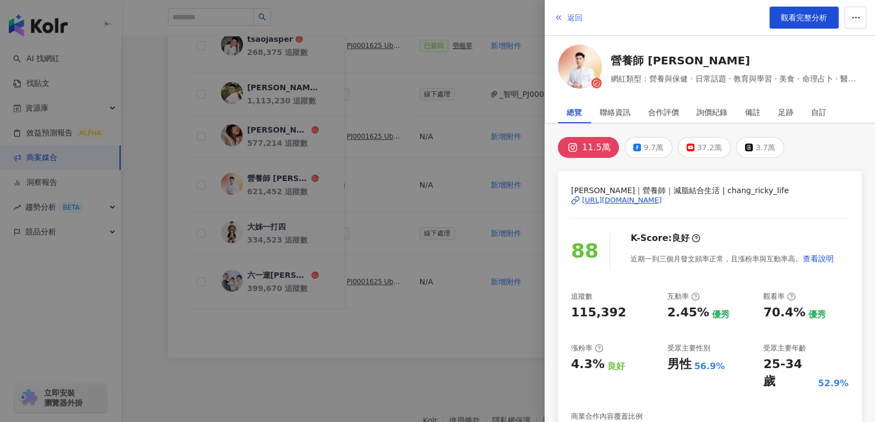
click at [567, 17] on span "返回" at bounding box center [574, 17] width 15 height 9
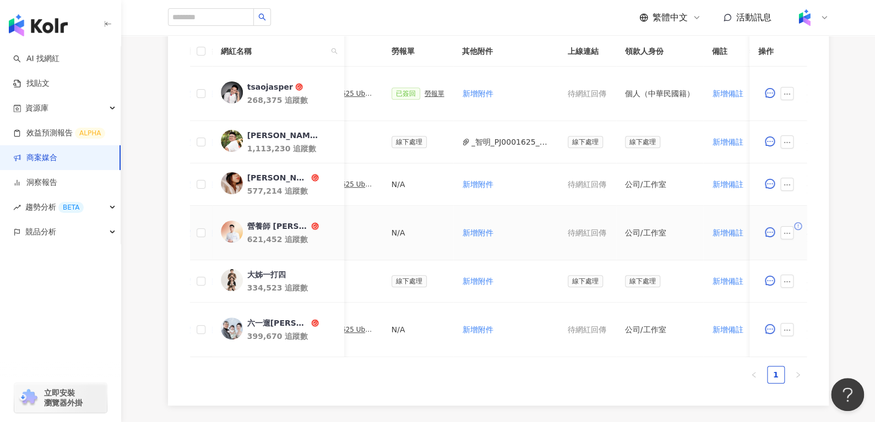
scroll to position [0, 491]
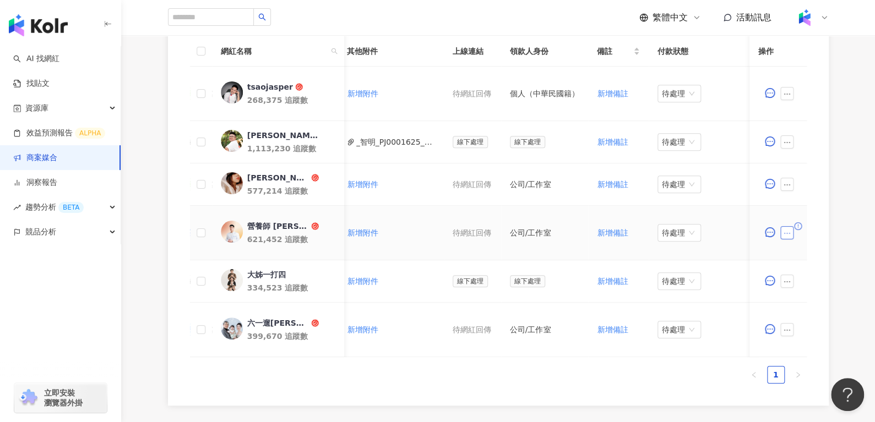
click at [790, 237] on button "button" at bounding box center [786, 232] width 13 height 13
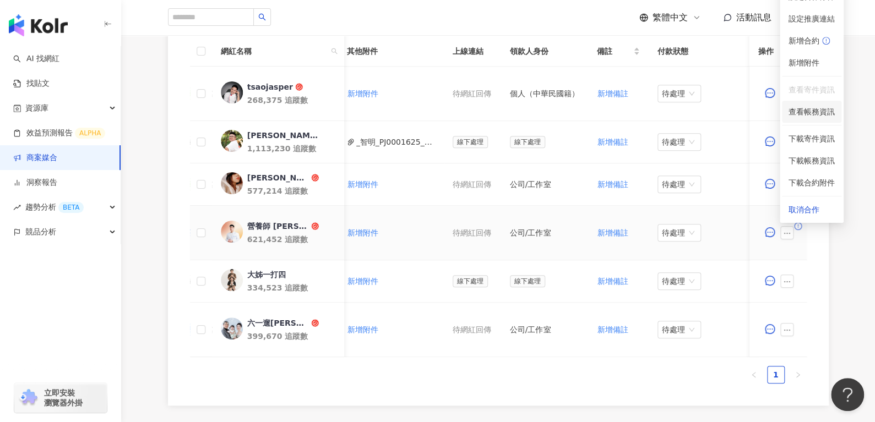
click at [807, 116] on span "查看帳務資訊" at bounding box center [812, 112] width 46 height 12
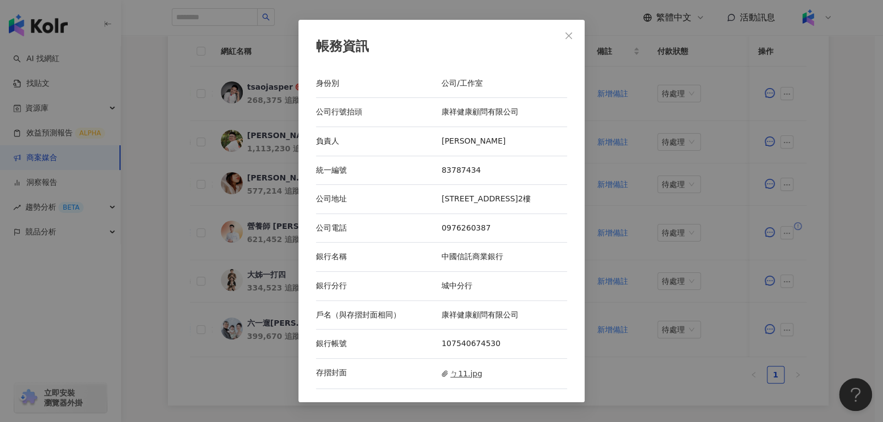
click at [465, 377] on span "ㄅ11.jpg" at bounding box center [462, 374] width 41 height 12
click at [572, 38] on icon "close" at bounding box center [569, 35] width 9 height 9
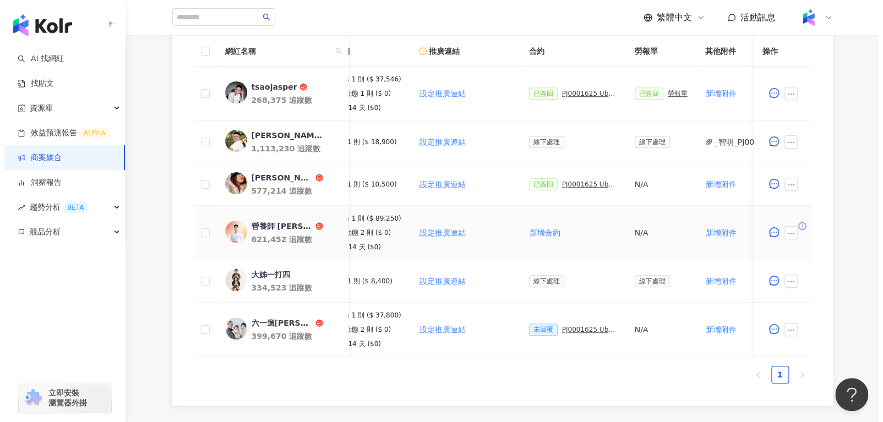
scroll to position [0, 135]
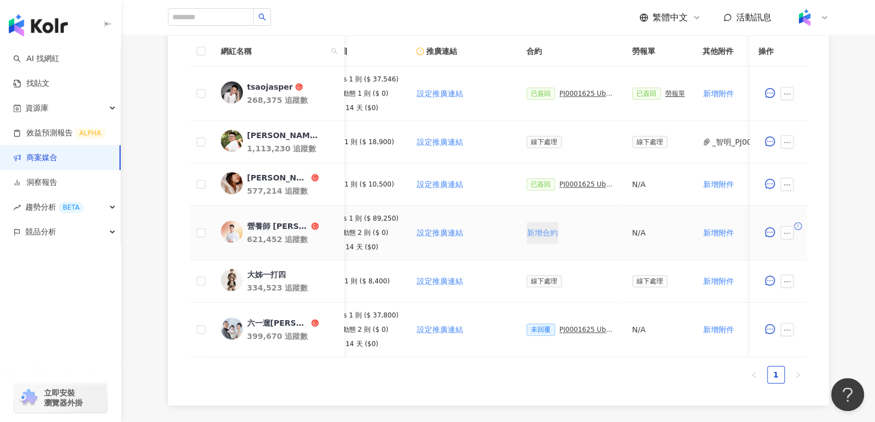
click at [529, 229] on span "新增合約" at bounding box center [542, 233] width 31 height 9
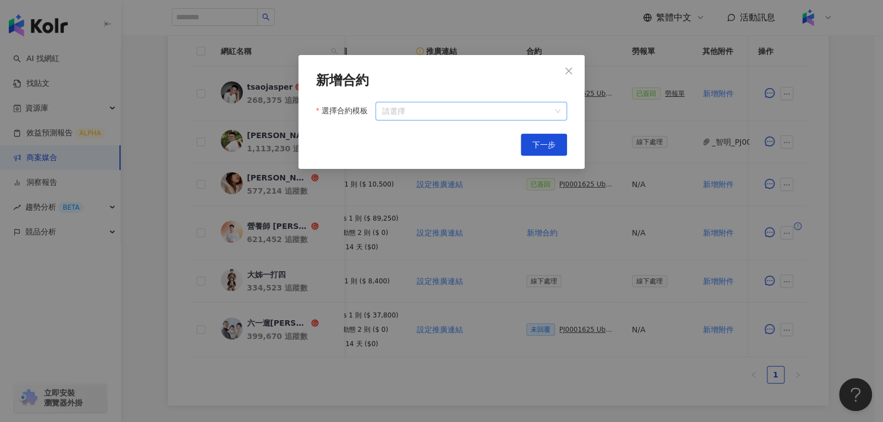
click at [387, 110] on input "選擇合約模板" at bounding box center [471, 111] width 178 height 18
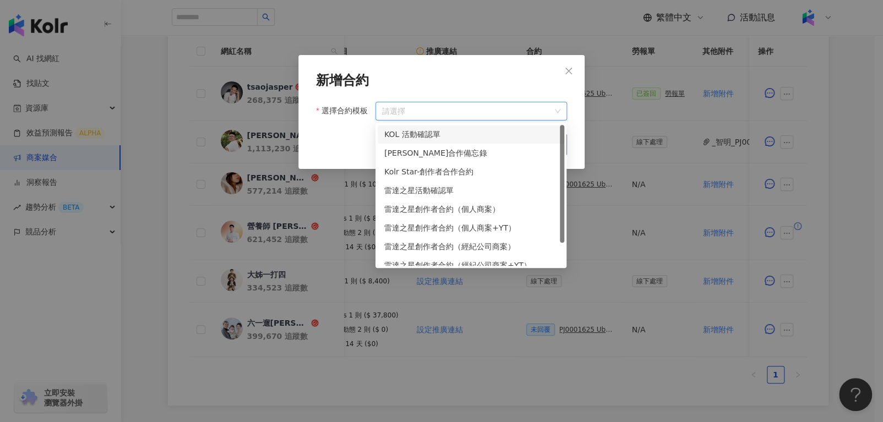
click at [393, 135] on div "KOL 活動確認單" at bounding box center [470, 134] width 173 height 12
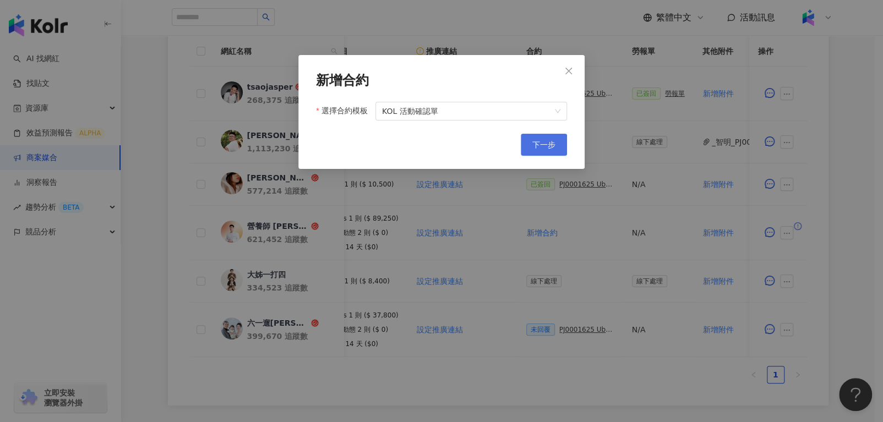
click at [544, 147] on span "下一步" at bounding box center [544, 144] width 23 height 9
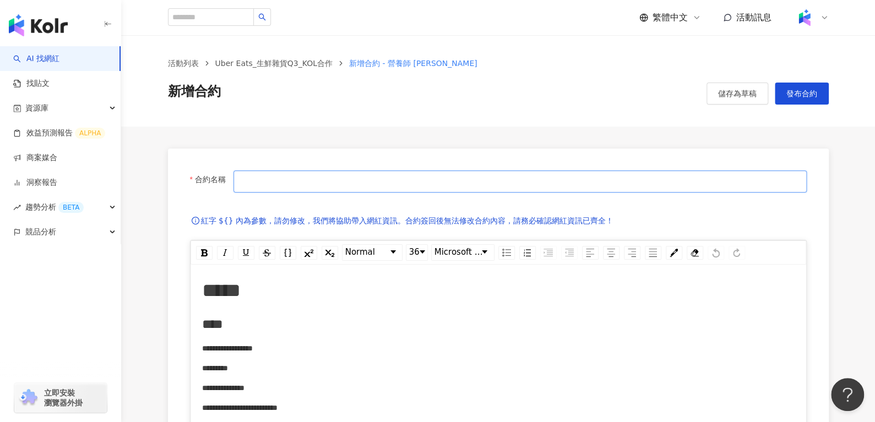
click at [514, 180] on input "合約名稱" at bounding box center [520, 182] width 573 height 22
type input "**********"
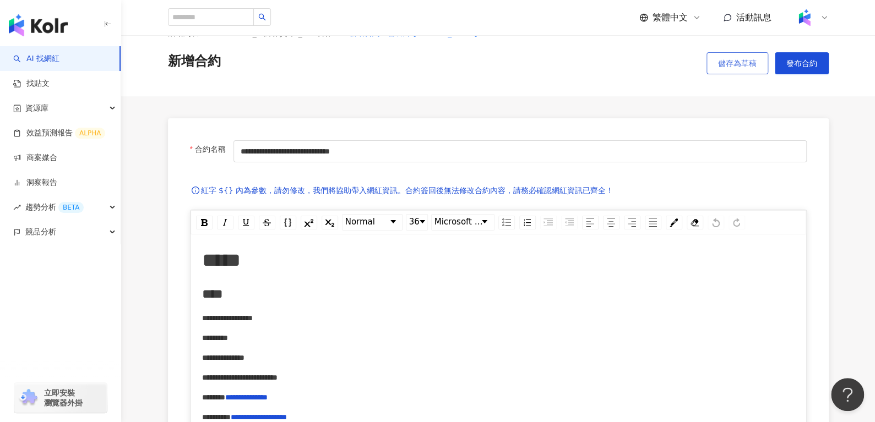
click at [744, 71] on button "儲存為草稿" at bounding box center [738, 63] width 62 height 22
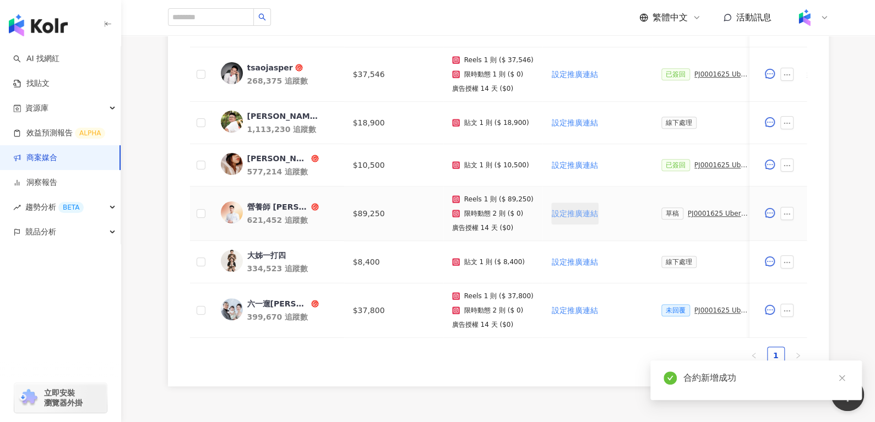
scroll to position [0, 181]
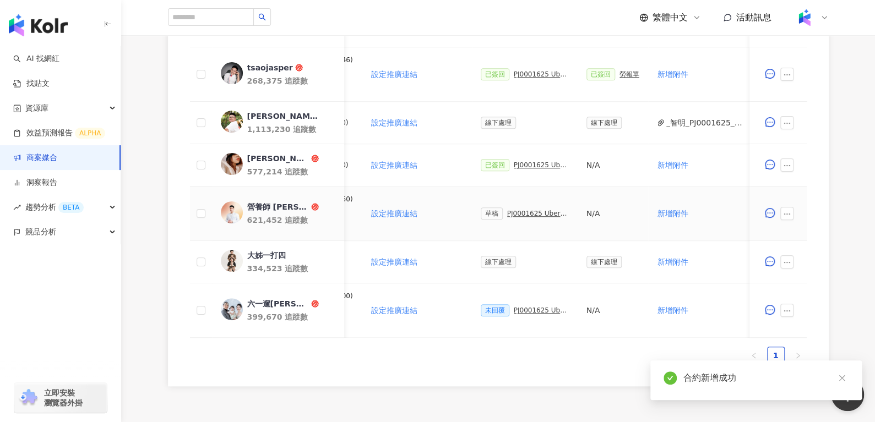
click at [536, 210] on div "PJ0001625 Uber Eats_生鮮雜貨Q3_KOL合作" at bounding box center [538, 214] width 62 height 8
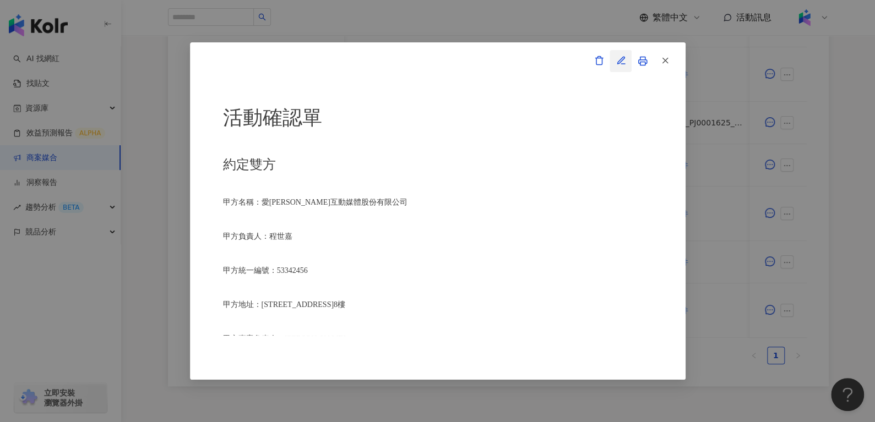
click at [620, 59] on icon "button" at bounding box center [621, 61] width 10 height 10
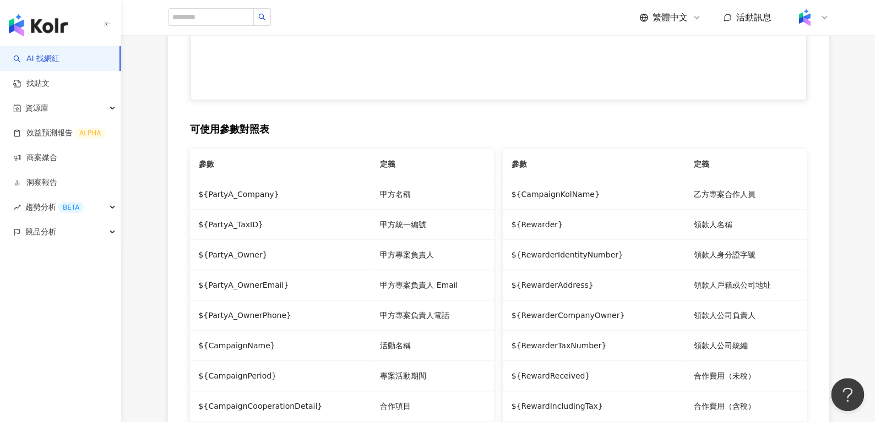
type input "**********"
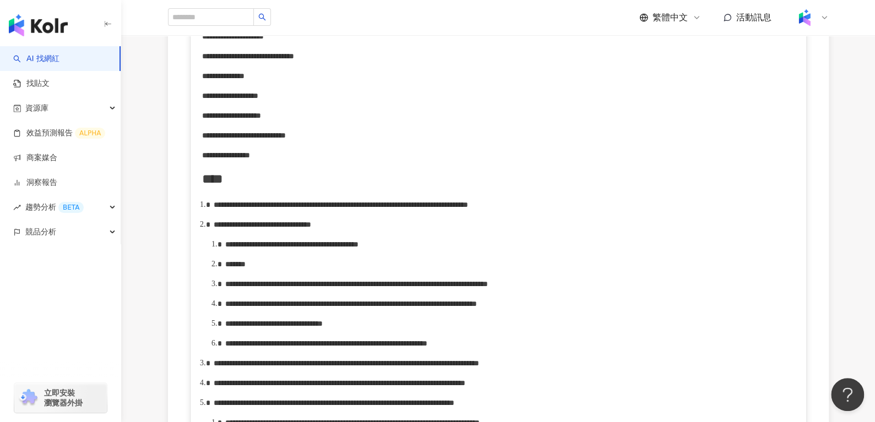
scroll to position [498, 0]
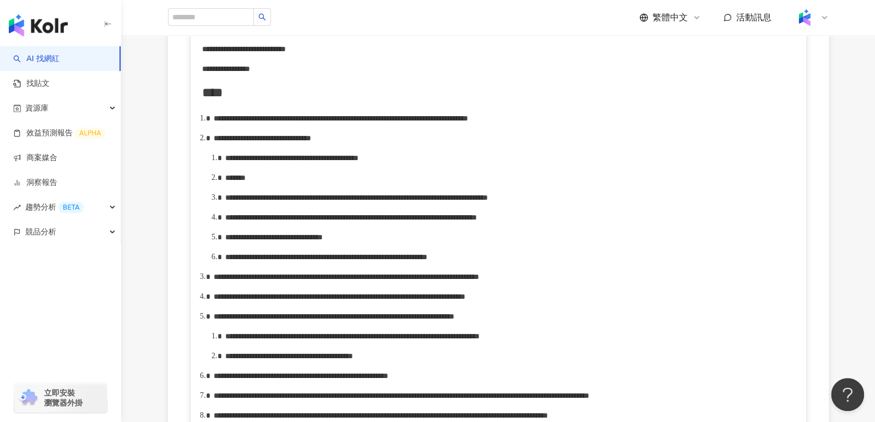
click at [311, 142] on span "**********" at bounding box center [262, 138] width 97 height 8
drag, startPoint x: 264, startPoint y: 185, endPoint x: 335, endPoint y: 180, distance: 71.2
click at [335, 162] on span "**********" at bounding box center [291, 159] width 133 height 8
drag, startPoint x: 481, startPoint y: 180, endPoint x: 261, endPoint y: 179, distance: 220.3
click at [261, 165] on div "**********" at bounding box center [510, 159] width 570 height 12
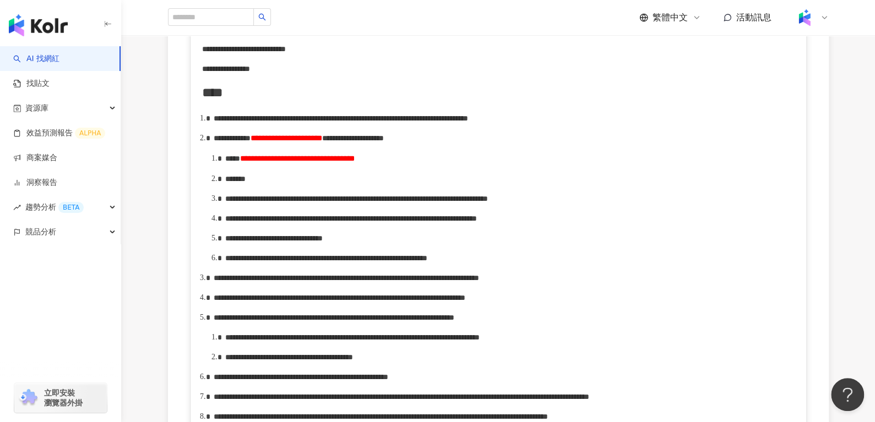
click at [283, 185] on div "*******" at bounding box center [510, 179] width 570 height 12
click at [323, 183] on span "**********" at bounding box center [383, 179] width 287 height 8
drag, startPoint x: 491, startPoint y: 202, endPoint x: 626, endPoint y: 207, distance: 134.5
click at [527, 183] on span "**********" at bounding box center [383, 179] width 287 height 8
drag, startPoint x: 247, startPoint y: 241, endPoint x: 287, endPoint y: 242, distance: 40.2
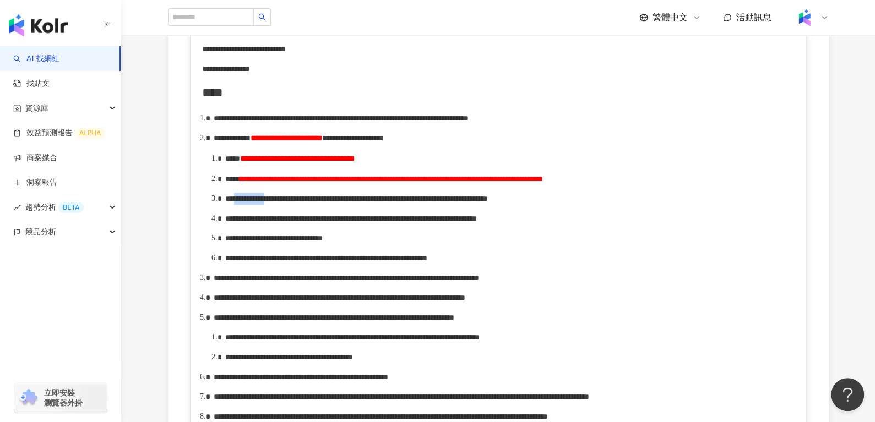
click at [287, 203] on span "**********" at bounding box center [356, 199] width 263 height 8
drag, startPoint x: 377, startPoint y: 237, endPoint x: 417, endPoint y: 240, distance: 40.8
click at [417, 203] on span "**********" at bounding box center [368, 199] width 224 height 8
drag, startPoint x: 375, startPoint y: 235, endPoint x: 435, endPoint y: 238, distance: 60.1
click at [435, 203] on span "**********" at bounding box center [368, 199] width 224 height 8
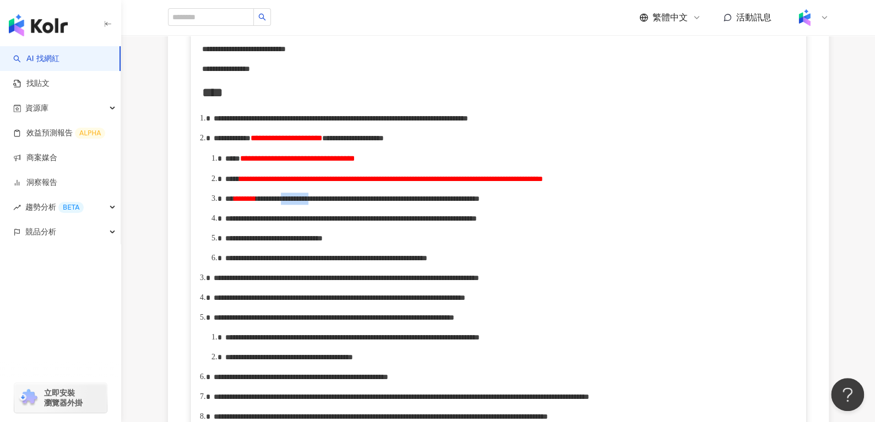
copy span "**********"
drag, startPoint x: 549, startPoint y: 272, endPoint x: 563, endPoint y: 275, distance: 15.1
click at [477, 223] on span "**********" at bounding box center [351, 219] width 252 height 8
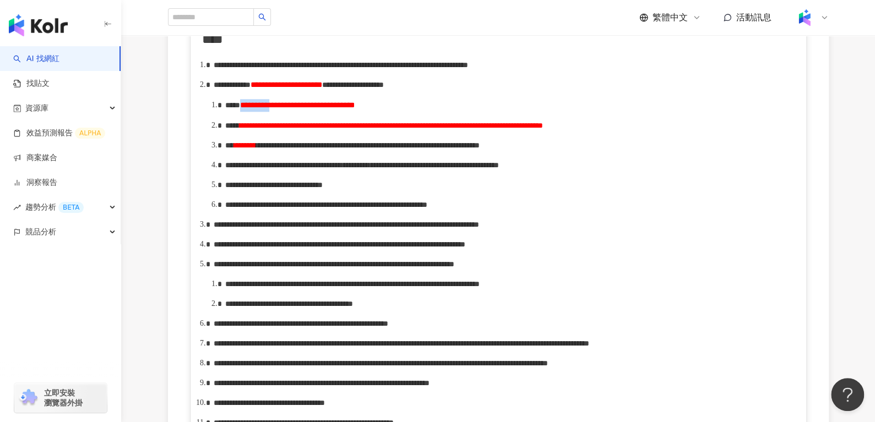
drag, startPoint x: 262, startPoint y: 129, endPoint x: 299, endPoint y: 132, distance: 37.0
click at [299, 112] on div "**********" at bounding box center [510, 105] width 570 height 13
copy span "*********"
drag, startPoint x: 324, startPoint y: 252, endPoint x: 335, endPoint y: 252, distance: 11.0
click at [323, 189] on span "**********" at bounding box center [273, 185] width 97 height 8
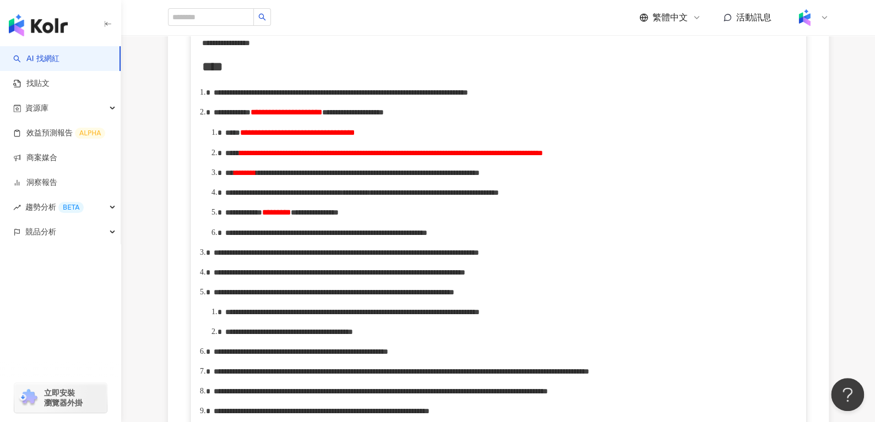
scroll to position [525, 0]
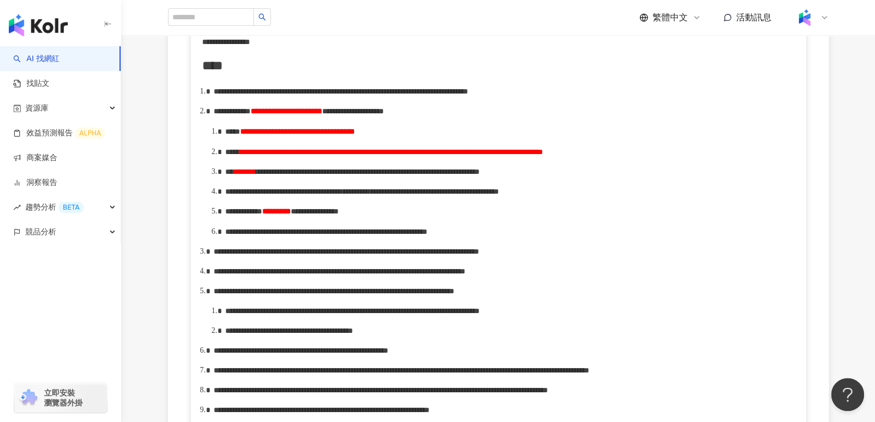
click at [421, 236] on span "**********" at bounding box center [326, 232] width 202 height 8
drag, startPoint x: 417, startPoint y: 301, endPoint x: 428, endPoint y: 305, distance: 12.4
click at [428, 305] on ol "**********" at bounding box center [498, 369] width 593 height 569
click at [428, 302] on ol "**********" at bounding box center [498, 369] width 593 height 569
click at [427, 236] on span "**********" at bounding box center [326, 232] width 202 height 8
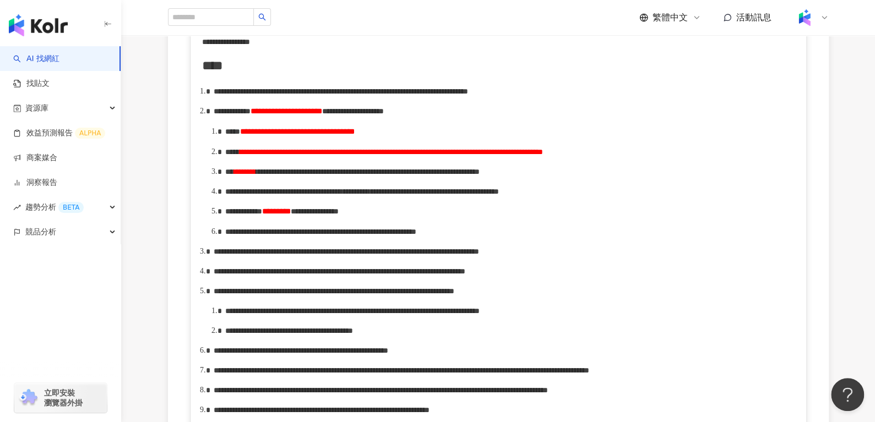
click at [416, 236] on span "**********" at bounding box center [320, 232] width 191 height 8
click at [295, 236] on span "**********" at bounding box center [259, 232] width 69 height 8
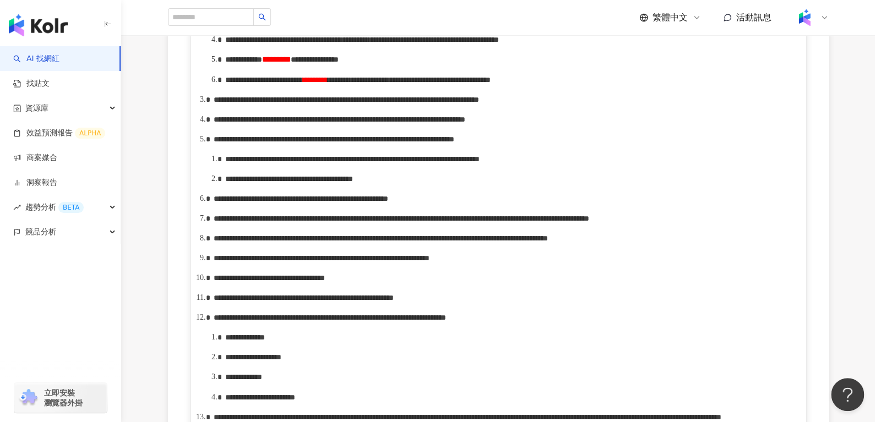
scroll to position [676, 0]
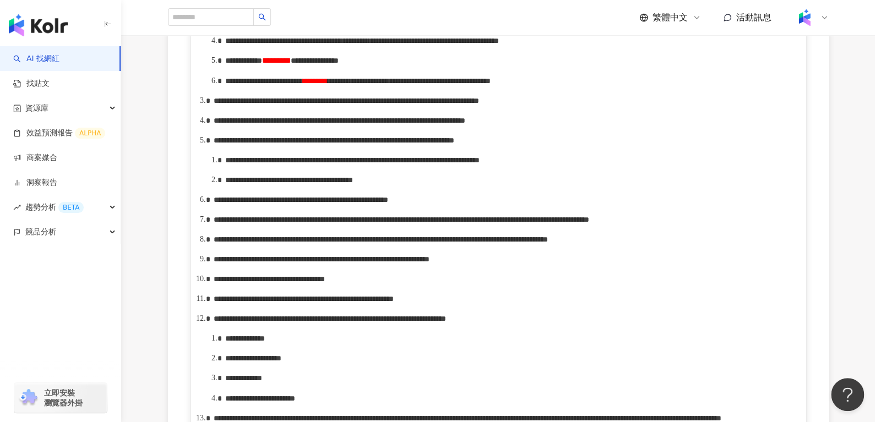
click at [344, 87] on div "**********" at bounding box center [510, 81] width 570 height 12
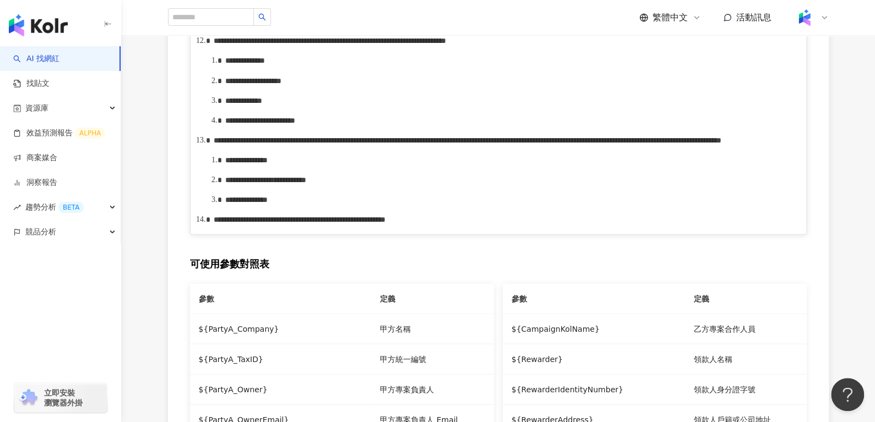
scroll to position [909, 0]
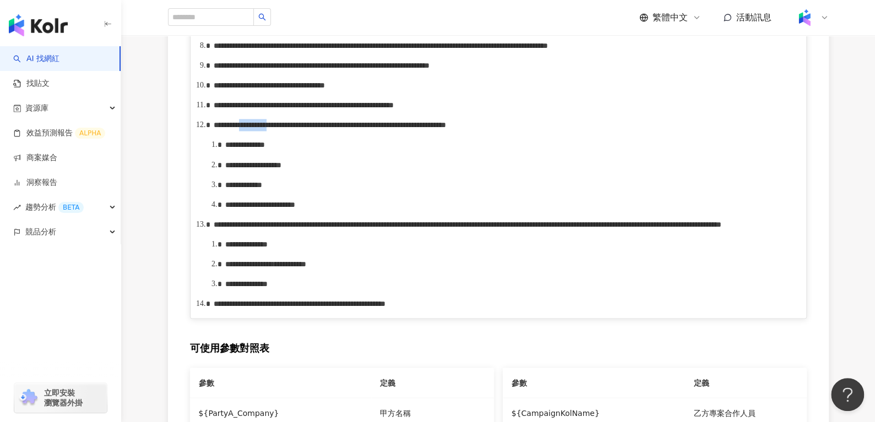
drag, startPoint x: 281, startPoint y: 316, endPoint x: 328, endPoint y: 316, distance: 47.4
click at [328, 129] on span "**********" at bounding box center [330, 125] width 232 height 8
drag, startPoint x: 509, startPoint y: 319, endPoint x: 549, endPoint y: 312, distance: 40.3
click at [455, 129] on span "**********" at bounding box center [365, 125] width 180 height 8
drag, startPoint x: 556, startPoint y: 314, endPoint x: 508, endPoint y: 314, distance: 47.9
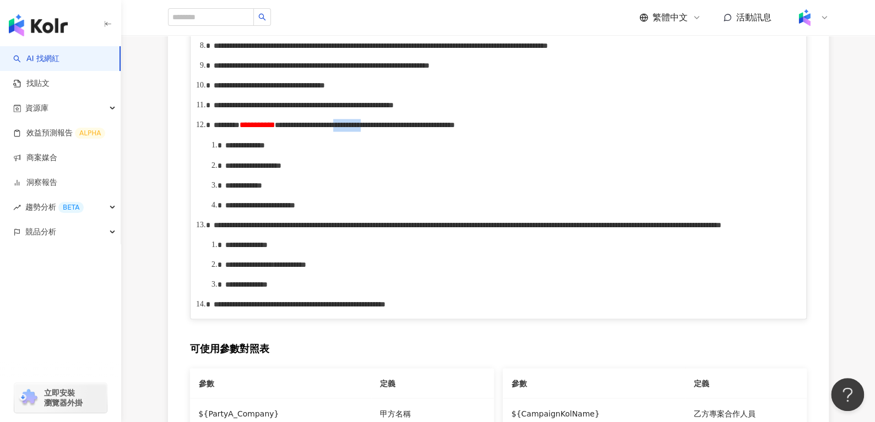
click at [455, 129] on span "**********" at bounding box center [365, 125] width 180 height 8
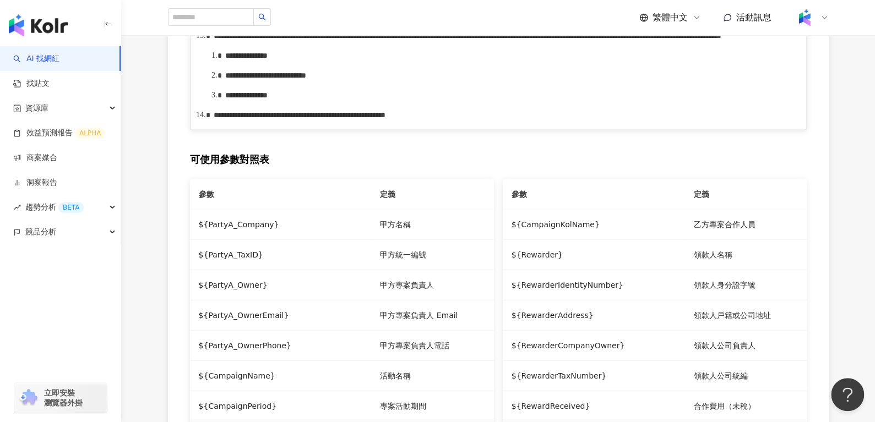
scroll to position [1170, 0]
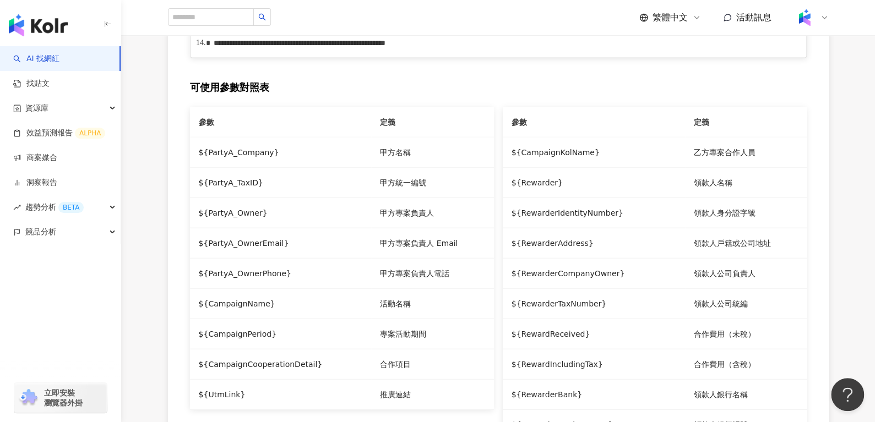
drag, startPoint x: 506, startPoint y: 181, endPoint x: 608, endPoint y: 176, distance: 102.0
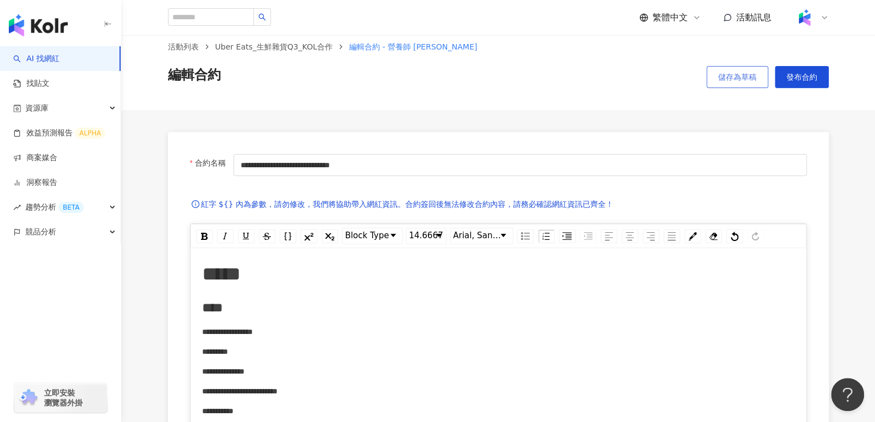
click at [757, 72] on button "儲存為草稿" at bounding box center [738, 77] width 62 height 22
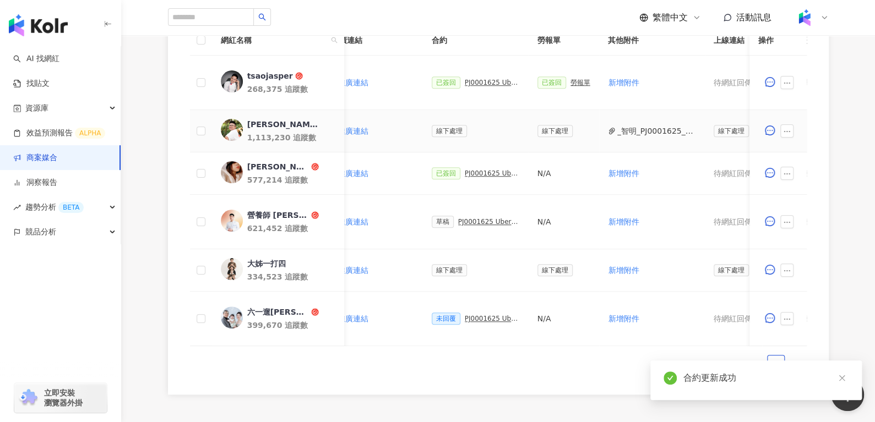
scroll to position [354, 0]
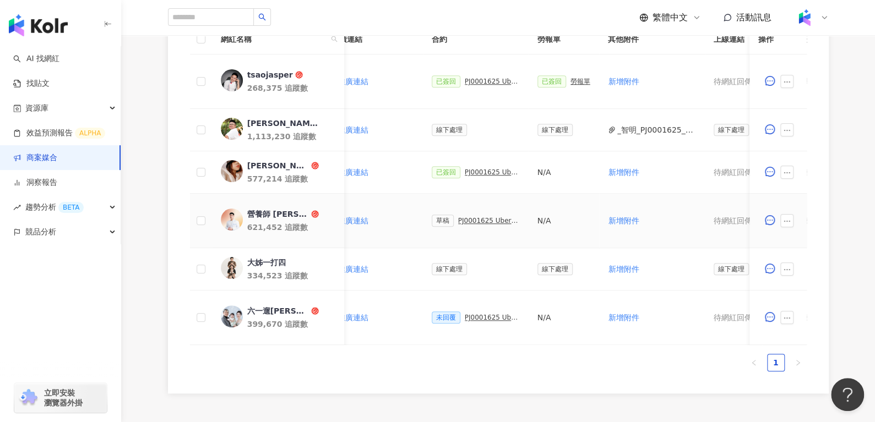
click at [463, 220] on div "PJ0001625 Uber Eats_生鮮雜貨Q3_KOL合作" at bounding box center [489, 221] width 62 height 8
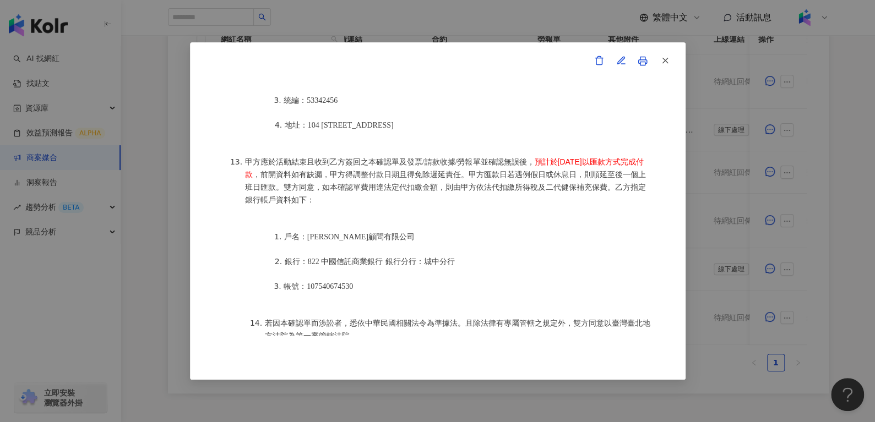
scroll to position [1463, 0]
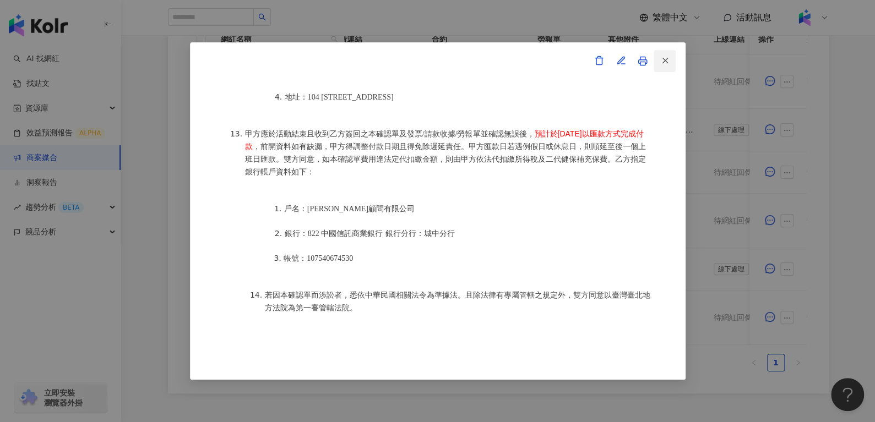
click at [664, 58] on icon "button" at bounding box center [665, 61] width 10 height 10
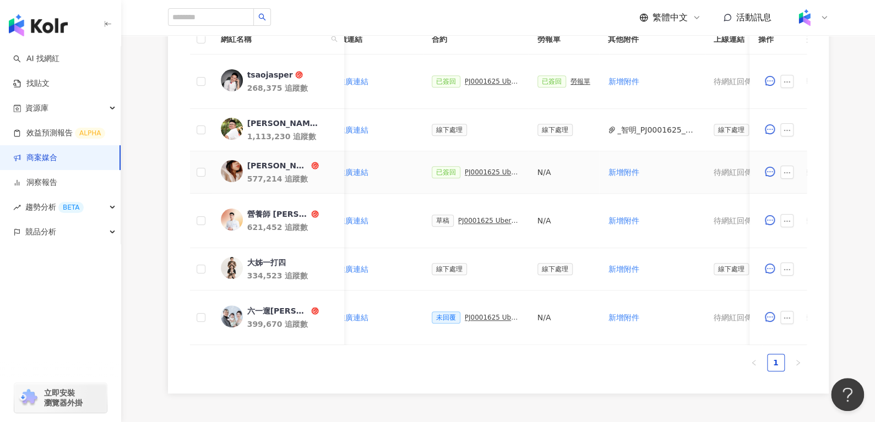
scroll to position [0, 0]
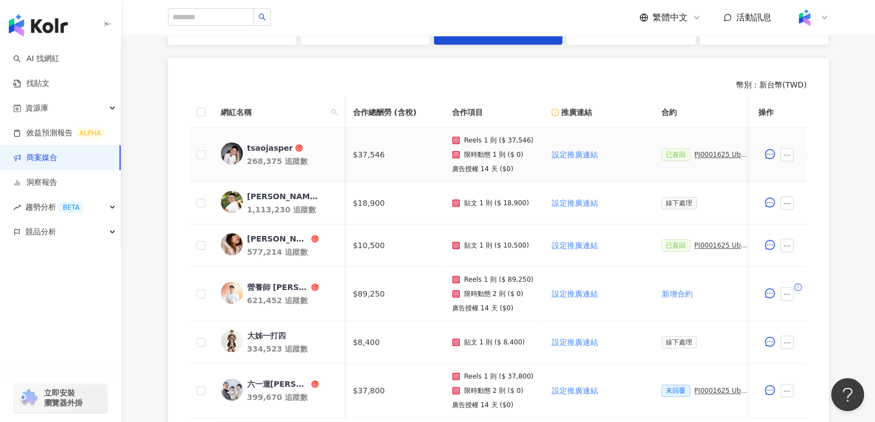
scroll to position [0, 115]
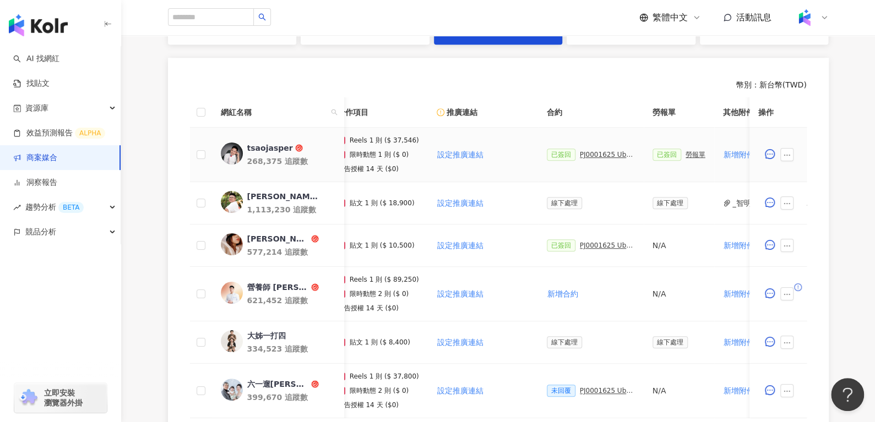
click at [606, 153] on div "PJ0001625 Uber Eats_生鮮雜貨Q3_KOL合作" at bounding box center [607, 155] width 55 height 8
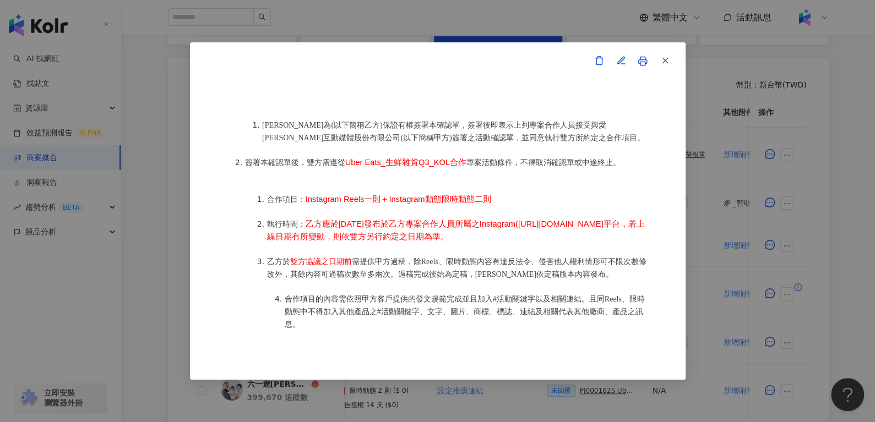
scroll to position [502, 0]
drag, startPoint x: 344, startPoint y: 153, endPoint x: 466, endPoint y: 155, distance: 122.8
click at [466, 156] on li "簽署本確認單後，雙方需遵從 Uber Eats_生鮮雜貨Q3_KOL合作 專案活動條件，不得取消確認單或中途終止。" at bounding box center [449, 162] width 408 height 13
copy span "Uber Eats_生鮮雜貨Q3_KOL合作"
drag, startPoint x: 304, startPoint y: 190, endPoint x: 489, endPoint y: 194, distance: 185.1
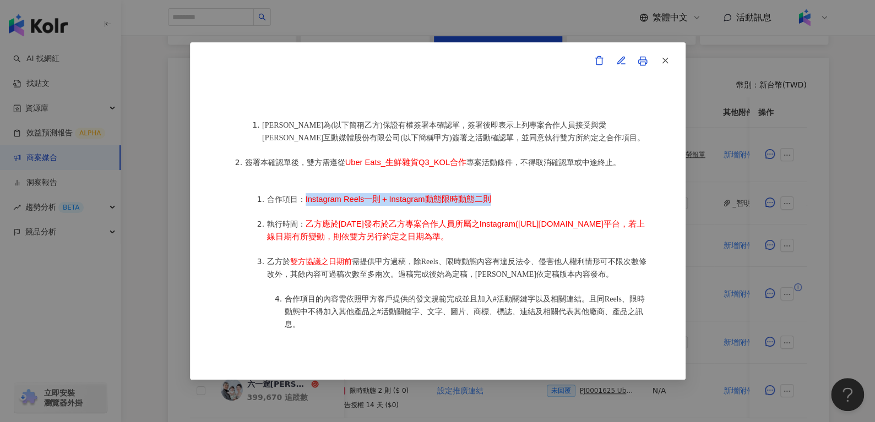
click at [489, 194] on li "合作項目： Instagram Reels一則＋Instagram動態限時動態二則" at bounding box center [460, 199] width 386 height 13
copy span "Instagram Reels一則＋Instagram動態限時動態二則"
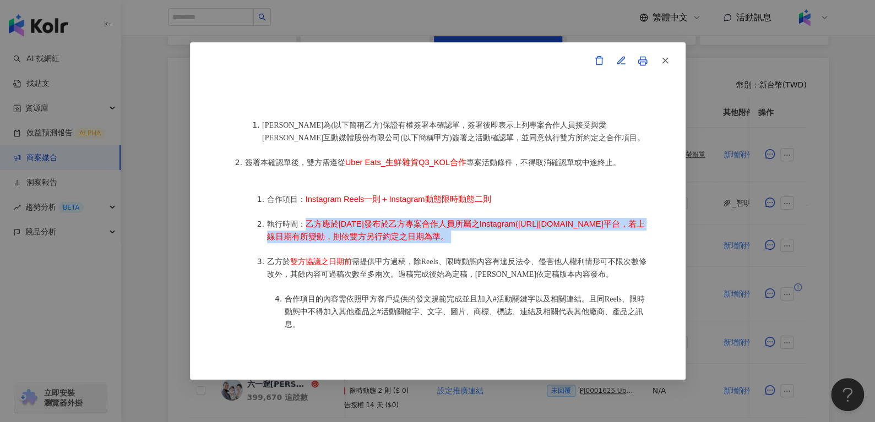
drag, startPoint x: 302, startPoint y: 214, endPoint x: 292, endPoint y: 245, distance: 32.4
click at [292, 243] on li "執行時間： 乙方應於[DATE]發布於乙方專案合作人員所屬之Instagram([URL][DOMAIN_NAME]平台，若上線日期有所變動，則依雙方另行約定…" at bounding box center [460, 230] width 386 height 25
copy li "乙方應於[DATE]發布於乙方專案合作人員所屬之Instagram([URL][DOMAIN_NAME]平台，若上線日期有所變動，則依雙方另行約定之日期為準。"
click at [670, 60] on button "button" at bounding box center [665, 61] width 22 height 22
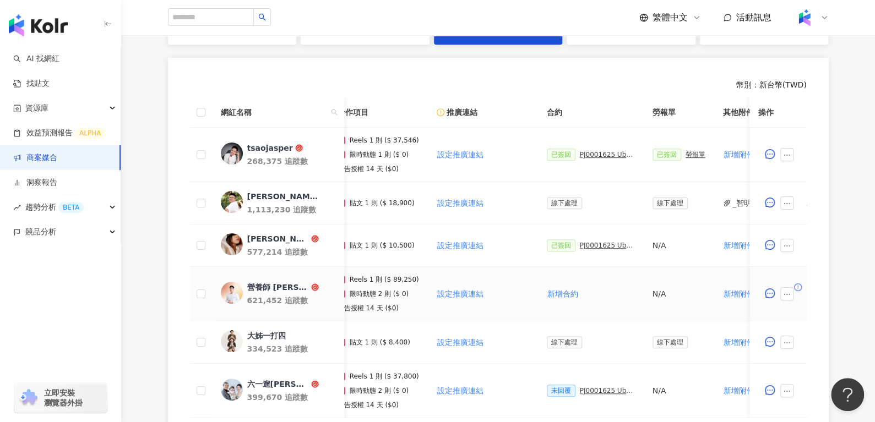
click at [278, 285] on div "營養師 [PERSON_NAME]" at bounding box center [278, 287] width 62 height 11
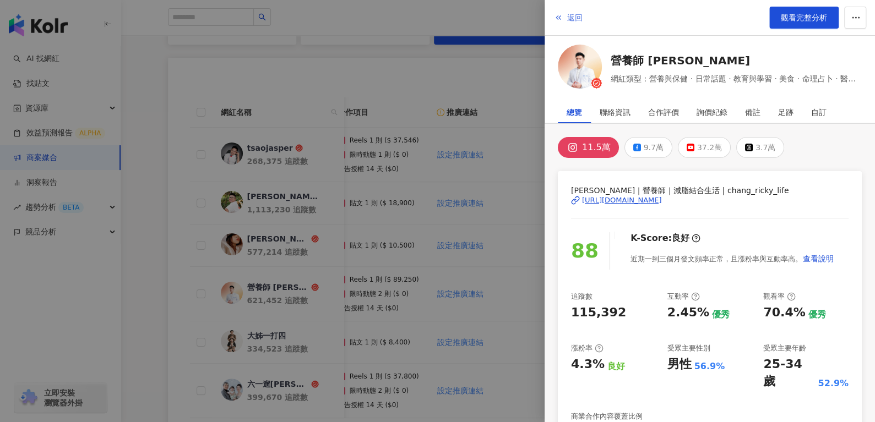
click at [566, 19] on button "返回" at bounding box center [569, 18] width 30 height 22
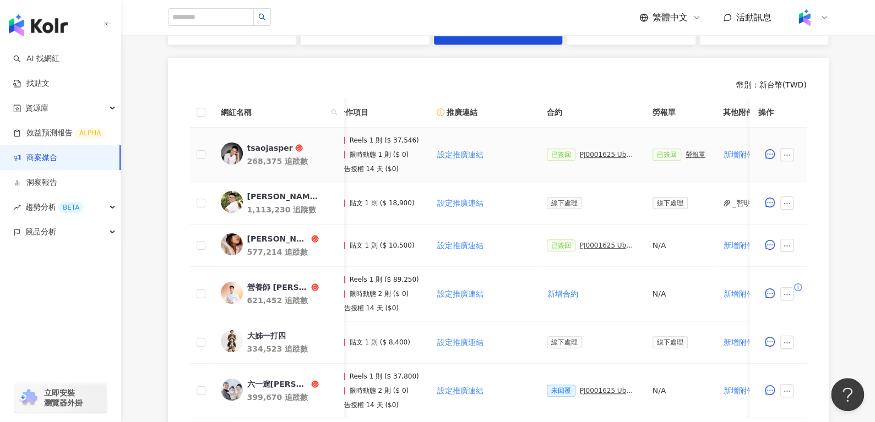
click at [580, 154] on div "PJ0001625 Uber Eats_生鮮雜貨Q3_KOL合作" at bounding box center [607, 155] width 55 height 8
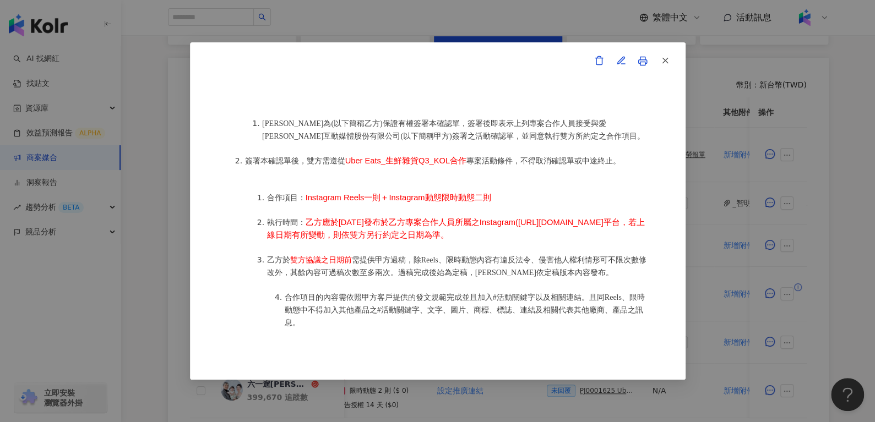
scroll to position [545, 0]
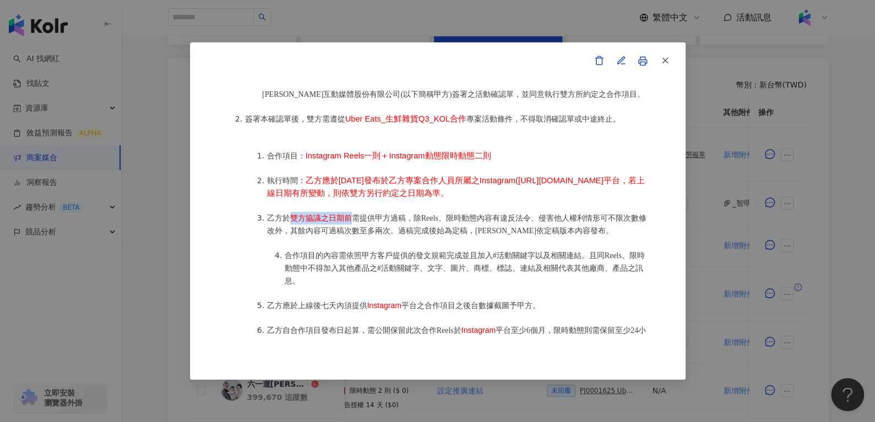
drag, startPoint x: 289, startPoint y: 227, endPoint x: 353, endPoint y: 227, distance: 63.9
click at [353, 227] on li "乙方於 雙方協議之日期前 需提供甲方過稿，除Reels、限時動態內容有違反法令、侵害他人權利情形可不限次數修改外，其餘內容可過稿次數至多兩次。過稿完成後始為定…" at bounding box center [460, 224] width 386 height 25
copy span "雙方協議之日期前"
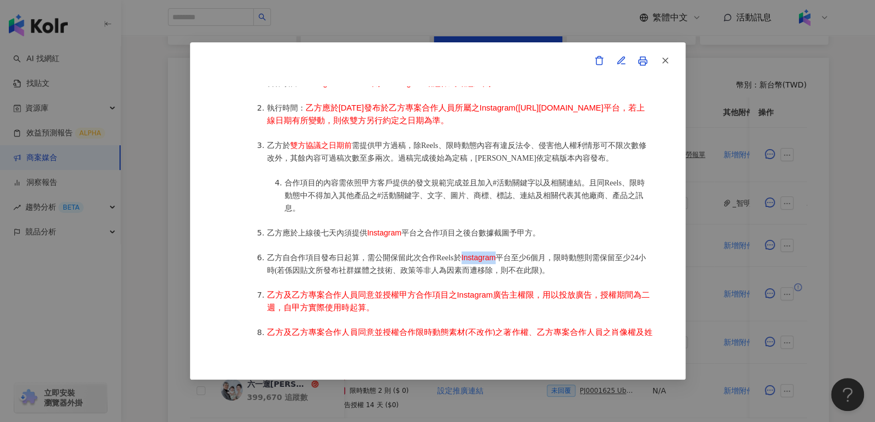
drag, startPoint x: 460, startPoint y: 263, endPoint x: 499, endPoint y: 261, distance: 38.6
click at [499, 261] on li "乙方自合作項目發布日起算，需公開保留此次合作Reels於 Instagram 平台至少6個月，限時動態則需保留至少24小時(若係因貼文所發布社群媒體之技術、政…" at bounding box center [460, 264] width 386 height 25
copy span "Instagram"
drag, startPoint x: 565, startPoint y: 264, endPoint x: 280, endPoint y: 278, distance: 284.5
click at [280, 275] on span "平台至少6個月，限時動態則需保留至少24小時(若係因貼文所發布社群媒體之技術、政策等非人為因素而遭移除，則不在此限)。" at bounding box center [456, 264] width 379 height 21
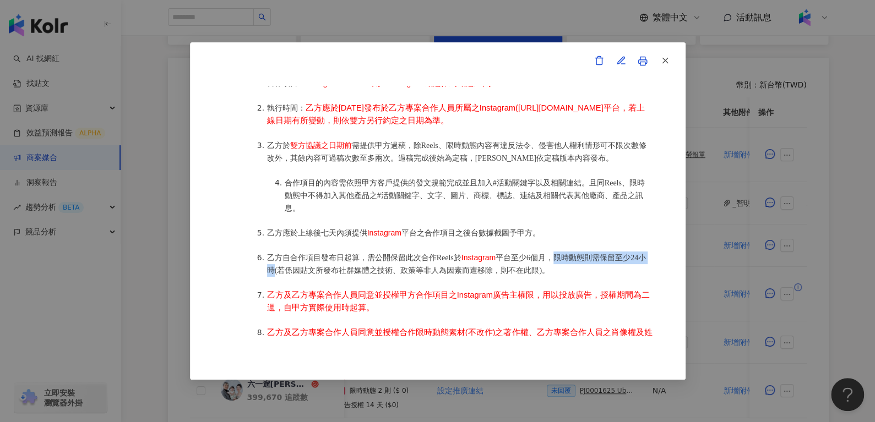
copy span "限時動態則需保留至少24小時"
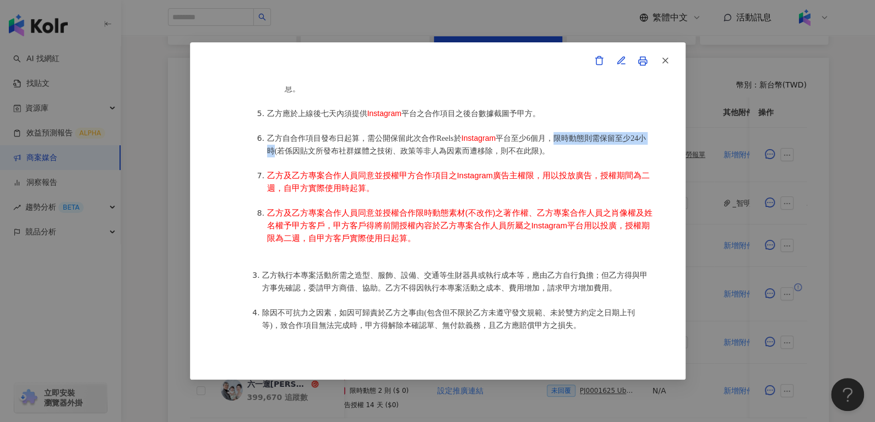
scroll to position [746, 0]
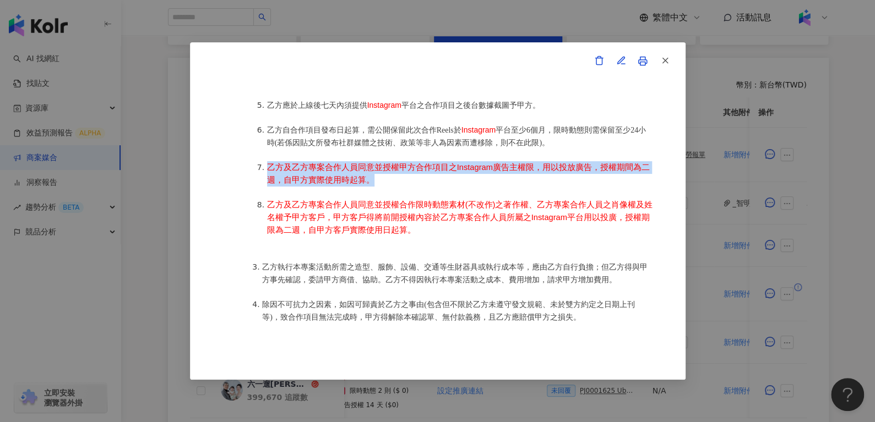
drag, startPoint x: 373, startPoint y: 182, endPoint x: 264, endPoint y: 177, distance: 109.2
click at [267, 177] on li "乙方及乙方專案合作人員同意並授權甲方合作項目之Instagram廣告主權限，用以投放廣告，授權期間為二週，自甲方實際使用時起算。" at bounding box center [460, 173] width 386 height 25
copy span "乙方及乙方專案合作人員同意並授權甲方合作項目之Instagram廣告主權限，用以投放廣告，授權期間為二週，自甲方實際使用時起算。"
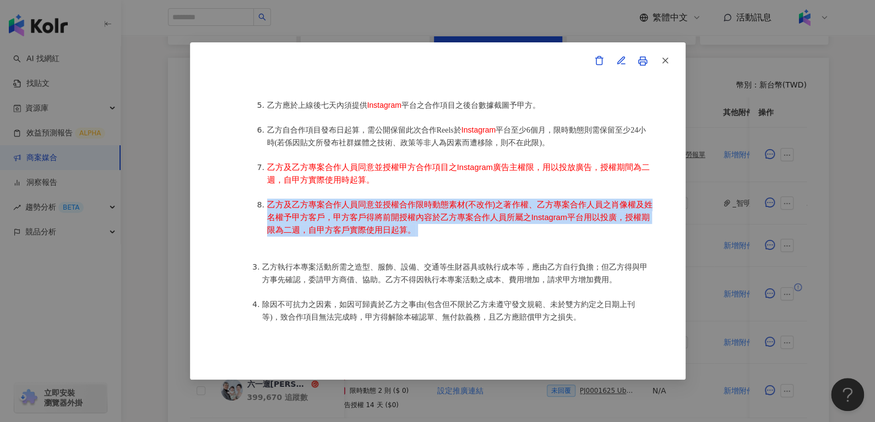
drag, startPoint x: 376, startPoint y: 230, endPoint x: 268, endPoint y: 210, distance: 109.2
click at [268, 210] on li "乙方及乙方專案合作人員同意並授權合作限時動態素材(不改作)之著作權、乙方專案合作人員之肖像權及姓名權予甲方客戶，甲方客戶得將前開授權內容於乙方專案合作人員所屬…" at bounding box center [460, 218] width 386 height 38
copy li "乙方及乙方專案合作人員同意並授權合作限時動態素材(不改作)之著作權、乙方專案合作人員之肖像權及姓名權予甲方客戶，甲方客戶得將前開授權內容於乙方專案合作人員所屬…"
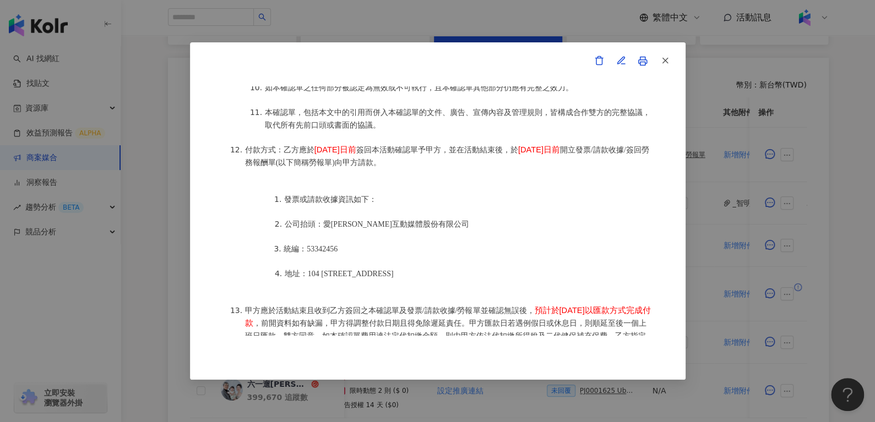
scroll to position [1299, 0]
drag, startPoint x: 312, startPoint y: 147, endPoint x: 378, endPoint y: 147, distance: 66.1
click at [378, 147] on li "付款方式：乙方應於 [DATE]日前 簽回本活動確認單予甲方，並在活動結束後，於 [DATE]日前 開立發票/請款收據/簽回勞務報酬單(以下簡稱勞報單)向甲方…" at bounding box center [449, 156] width 408 height 25
copy span "[DATE]日前"
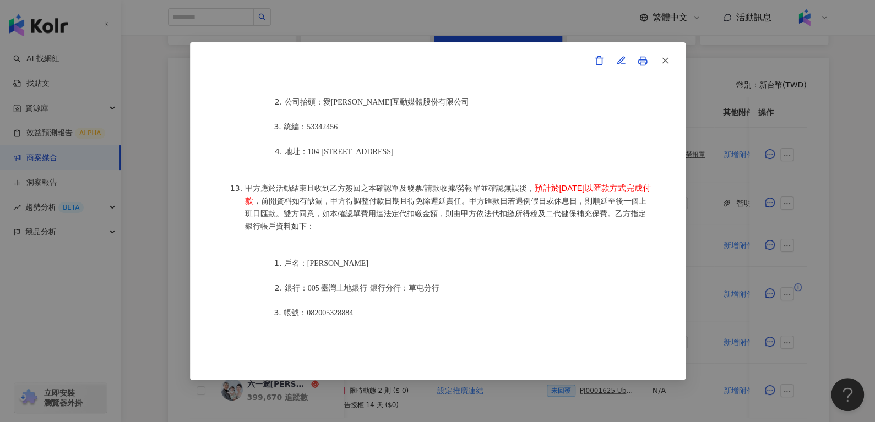
drag, startPoint x: 539, startPoint y: 184, endPoint x: 296, endPoint y: 192, distance: 242.5
click at [296, 192] on li "甲方應於活動結束且收到乙方簽回之本確認單及發票/請款收據/勞報單並確認無誤後， 預計於[DATE]以匯款方式完成付款 ，前開資料如有缺漏，甲方得調整付款日期且…" at bounding box center [449, 207] width 408 height 51
copy span "預計於[DATE]以匯款方式完成付款"
